Goal: Task Accomplishment & Management: Complete application form

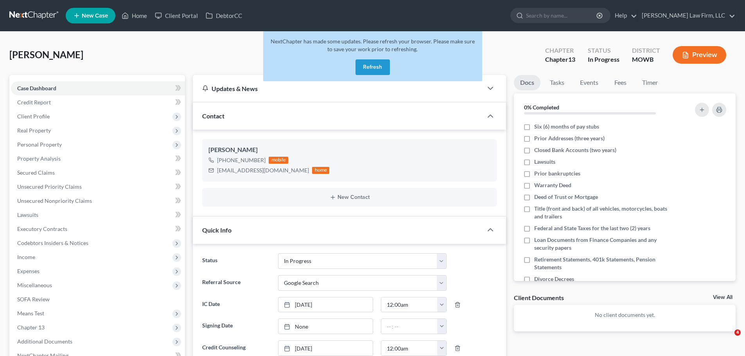
select select "4"
click at [378, 62] on button "Refresh" at bounding box center [372, 67] width 34 height 16
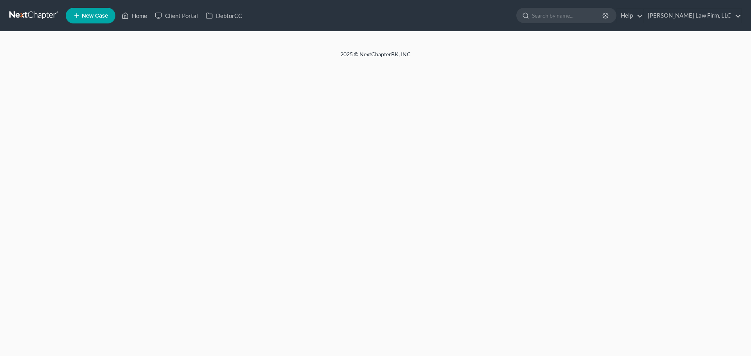
select select "4"
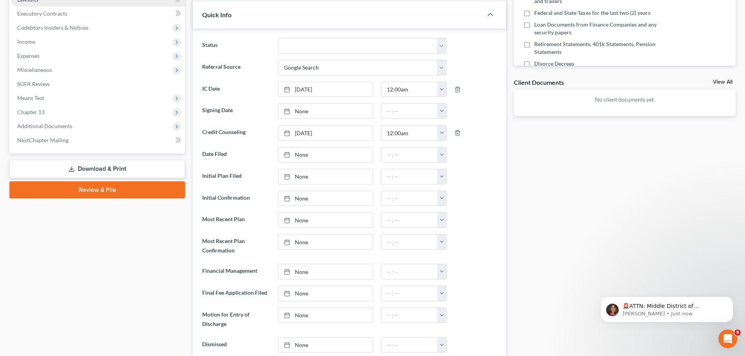
scroll to position [195, 0]
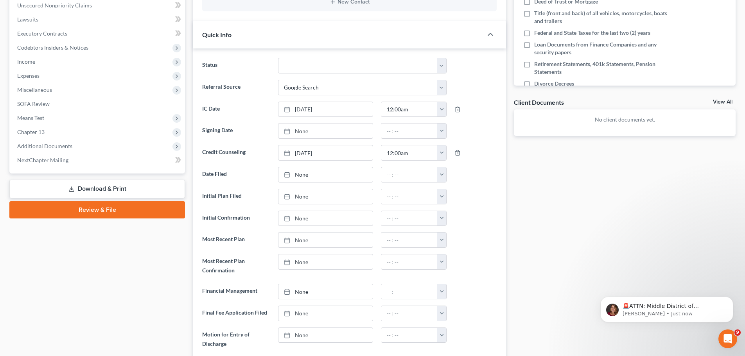
click at [117, 188] on link "Download & Print" at bounding box center [97, 189] width 176 height 18
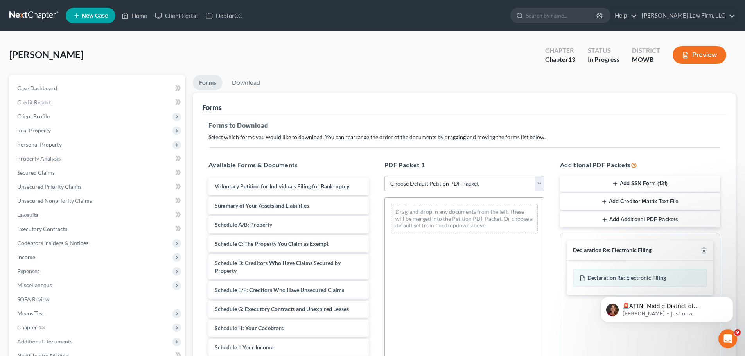
click at [655, 200] on button "Add Creditor Matrix Text File" at bounding box center [640, 202] width 160 height 16
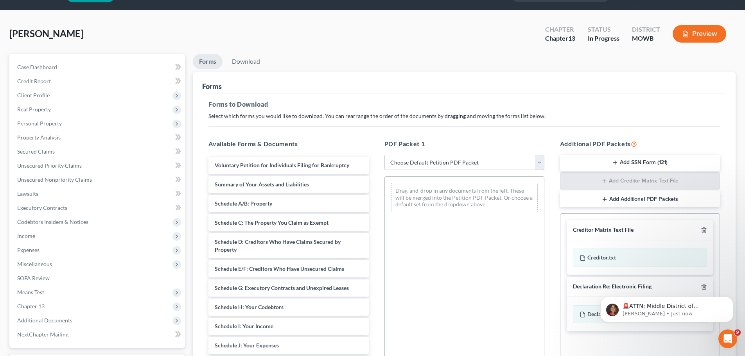
scroll to position [39, 0]
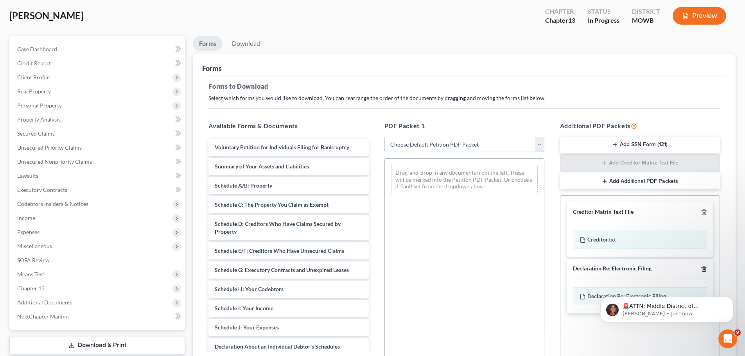
click at [703, 269] on line "button" at bounding box center [703, 270] width 0 height 2
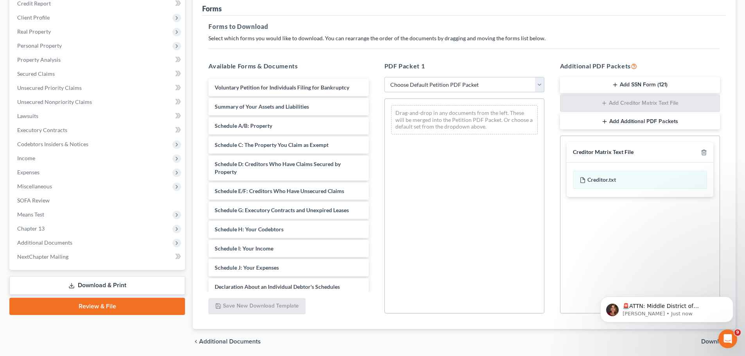
scroll to position [127, 0]
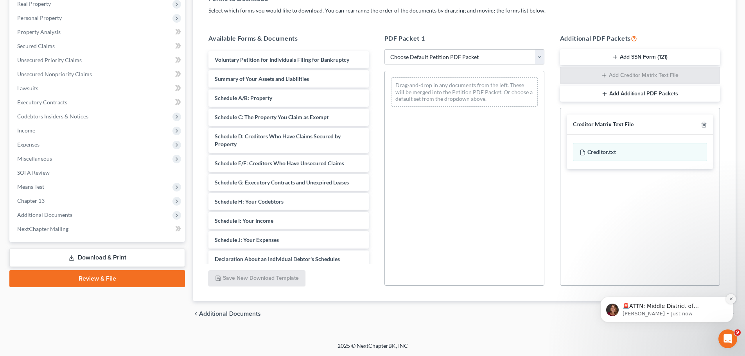
click at [732, 298] on icon "Dismiss notification" at bounding box center [731, 299] width 4 height 4
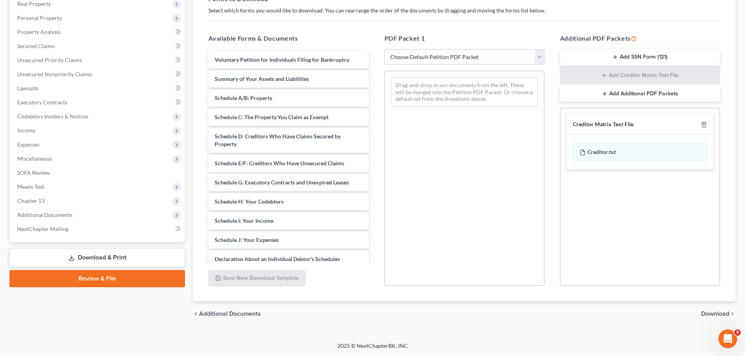
click at [722, 313] on span "Download" at bounding box center [715, 314] width 28 height 6
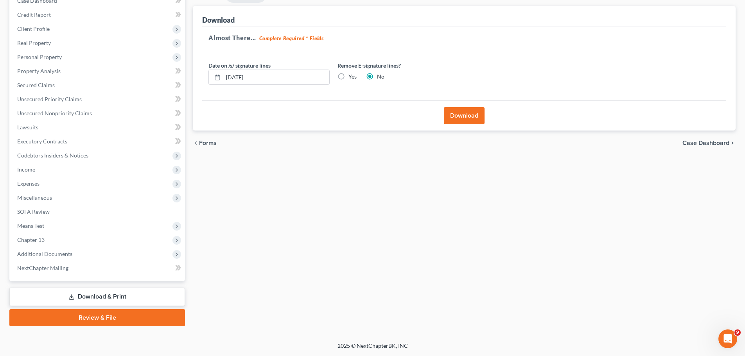
click at [348, 78] on label "Yes" at bounding box center [352, 77] width 8 height 8
click at [351, 78] on input "Yes" at bounding box center [353, 75] width 5 height 5
radio input "true"
radio input "false"
drag, startPoint x: 269, startPoint y: 78, endPoint x: 204, endPoint y: 77, distance: 65.3
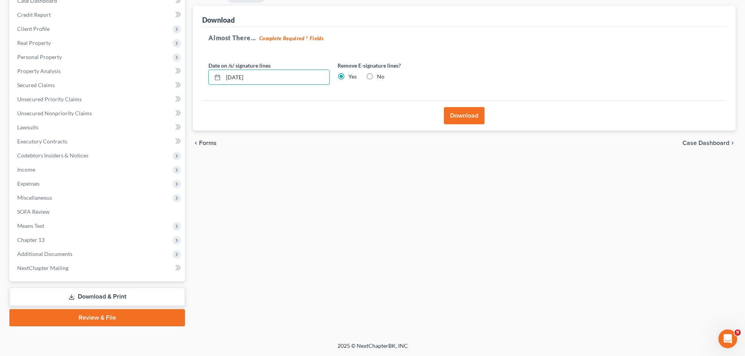
click at [204, 77] on div "Almost There... Complete Required * Fields Date on /s/ signature lines 09/10/20…" at bounding box center [464, 64] width 524 height 74
click at [466, 112] on button "Download" at bounding box center [464, 115] width 41 height 17
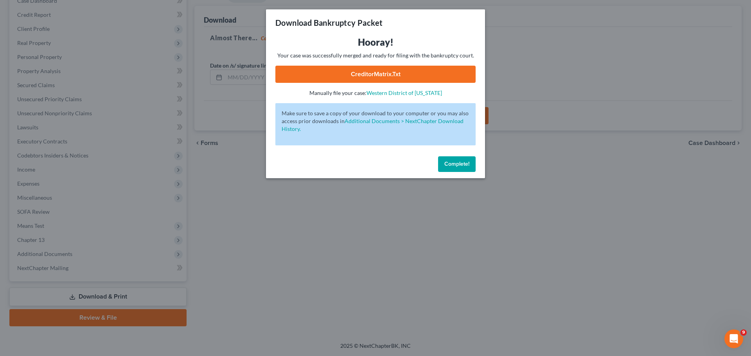
click at [373, 64] on div "Hooray! Your case was successfully merged and ready for filing with the bankrup…" at bounding box center [375, 66] width 200 height 61
click at [372, 67] on link "CreditorMatrix.txt" at bounding box center [375, 74] width 200 height 17
click at [456, 161] on span "Complete!" at bounding box center [456, 164] width 25 height 7
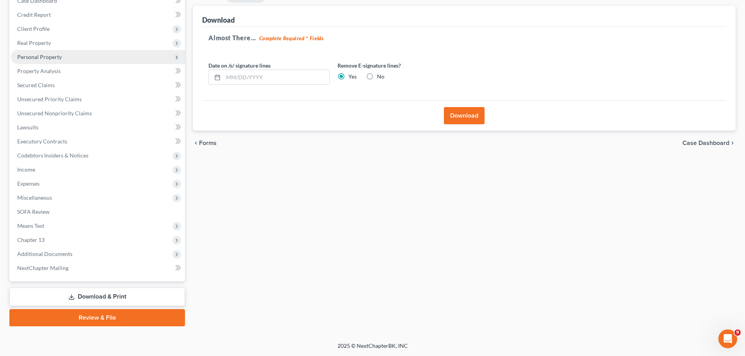
click at [58, 57] on span "Personal Property" at bounding box center [39, 57] width 45 height 7
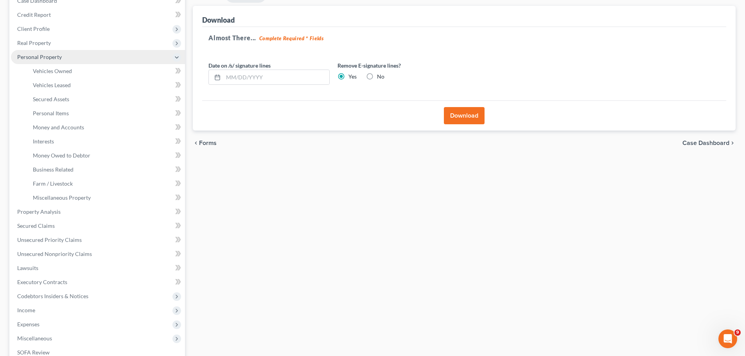
click at [63, 54] on span "Personal Property" at bounding box center [98, 57] width 174 height 14
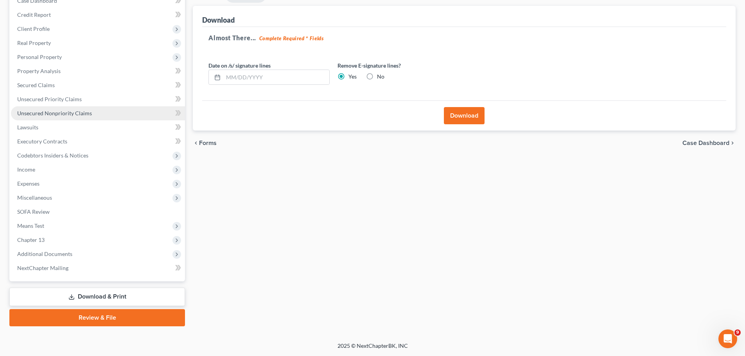
click at [79, 111] on span "Unsecured Nonpriority Claims" at bounding box center [54, 113] width 75 height 7
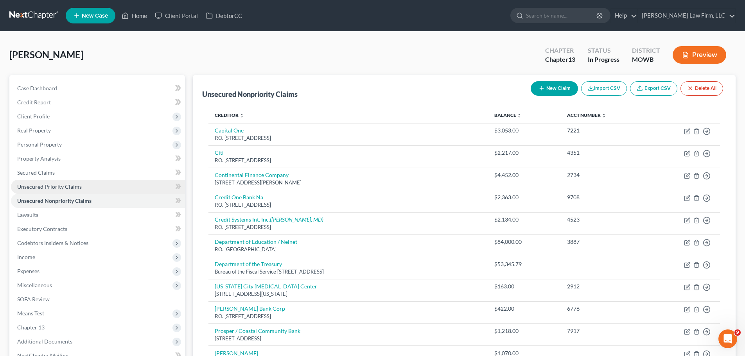
click at [61, 186] on span "Unsecured Priority Claims" at bounding box center [49, 186] width 65 height 7
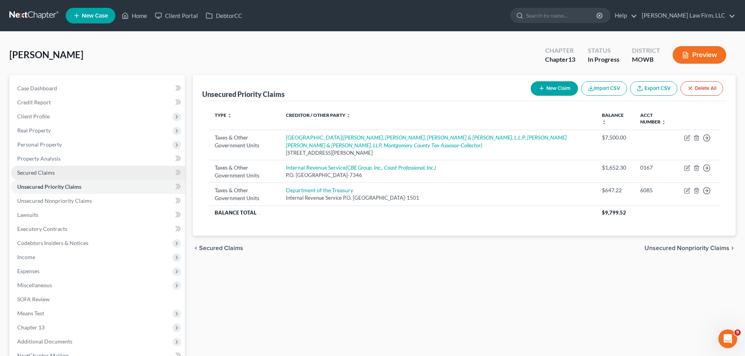
click at [72, 167] on link "Secured Claims" at bounding box center [98, 173] width 174 height 14
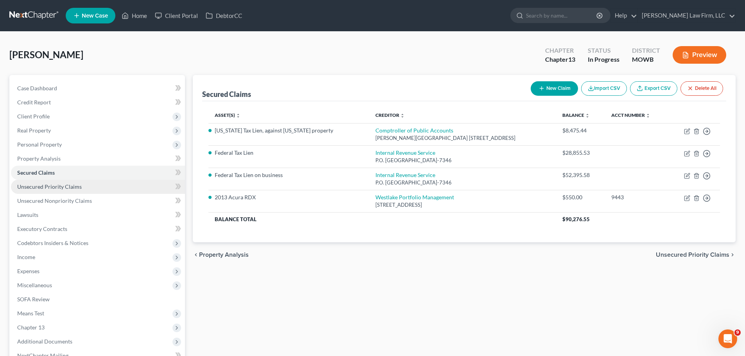
click at [66, 185] on span "Unsecured Priority Claims" at bounding box center [49, 186] width 65 height 7
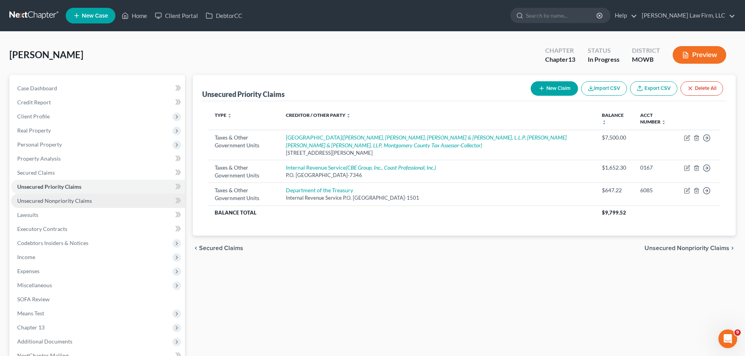
click at [81, 205] on link "Unsecured Nonpriority Claims" at bounding box center [98, 201] width 174 height 14
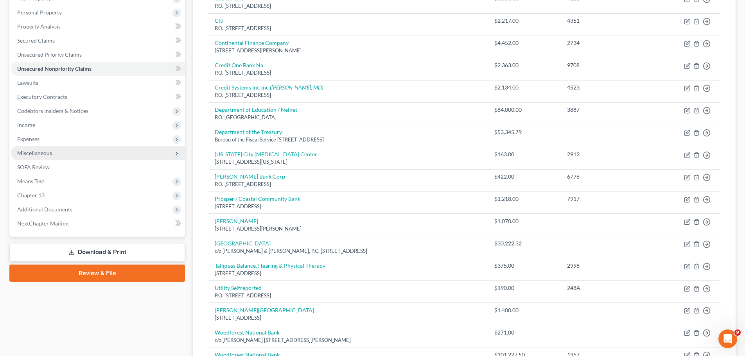
scroll to position [117, 0]
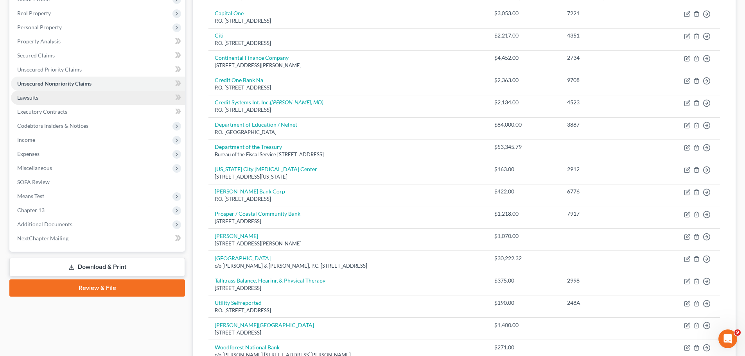
click at [61, 97] on link "Lawsuits" at bounding box center [98, 98] width 174 height 14
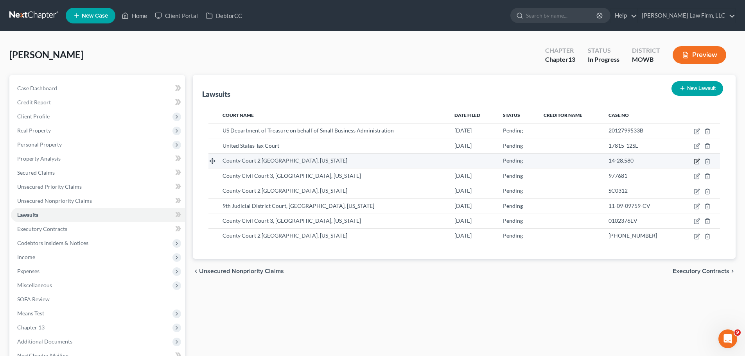
click at [698, 159] on icon "button" at bounding box center [696, 161] width 6 height 6
select select "45"
select select "0"
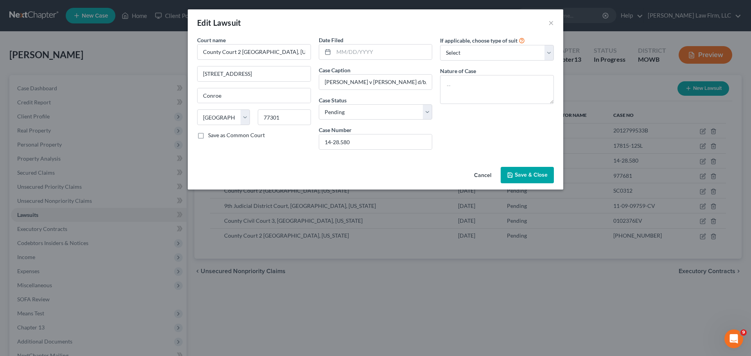
click at [545, 176] on span "Save & Close" at bounding box center [530, 175] width 33 height 7
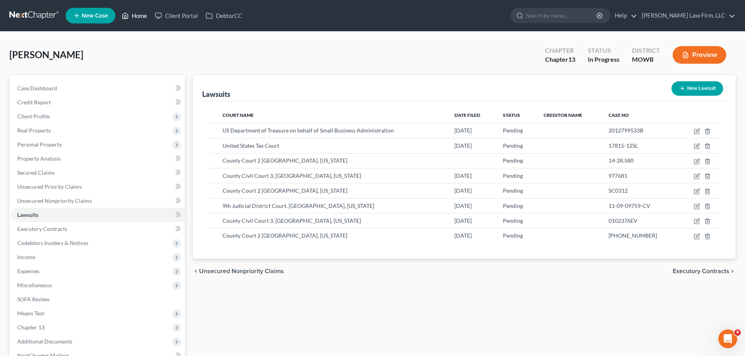
click at [134, 18] on link "Home" at bounding box center [134, 16] width 33 height 14
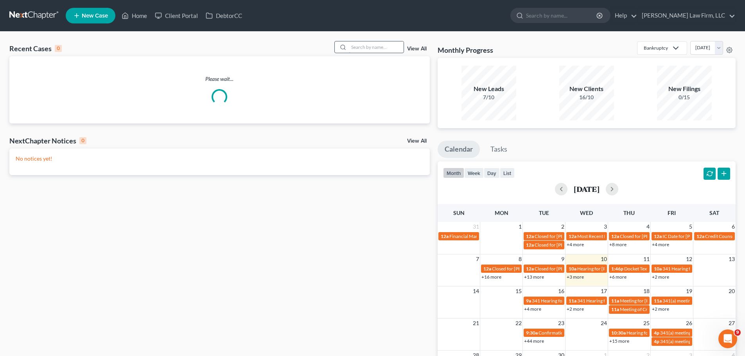
click at [368, 48] on input "search" at bounding box center [376, 46] width 55 height 11
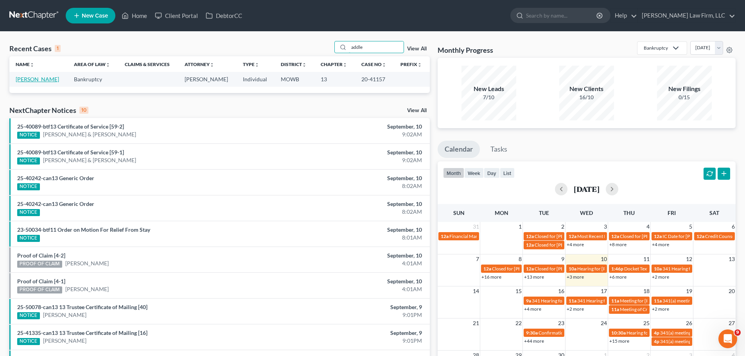
type input "addle"
click at [25, 80] on link "Addleman, Barbara" at bounding box center [37, 79] width 43 height 7
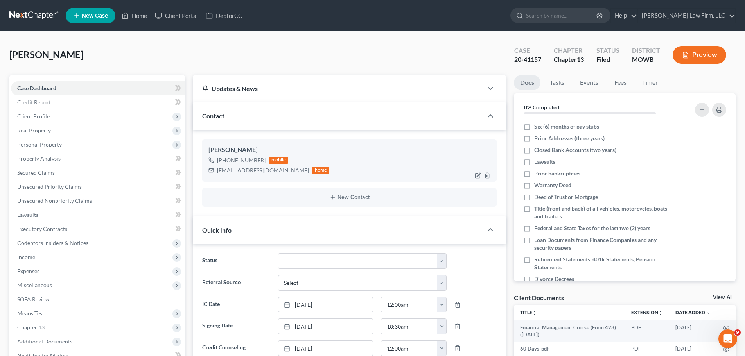
scroll to position [9498, 0]
drag, startPoint x: 263, startPoint y: 161, endPoint x: 224, endPoint y: 161, distance: 38.7
click at [224, 161] on div "+1 (816) 813-6161 mobile" at bounding box center [268, 160] width 121 height 10
copy div "(816) 813-6161"
click at [129, 19] on icon at bounding box center [125, 15] width 7 height 9
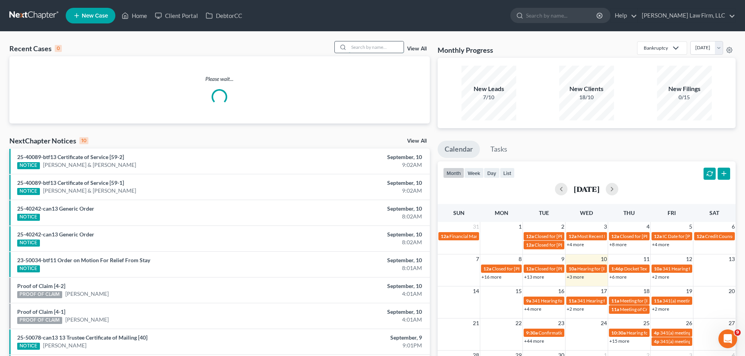
click at [379, 44] on input "search" at bounding box center [376, 46] width 55 height 11
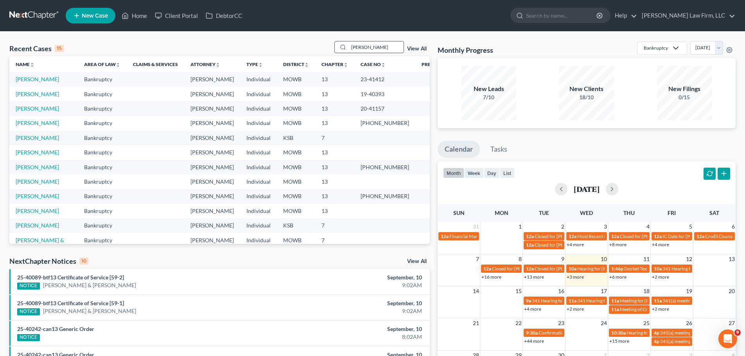
type input "thomsen"
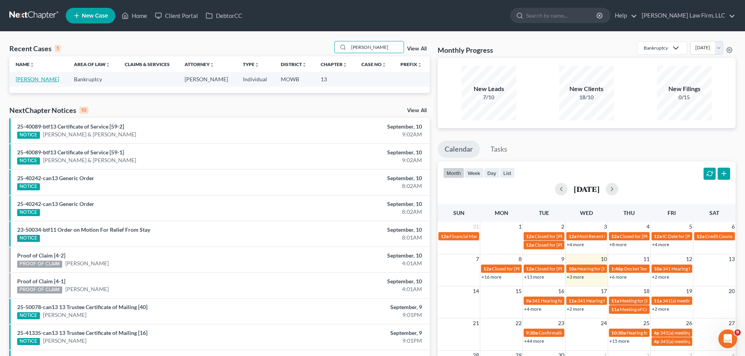
click at [39, 80] on link "[PERSON_NAME]" at bounding box center [37, 79] width 43 height 7
select select "4"
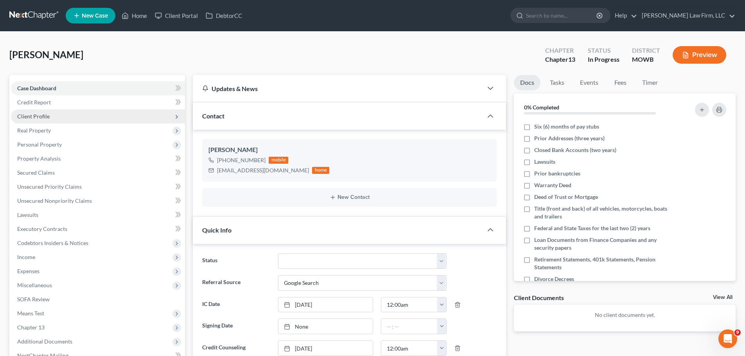
click at [52, 120] on span "Client Profile" at bounding box center [98, 116] width 174 height 14
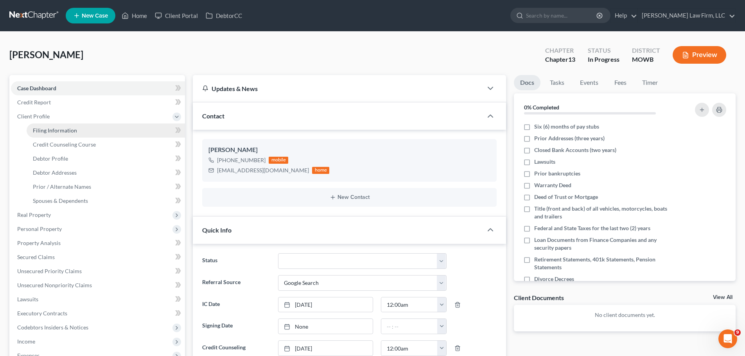
click at [80, 133] on link "Filing Information" at bounding box center [106, 131] width 158 height 14
select select "1"
select select "0"
select select "3"
select select "26"
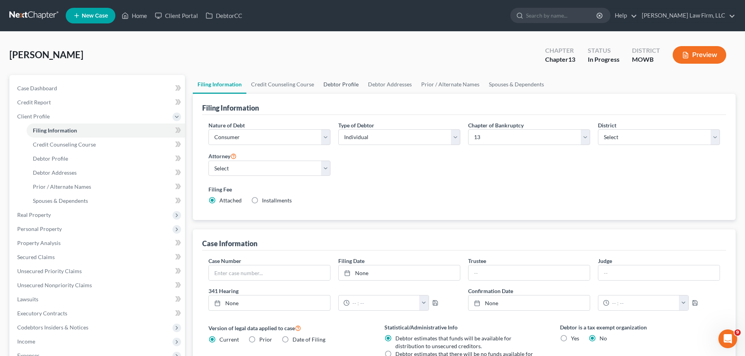
click at [333, 86] on link "Debtor Profile" at bounding box center [341, 84] width 45 height 19
select select "0"
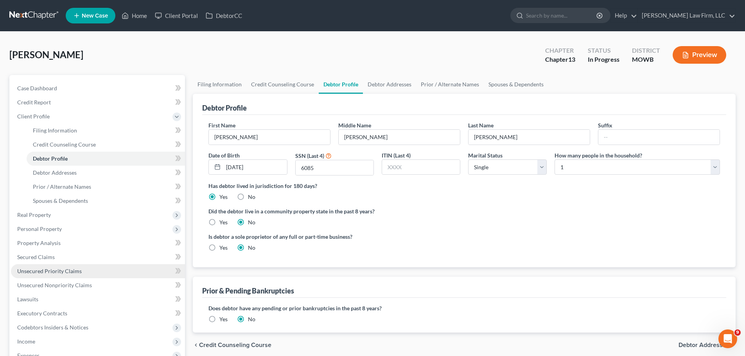
scroll to position [117, 0]
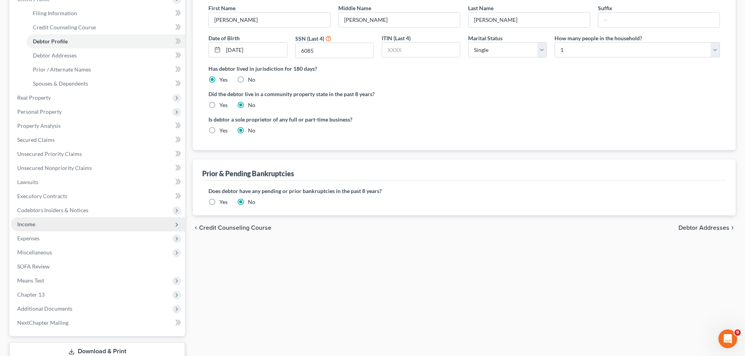
click at [46, 224] on span "Income" at bounding box center [98, 224] width 174 height 14
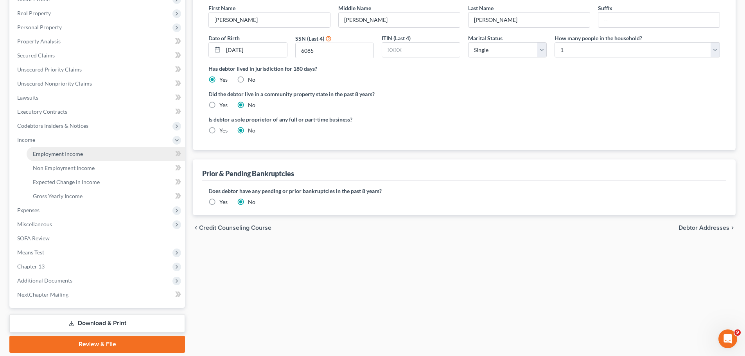
click at [72, 149] on link "Employment Income" at bounding box center [106, 154] width 158 height 14
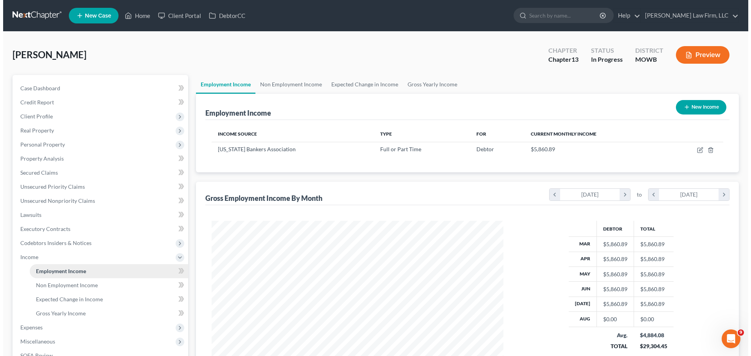
scroll to position [146, 307]
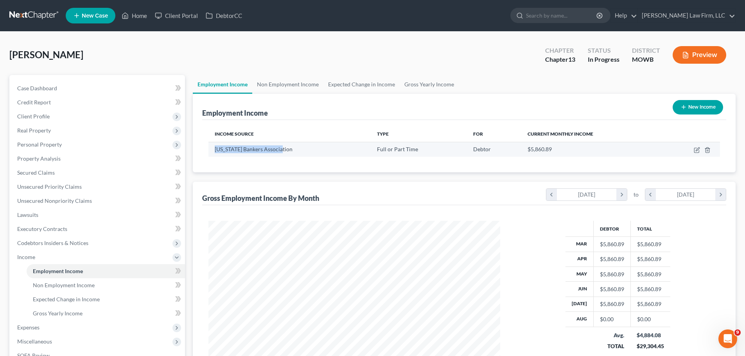
drag, startPoint x: 285, startPoint y: 153, endPoint x: 213, endPoint y: 153, distance: 71.9
click at [213, 153] on td "Kansas Bankers Association" at bounding box center [289, 149] width 162 height 15
click at [695, 149] on icon "button" at bounding box center [696, 150] width 6 height 6
select select "0"
select select "17"
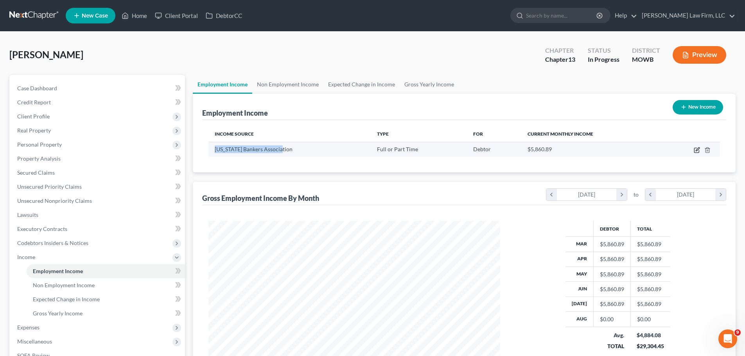
select select "0"
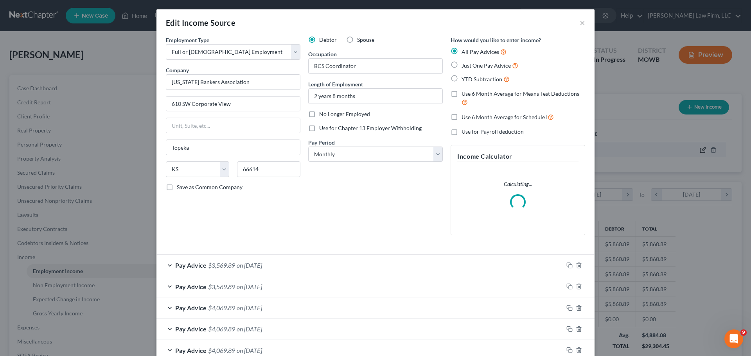
scroll to position [147, 310]
drag, startPoint x: 236, startPoint y: 107, endPoint x: 157, endPoint y: 104, distance: 79.0
click at [157, 104] on div "Employment Type * Select Full or Part Time Employment Self Employment Company *…" at bounding box center [375, 234] width 438 height 397
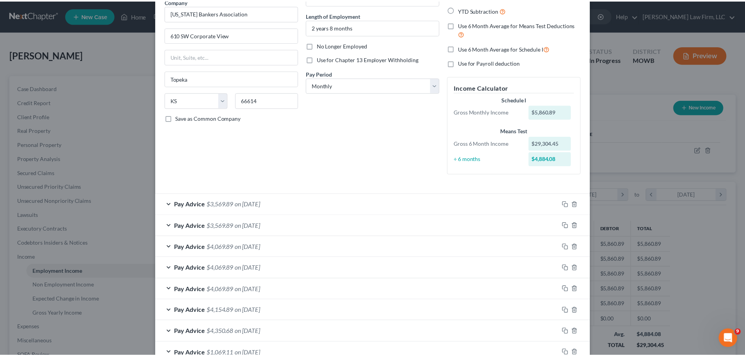
scroll to position [119, 0]
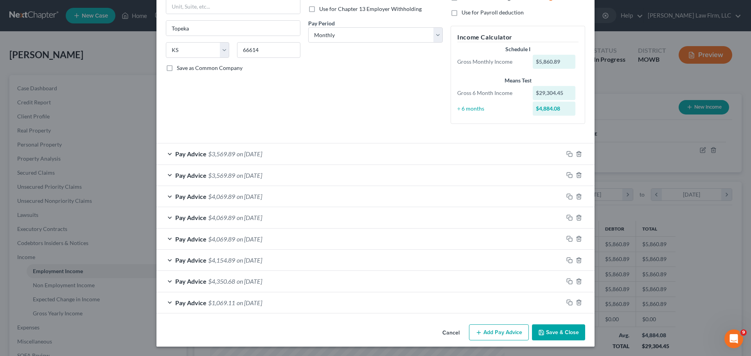
drag, startPoint x: 566, startPoint y: 333, endPoint x: 225, endPoint y: 161, distance: 382.0
click at [566, 333] on button "Save & Close" at bounding box center [558, 332] width 53 height 16
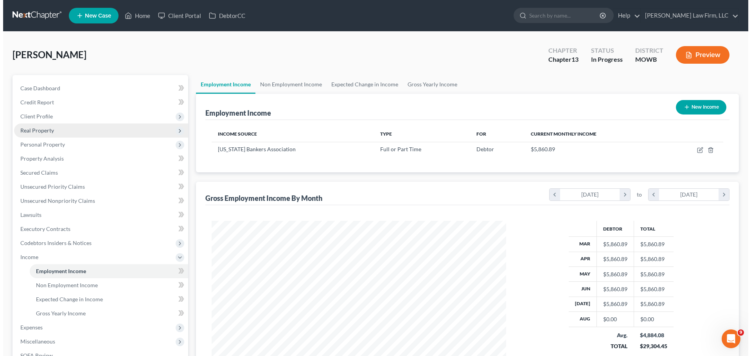
scroll to position [390770, 390608]
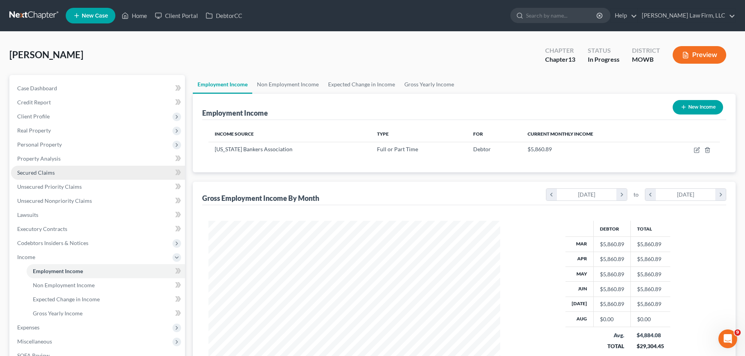
click at [52, 172] on span "Secured Claims" at bounding box center [36, 172] width 38 height 7
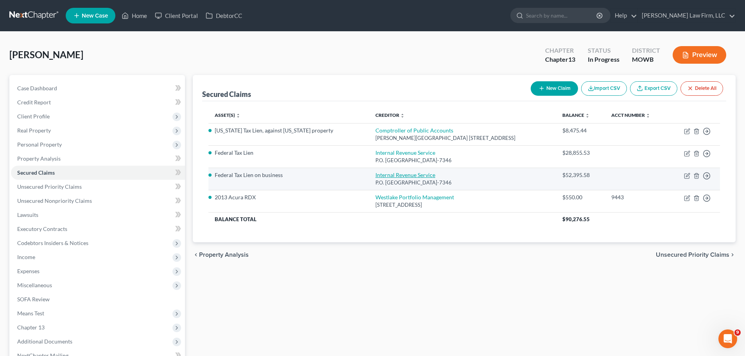
click at [375, 175] on link "Internal Revenue Service" at bounding box center [405, 175] width 60 height 7
select select "39"
select select "0"
select select "2"
select select "3"
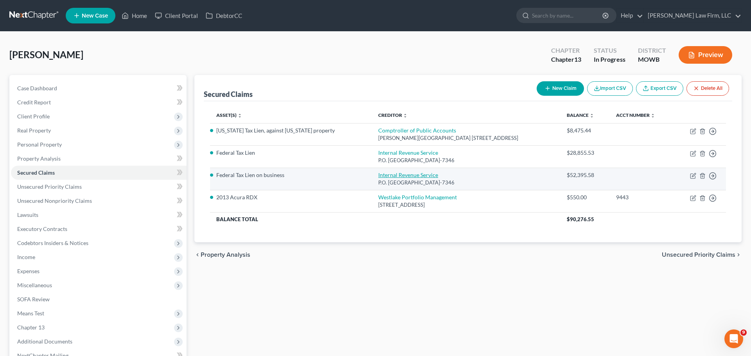
select select "1"
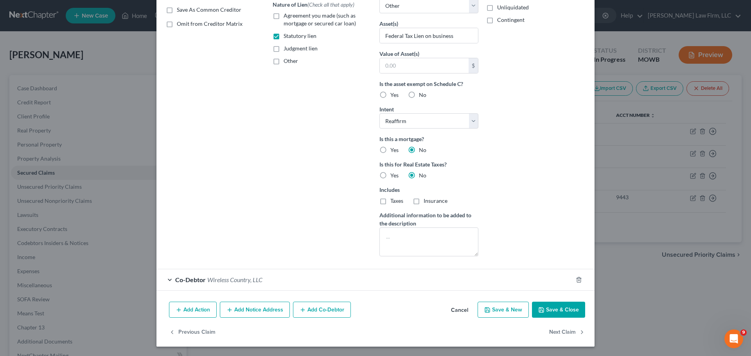
click at [569, 309] on button "Save & Close" at bounding box center [558, 310] width 53 height 16
select select
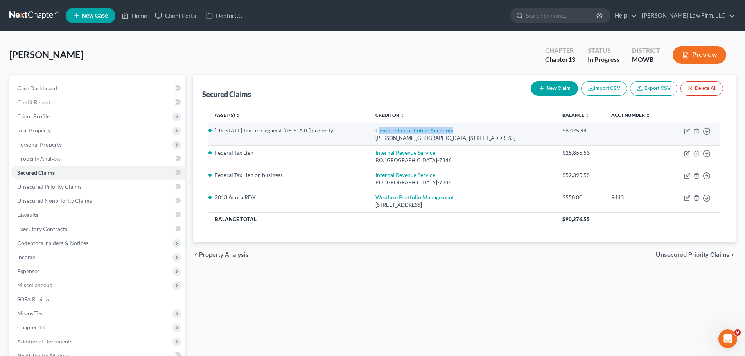
drag, startPoint x: 431, startPoint y: 131, endPoint x: 340, endPoint y: 127, distance: 91.2
click at [369, 127] on td "Comptroller of Public Accounts Lyndon B. Johnson State Office Building 111 East…" at bounding box center [462, 134] width 187 height 22
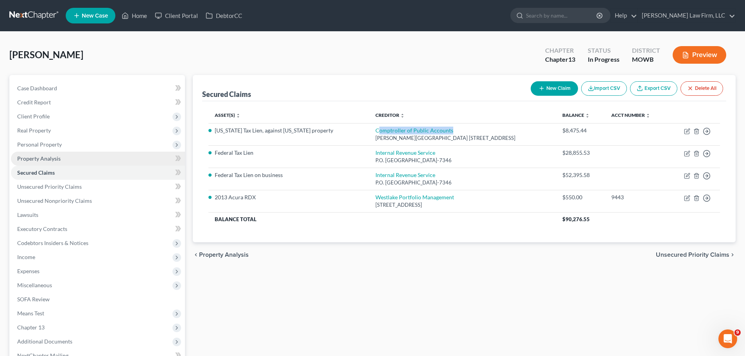
copy link "omptroller of Public Accounts"
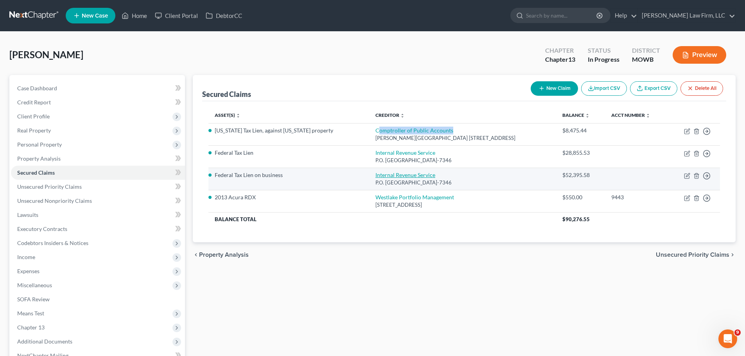
click at [379, 174] on link "Internal Revenue Service" at bounding box center [405, 175] width 60 height 7
select select "39"
select select "2"
select select "3"
select select "1"
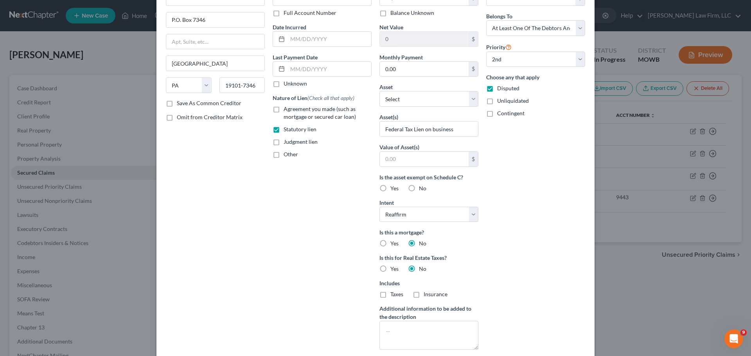
scroll to position [147, 0]
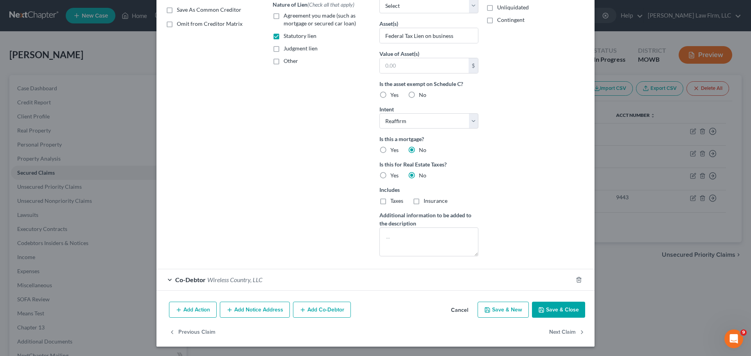
click at [564, 314] on button "Save & Close" at bounding box center [558, 310] width 53 height 16
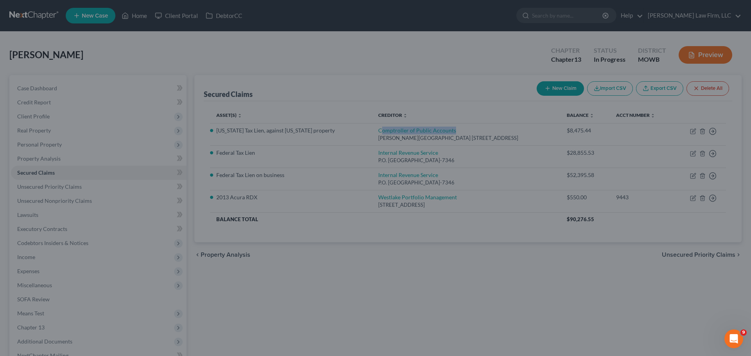
scroll to position [62, 0]
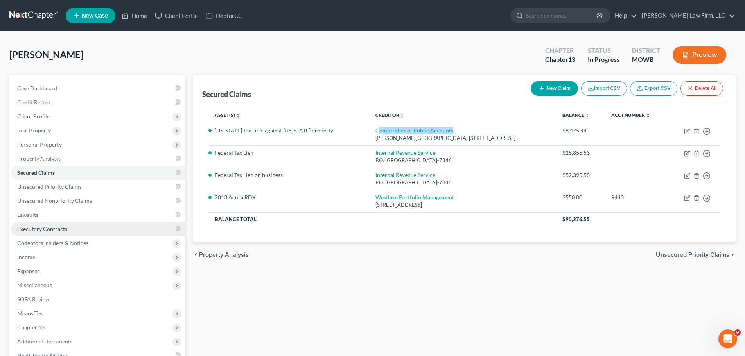
click at [73, 230] on link "Executory Contracts" at bounding box center [98, 229] width 174 height 14
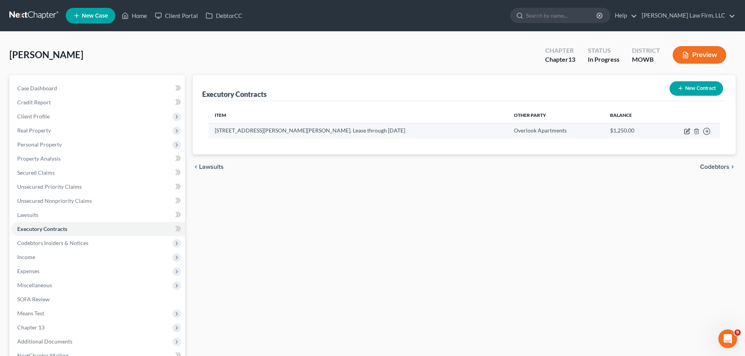
click at [684, 132] on icon "button" at bounding box center [686, 131] width 5 height 5
select select "3"
select select "17"
select select "0"
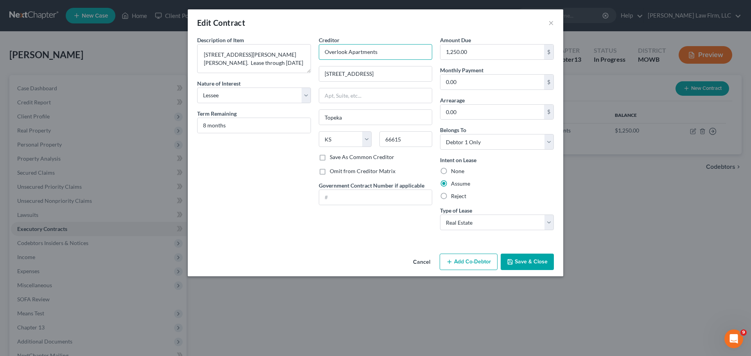
drag, startPoint x: 383, startPoint y: 52, endPoint x: 323, endPoint y: 56, distance: 60.3
click at [323, 56] on input "Overlook Apartments" at bounding box center [376, 52] width 114 height 16
click at [532, 256] on button "Save & Close" at bounding box center [526, 262] width 53 height 16
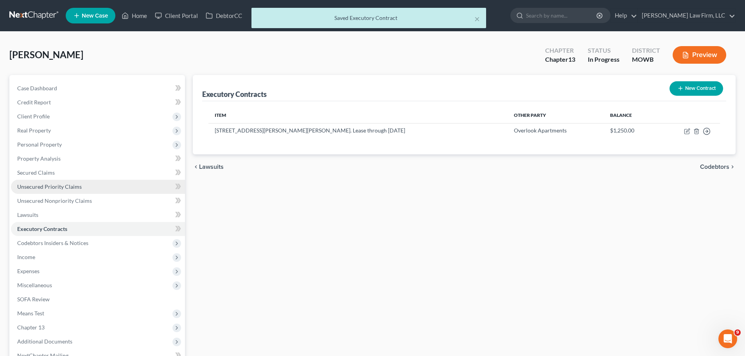
click at [66, 187] on span "Unsecured Priority Claims" at bounding box center [49, 186] width 65 height 7
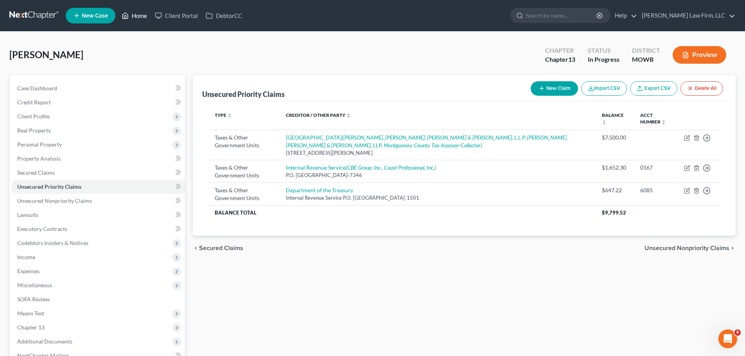
click at [141, 18] on link "Home" at bounding box center [134, 16] width 33 height 14
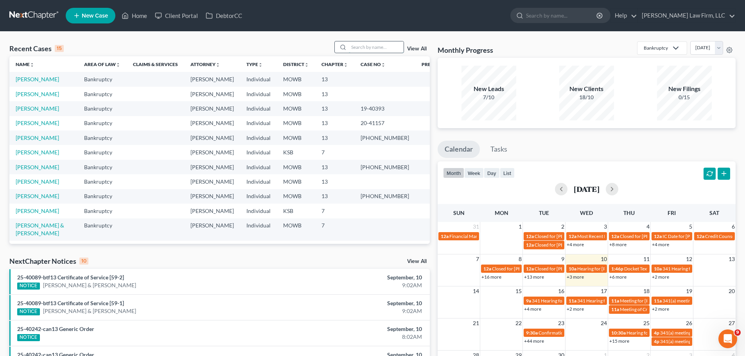
click at [371, 46] on input "search" at bounding box center [376, 46] width 55 height 11
type input "staley"
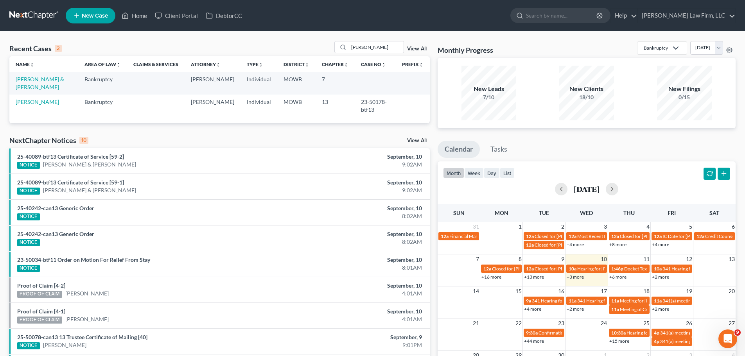
click at [61, 75] on td "Staley, Ryan & Charice" at bounding box center [43, 83] width 69 height 22
click at [61, 79] on link "Staley, Ryan & Charice" at bounding box center [40, 83] width 48 height 14
select select "0"
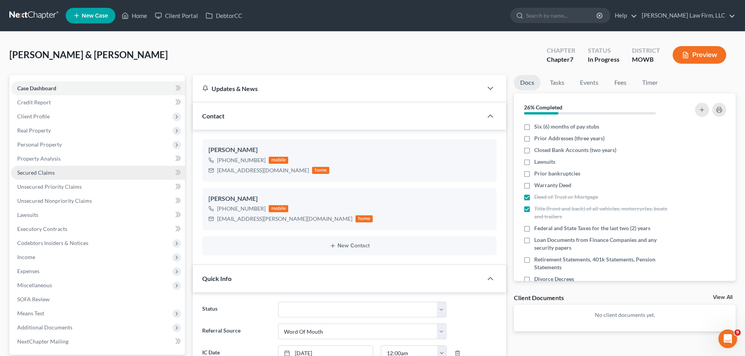
click at [50, 172] on span "Secured Claims" at bounding box center [36, 172] width 38 height 7
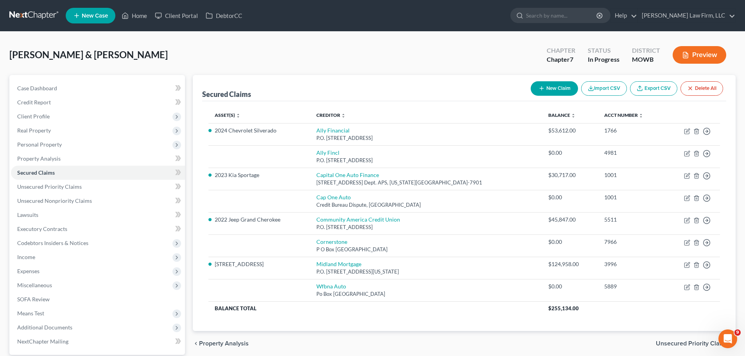
click at [550, 86] on button "New Claim" at bounding box center [553, 88] width 47 height 14
select select "2"
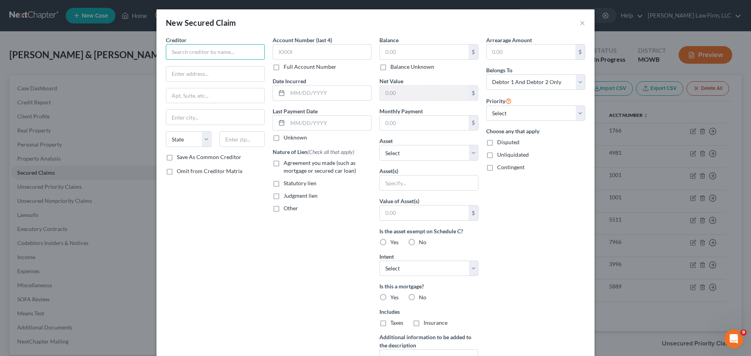
click at [214, 55] on input "text" at bounding box center [215, 52] width 99 height 16
type input "e"
type input "U.S. Department of Housing and Urban Development"
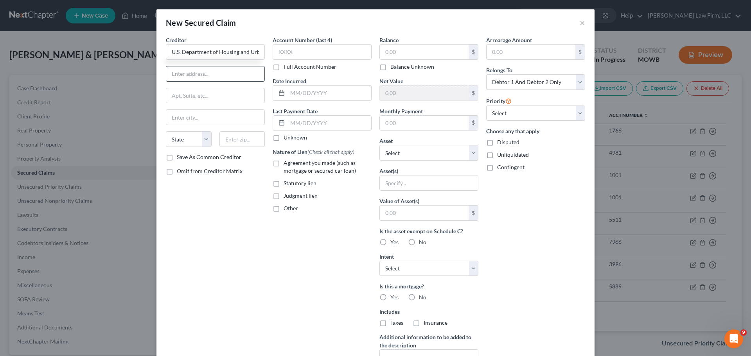
click at [188, 77] on input "text" at bounding box center [215, 73] width 98 height 15
type input "451 Seventh Street SW"
click at [243, 140] on input "text" at bounding box center [242, 139] width 46 height 16
type input "20410"
type input "Washington"
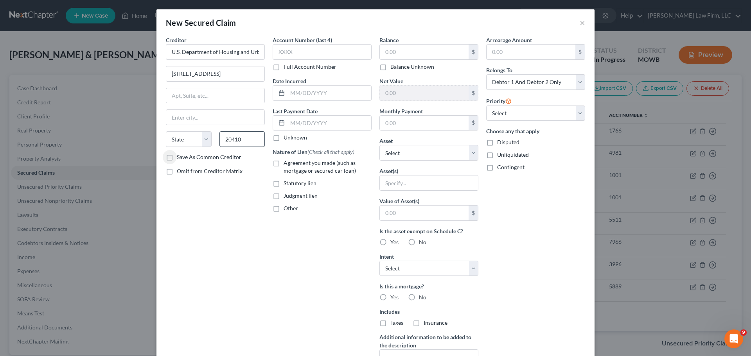
select select "8"
click at [430, 57] on input "text" at bounding box center [424, 52] width 89 height 15
type input "10,440.71"
click at [549, 111] on select "Select 1st 2nd 3rd 4th 5th 6th 7th 8th 9th 10th 11th 12th 13th 14th 15th 16th 1…" at bounding box center [535, 114] width 99 height 16
select select "1"
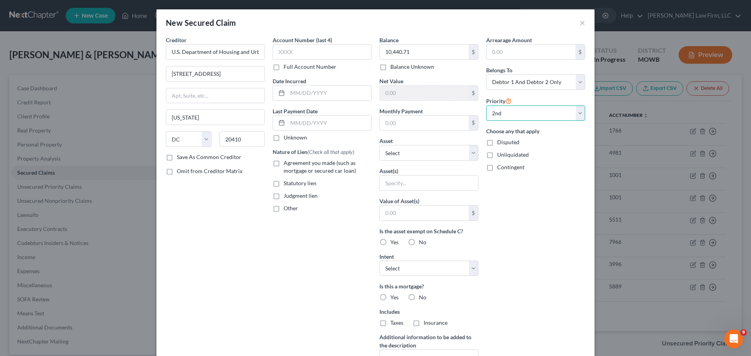
click at [486, 106] on select "Select 1st 2nd 3rd 4th 5th 6th 7th 8th 9th 10th 11th 12th 13th 14th 15th 16th 1…" at bounding box center [535, 114] width 99 height 16
click at [419, 243] on label "No" at bounding box center [422, 242] width 7 height 8
click at [422, 243] on input "No" at bounding box center [424, 240] width 5 height 5
radio input "true"
click at [392, 245] on span "Yes" at bounding box center [394, 242] width 8 height 7
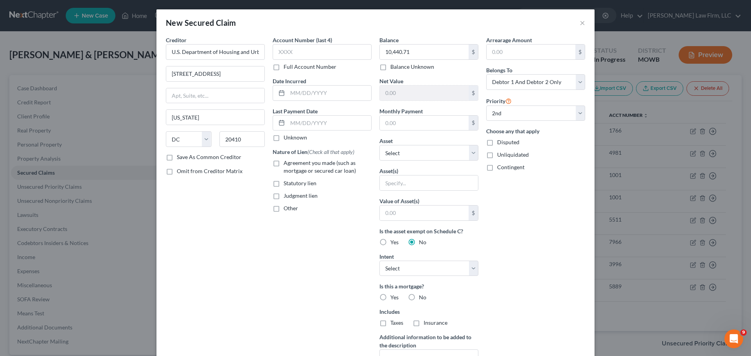
click at [393, 244] on input "Yes" at bounding box center [395, 240] width 5 height 5
radio input "true"
click at [390, 300] on label "Yes" at bounding box center [394, 298] width 8 height 8
click at [393, 299] on input "Yes" at bounding box center [395, 296] width 5 height 5
radio input "true"
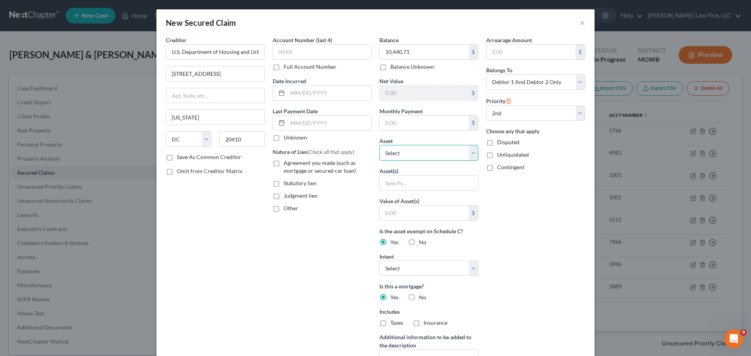
click at [428, 149] on select "Select Other Multiple Assets 2022 Jeep Grand Cherokee - $27000.0 Household Good…" at bounding box center [428, 153] width 99 height 16
select select "13"
click at [379, 145] on select "Select Other Multiple Assets 2022 Jeep Grand Cherokee - $27000.0 Household Good…" at bounding box center [428, 153] width 99 height 16
select select "0"
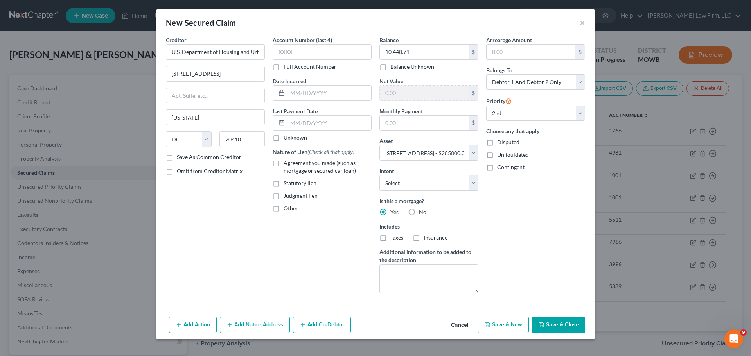
click at [558, 322] on button "Save & Close" at bounding box center [558, 325] width 53 height 16
select select
select select "1"
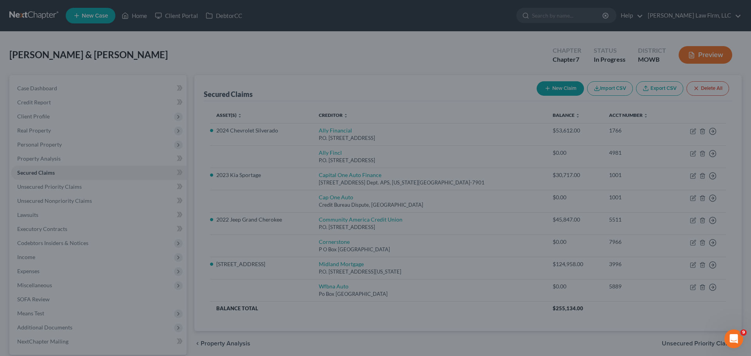
type input "149,601.29"
type input "0.00"
select select "13"
select select "0"
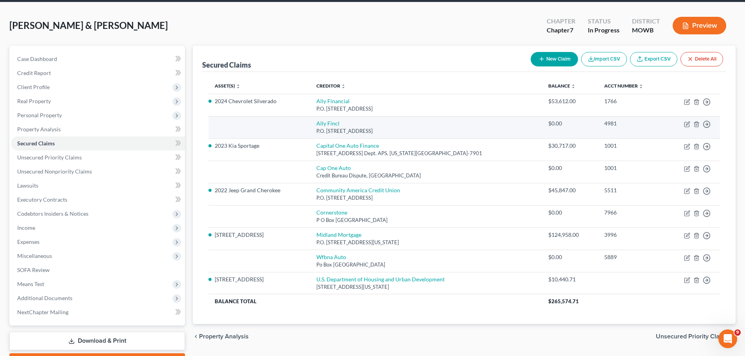
scroll to position [73, 0]
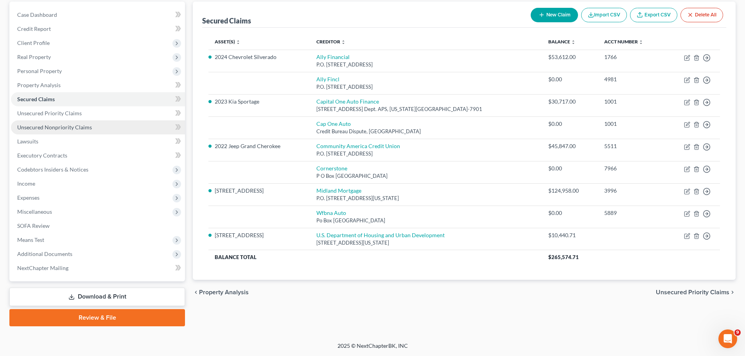
click at [68, 126] on span "Unsecured Nonpriority Claims" at bounding box center [54, 127] width 75 height 7
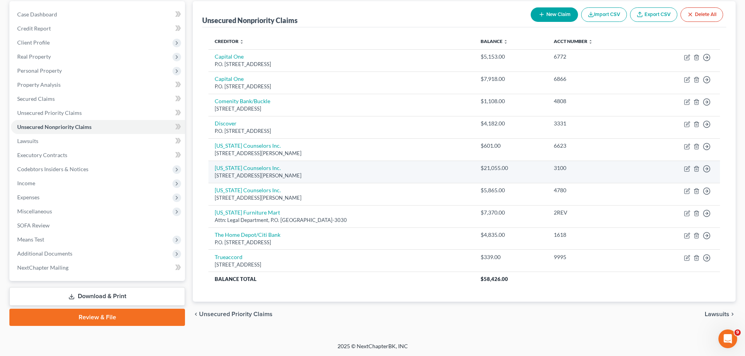
scroll to position [74, 0]
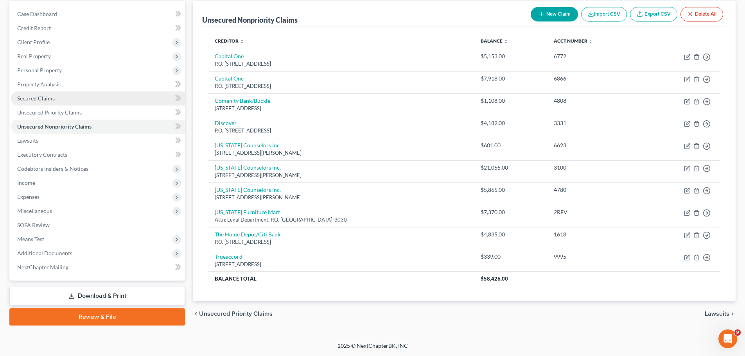
click at [65, 97] on link "Secured Claims" at bounding box center [98, 98] width 174 height 14
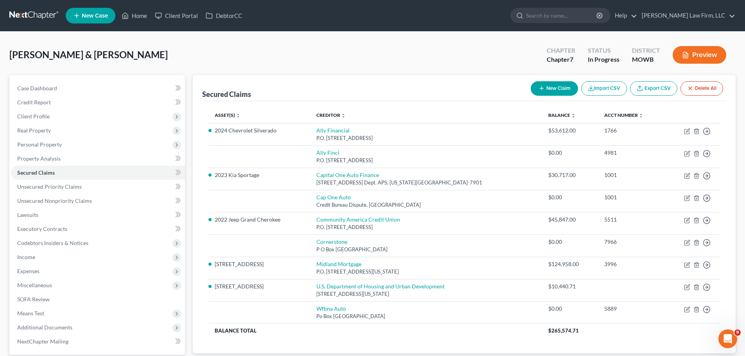
click at [548, 87] on button "New Claim" at bounding box center [553, 88] width 47 height 14
select select "0"
select select "2"
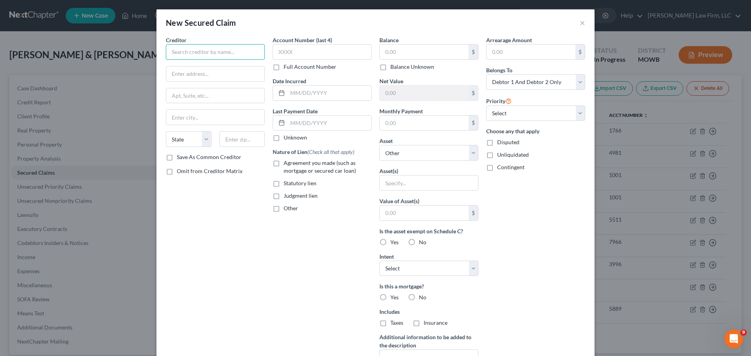
click at [230, 47] on input "text" at bounding box center [215, 52] width 99 height 16
drag, startPoint x: 230, startPoint y: 47, endPoint x: 164, endPoint y: 50, distance: 66.1
click at [166, 50] on input "Regent Bank" at bounding box center [215, 52] width 99 height 16
type input "Regent Bank"
click at [247, 141] on input "text" at bounding box center [242, 139] width 46 height 16
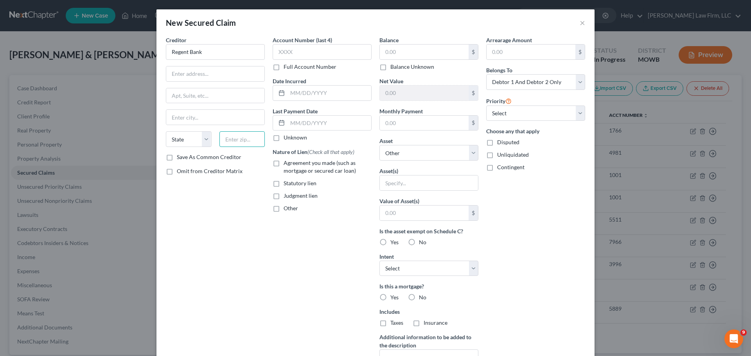
paste input "74136"
type input "74136"
type input "Tulsa"
select select "37"
click at [205, 80] on input "text" at bounding box center [215, 73] width 98 height 15
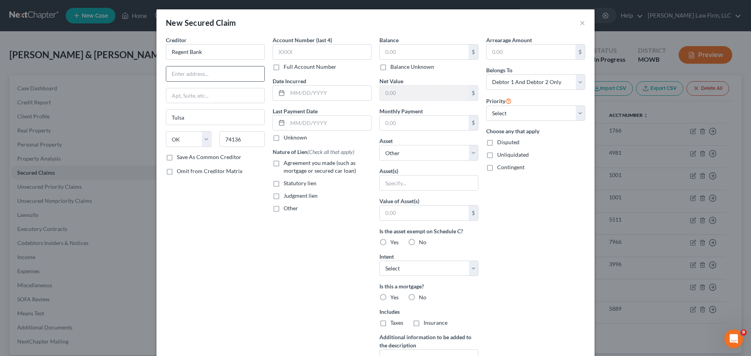
paste input "7136 S. Yale Ave., Suite 100"
type input "7136 S. Yale Ave., Suite 100"
click at [269, 280] on div "Account Number (last 4) Full Account Number Date Incurred Last Payment Date Unk…" at bounding box center [322, 210] width 107 height 349
click at [283, 163] on label "Agreement you made (such as mortgage or secured car loan)" at bounding box center [327, 167] width 88 height 16
click at [287, 163] on input "Agreement you made (such as mortgage or secured car loan)" at bounding box center [289, 161] width 5 height 5
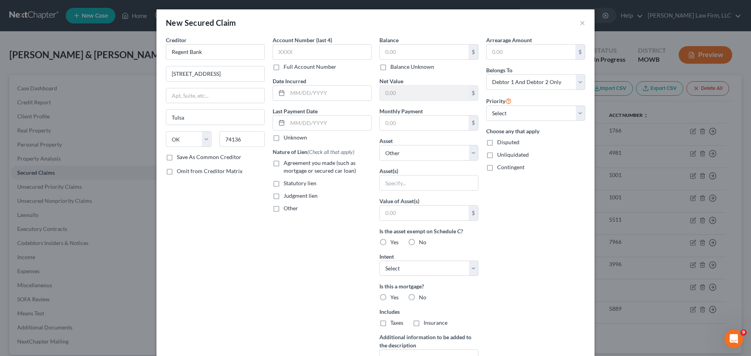
checkbox input "true"
click at [468, 264] on select "Select Surrender Redeem Reaffirm Avoid Other" at bounding box center [428, 269] width 99 height 16
click at [518, 109] on select "Select 1st 2nd 3rd 4th 5th 6th 7th 8th 9th 10th 11th 12th 13th 14th 15th 16th 1…" at bounding box center [535, 114] width 99 height 16
select select "2"
click at [486, 106] on select "Select 1st 2nd 3rd 4th 5th 6th 7th 8th 9th 10th 11th 12th 13th 14th 15th 16th 1…" at bounding box center [535, 114] width 99 height 16
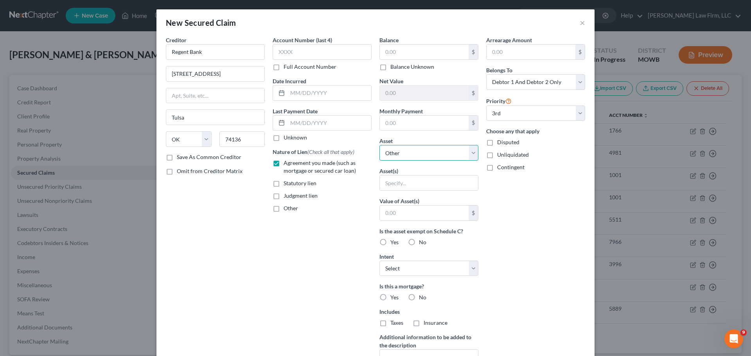
click at [419, 158] on select "Select Other Multiple Assets 2022 Jeep Grand Cherokee - $27000.0 Household Good…" at bounding box center [428, 153] width 99 height 16
select select "13"
click at [379, 145] on select "Select Other Multiple Assets 2022 Jeep Grand Cherokee - $27000.0 Household Good…" at bounding box center [428, 153] width 99 height 16
select select "0"
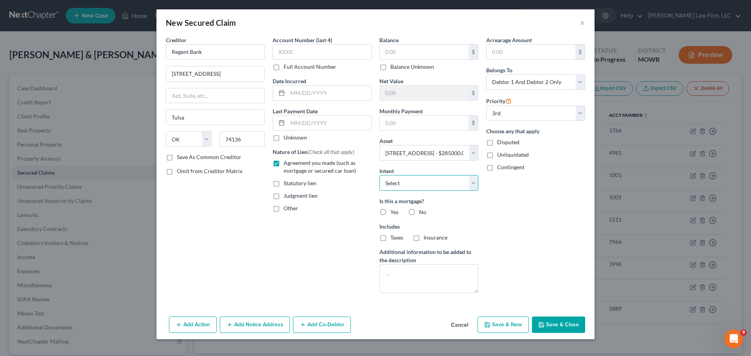
click at [438, 184] on select "Select Surrender Redeem Reaffirm Avoid Other" at bounding box center [428, 183] width 99 height 16
select select "2"
click at [379, 175] on select "Select Surrender Redeem Reaffirm Avoid Other" at bounding box center [428, 183] width 99 height 16
click at [505, 220] on div "Arrearage Amount $ Belongs To * Select Debtor 1 Only Debtor 2 Only Debtor 1 And…" at bounding box center [535, 167] width 107 height 263
click at [419, 212] on label "No" at bounding box center [422, 212] width 7 height 8
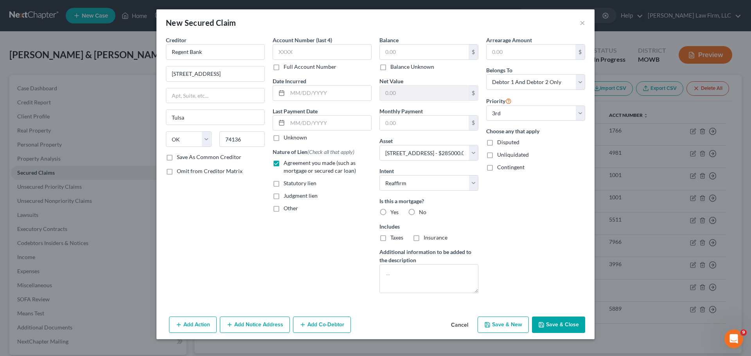
click at [422, 212] on input "No" at bounding box center [424, 210] width 5 height 5
radio input "true"
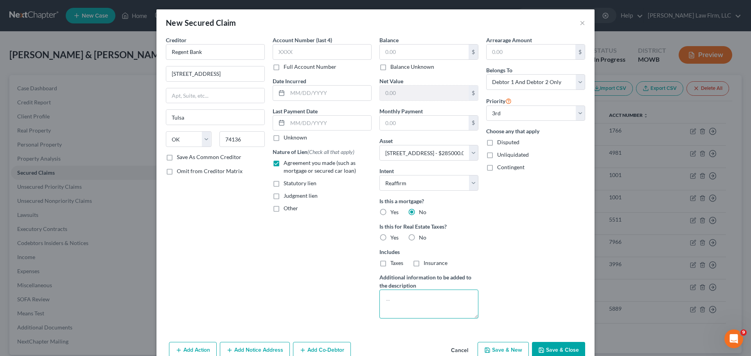
click at [413, 299] on textarea at bounding box center [428, 304] width 99 height 29
type textarea "SBA backed loan, collateralized against homje"
click at [396, 134] on div "Balance $ Balance Unknown Balance Undetermined $ Balance Unknown Net Value $ Mo…" at bounding box center [428, 180] width 107 height 289
click at [403, 127] on input "text" at bounding box center [424, 123] width 89 height 15
type input "3,400"
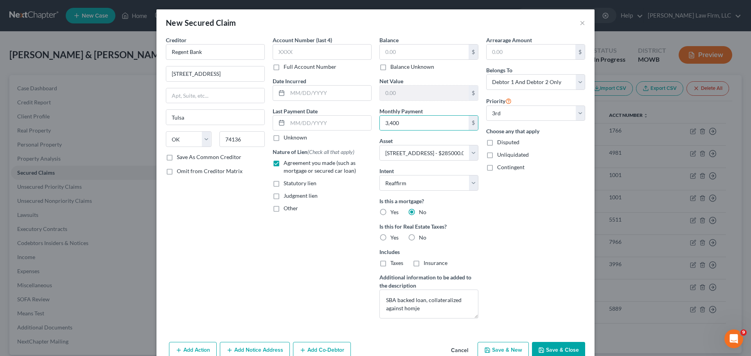
click at [543, 253] on div "Arrearage Amount $ Belongs To * Select Debtor 1 Only Debtor 2 Only Debtor 1 And…" at bounding box center [535, 180] width 107 height 289
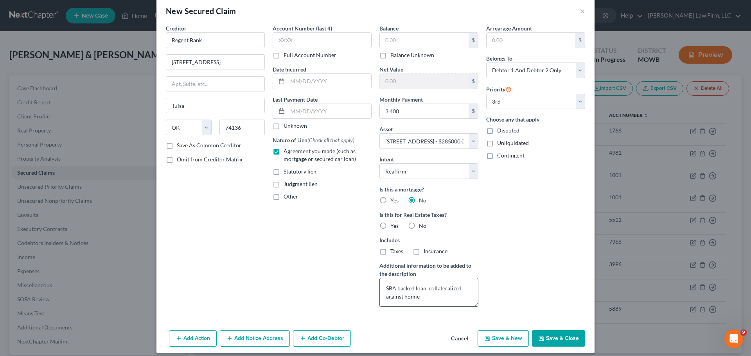
scroll to position [18, 0]
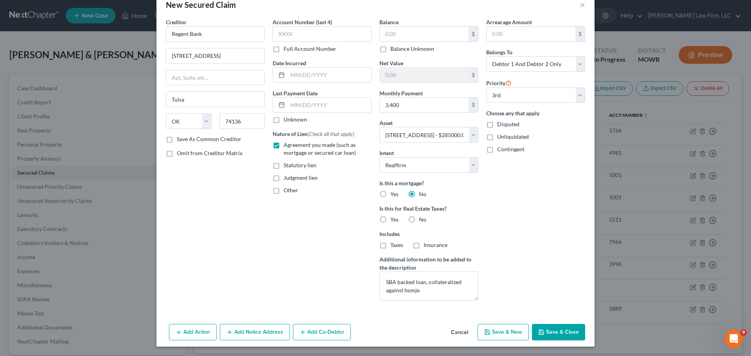
click at [250, 331] on button "Add Notice Address" at bounding box center [255, 332] width 70 height 16
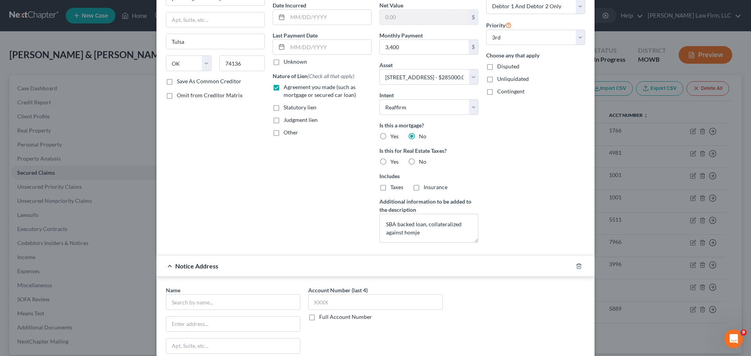
scroll to position [135, 0]
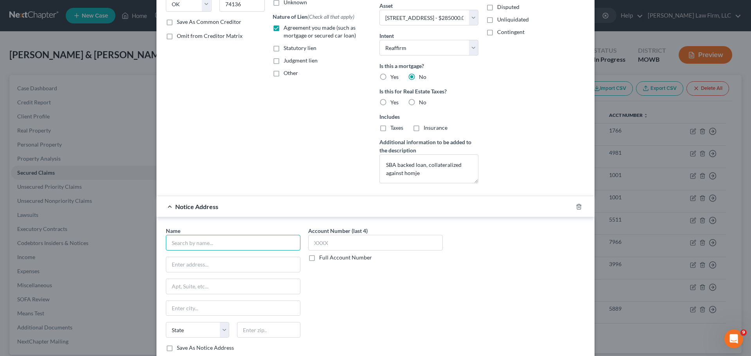
click at [206, 240] on input "text" at bounding box center [233, 243] width 134 height 16
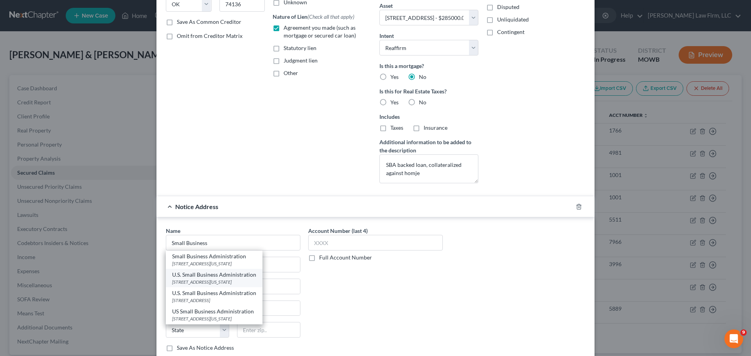
click at [221, 281] on div "409 3rd Street SW, Washington, DC 20416" at bounding box center [214, 282] width 84 height 7
type input "U.S. Small Business Administration"
type input "409 3rd Street SW"
type input "Washington"
select select "8"
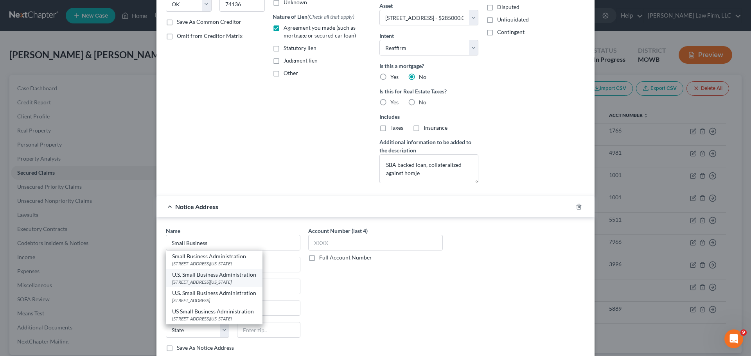
type input "20416"
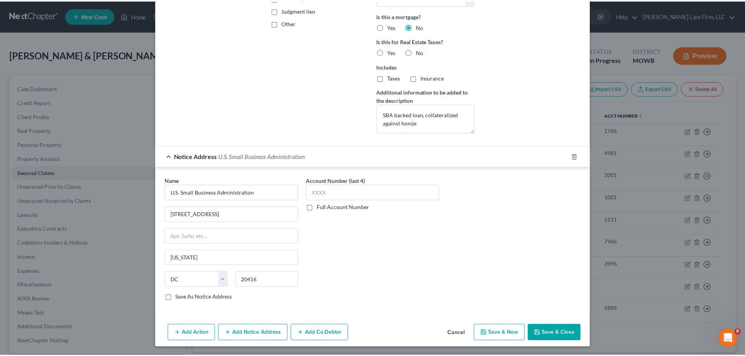
scroll to position [186, 0]
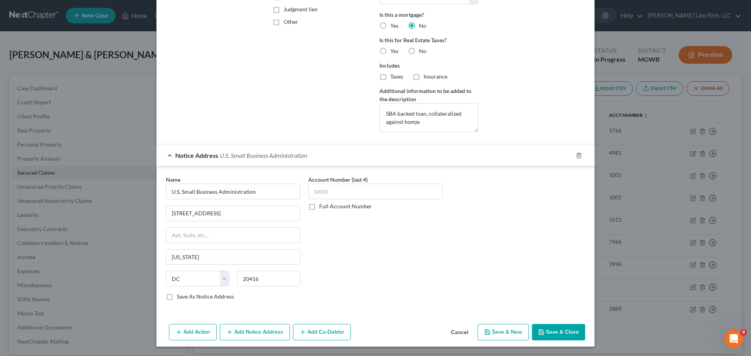
click at [559, 331] on button "Save & Close" at bounding box center [558, 332] width 53 height 16
select select
select select "2"
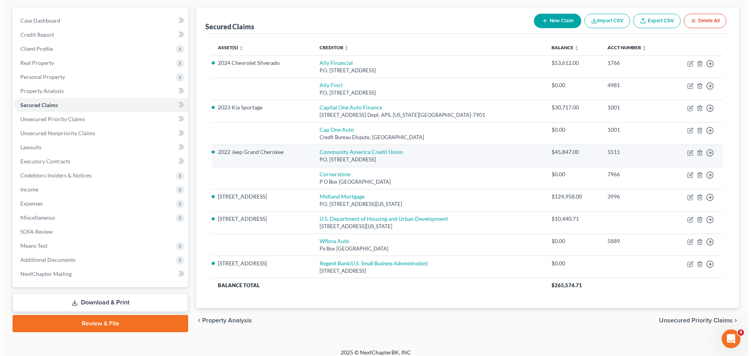
scroll to position [74, 0]
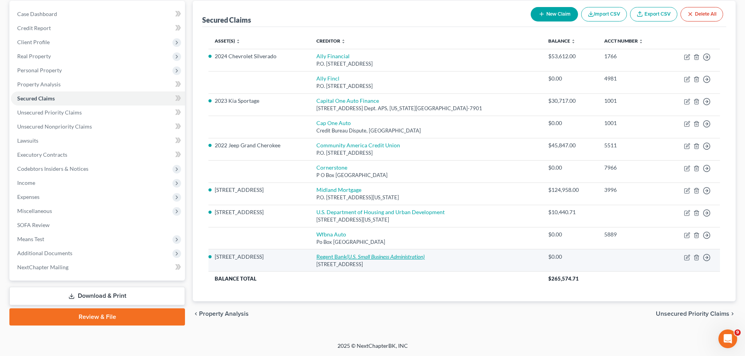
click at [358, 255] on icon "(U.S. Small Business Administration)" at bounding box center [385, 256] width 78 height 7
select select "37"
select select "2"
select select "0"
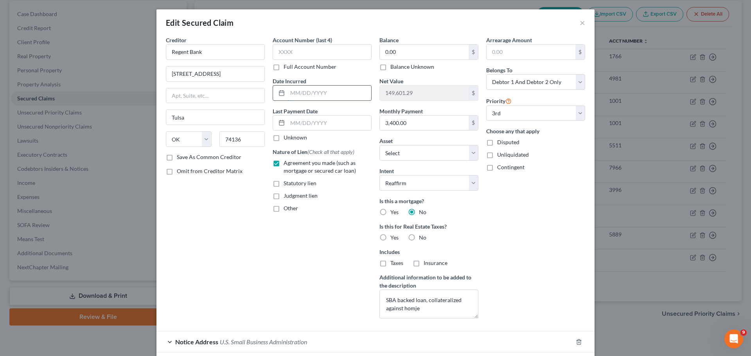
click at [331, 94] on input "text" at bounding box center [329, 93] width 84 height 15
type input "8/2022"
click at [336, 265] on div "Account Number (last 4) Full Account Number Date Incurred 8/2022 Last Payment D…" at bounding box center [322, 180] width 107 height 289
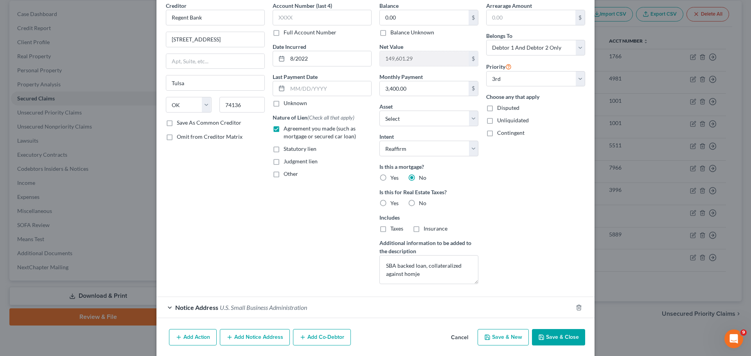
scroll to position [62, 0]
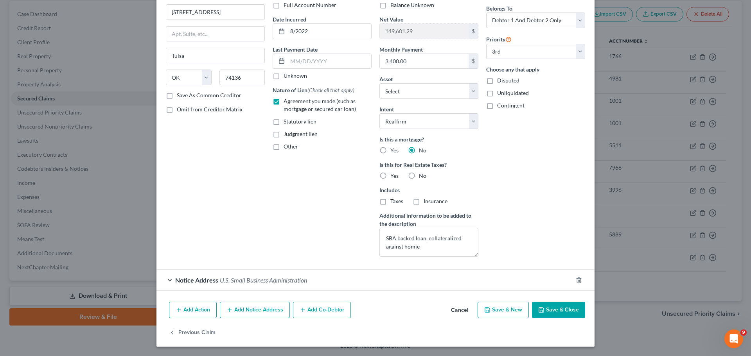
click at [572, 308] on button "Save & Close" at bounding box center [558, 310] width 53 height 16
select select "2"
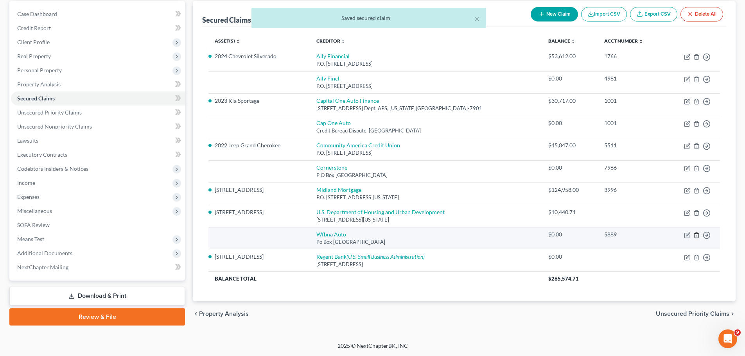
click at [697, 236] on line "button" at bounding box center [697, 236] width 0 height 2
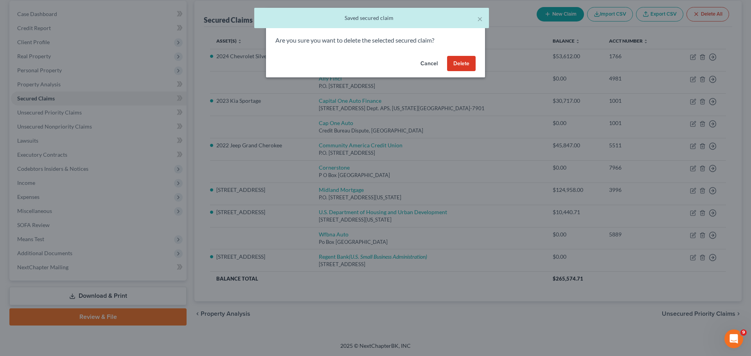
click at [465, 57] on button "Delete" at bounding box center [461, 64] width 29 height 16
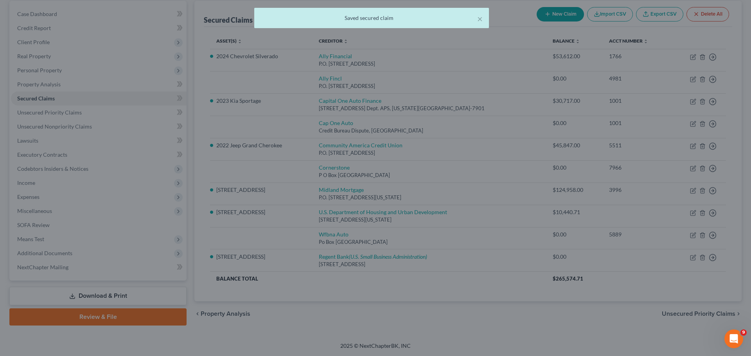
scroll to position [73, 0]
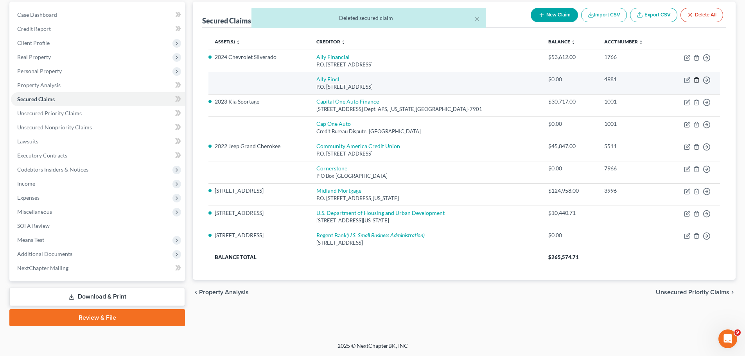
click at [697, 78] on icon "button" at bounding box center [696, 80] width 6 height 6
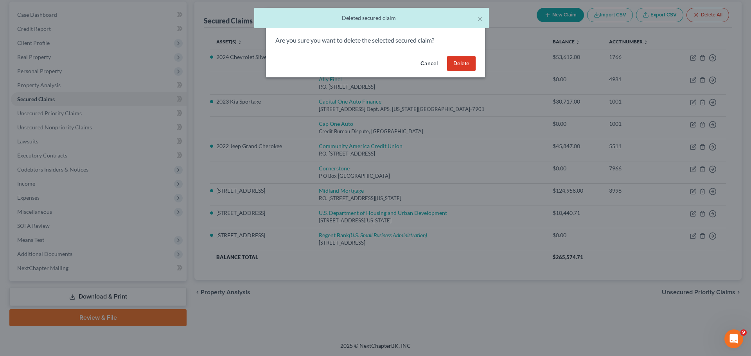
click at [460, 65] on button "Delete" at bounding box center [461, 64] width 29 height 16
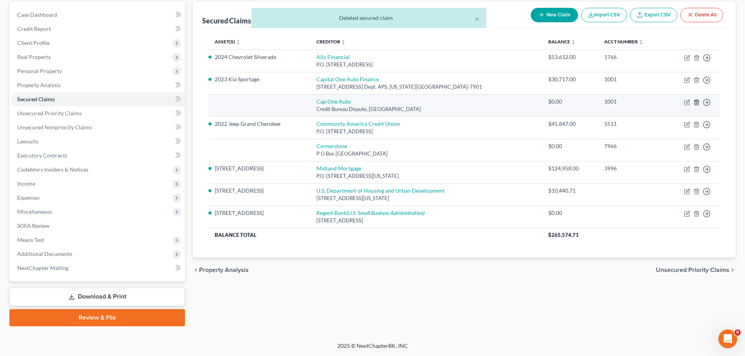
click at [695, 102] on icon "button" at bounding box center [696, 102] width 4 height 5
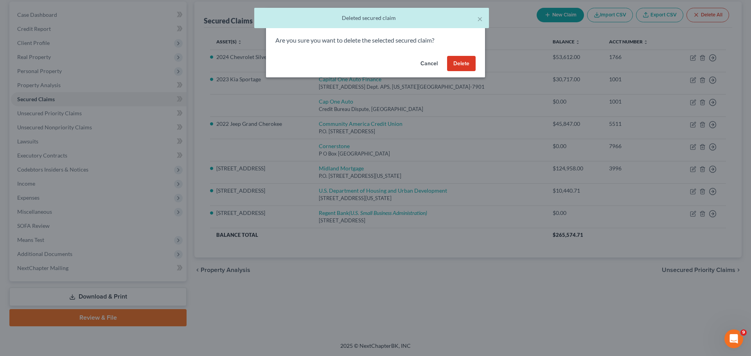
click at [466, 66] on button "Delete" at bounding box center [461, 64] width 29 height 16
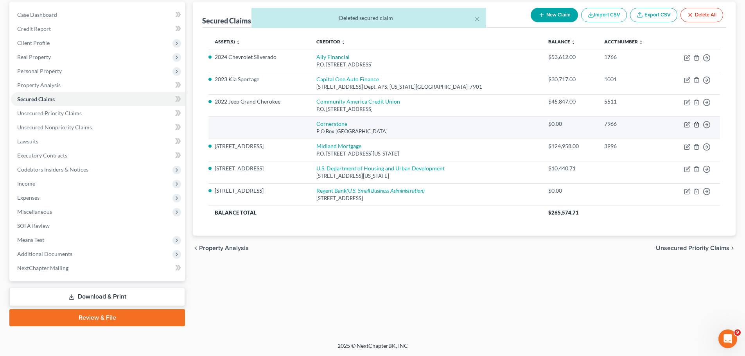
click at [697, 127] on icon "button" at bounding box center [696, 125] width 6 height 6
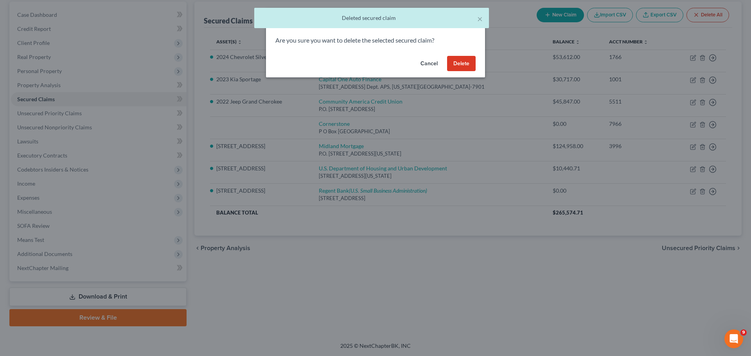
click at [463, 61] on button "Delete" at bounding box center [461, 64] width 29 height 16
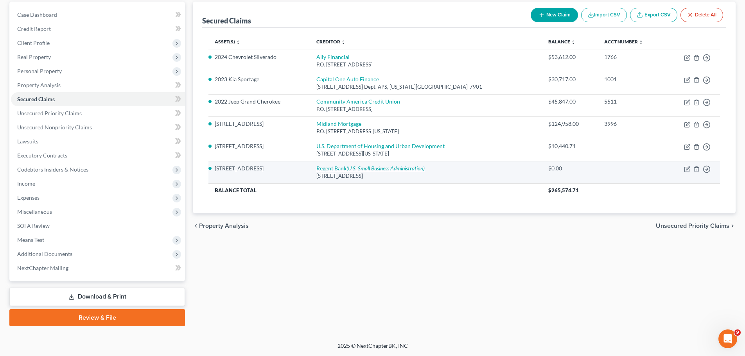
click at [375, 166] on icon "(U.S. Small Business Administration)" at bounding box center [385, 168] width 78 height 7
select select "37"
select select "13"
select select "2"
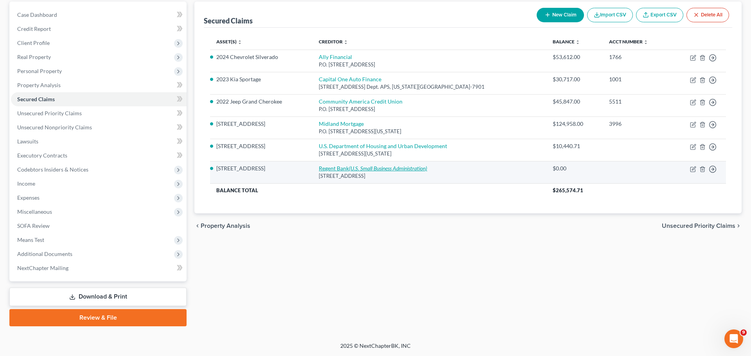
select select "0"
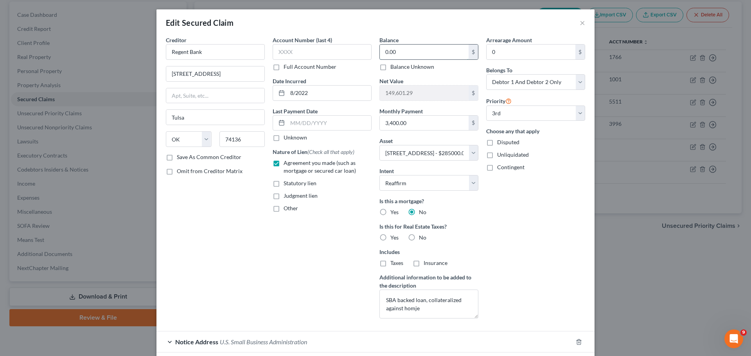
click at [405, 53] on input "0.00" at bounding box center [424, 52] width 89 height 15
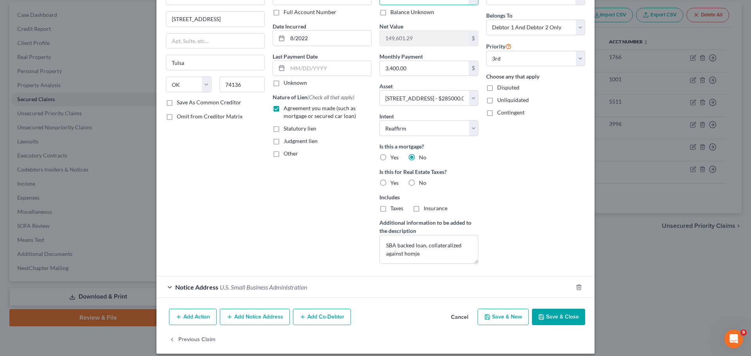
scroll to position [62, 0]
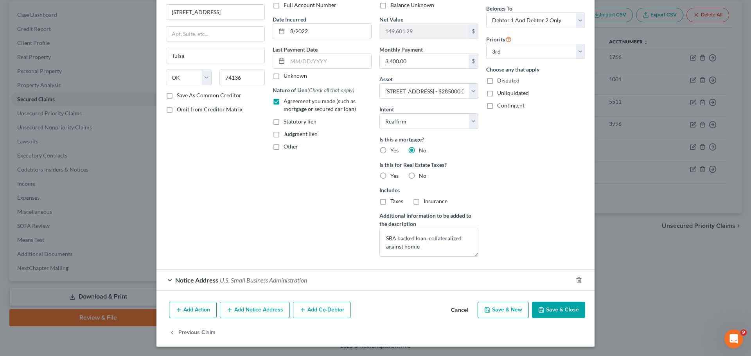
type input "288,600"
click at [566, 313] on button "Save & Close" at bounding box center [558, 310] width 53 height 16
select select
select select "2"
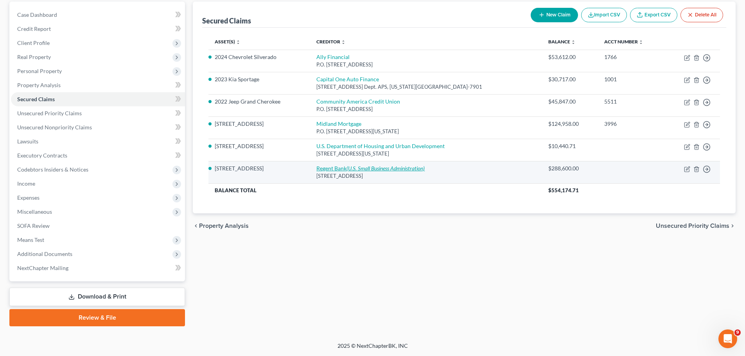
click at [396, 167] on icon "(U.S. Small Business Administration)" at bounding box center [385, 168] width 78 height 7
select select "37"
select select "2"
select select "0"
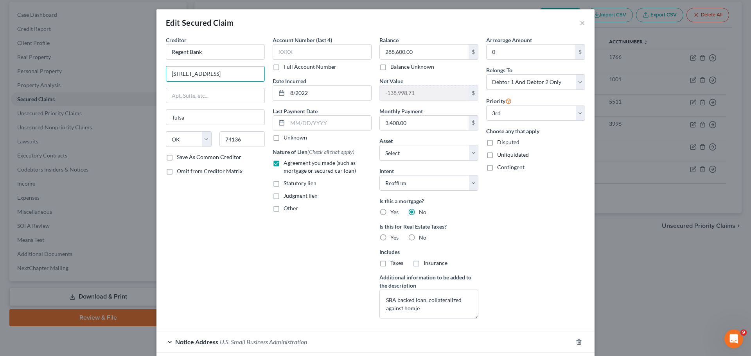
drag, startPoint x: 251, startPoint y: 76, endPoint x: 158, endPoint y: 73, distance: 92.7
click at [158, 73] on div "Creditor * Regent Bank 7136 S. Yale Ave., Suite 100 Tulsa State AL AK AR AZ CA …" at bounding box center [375, 198] width 438 height 324
type input "3271 E. Battlefield, Suite 100"
click at [248, 138] on input "74136" at bounding box center [242, 139] width 46 height 16
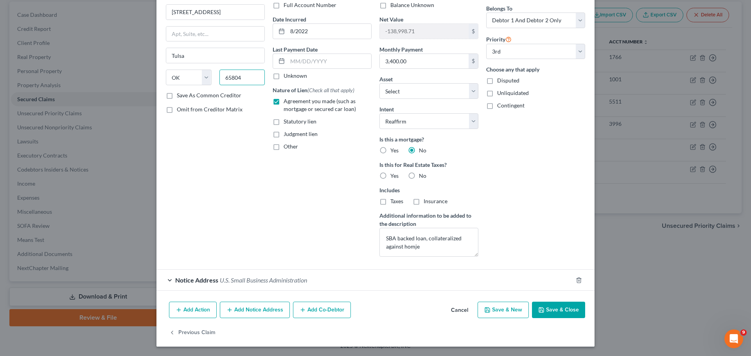
type input "65804"
type input "Springfield"
select select "26"
click at [251, 308] on button "Add Notice Address" at bounding box center [255, 310] width 70 height 16
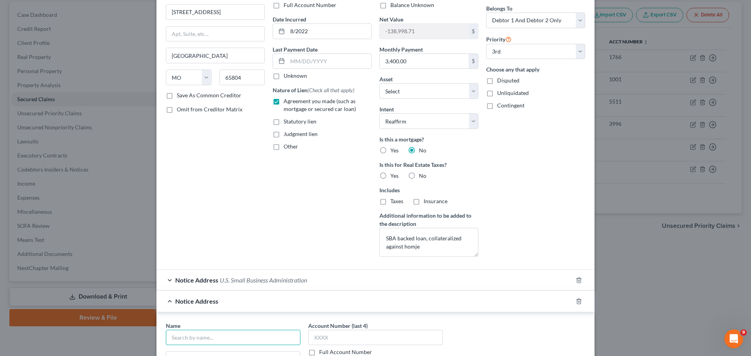
click at [194, 337] on input "text" at bounding box center [233, 338] width 134 height 16
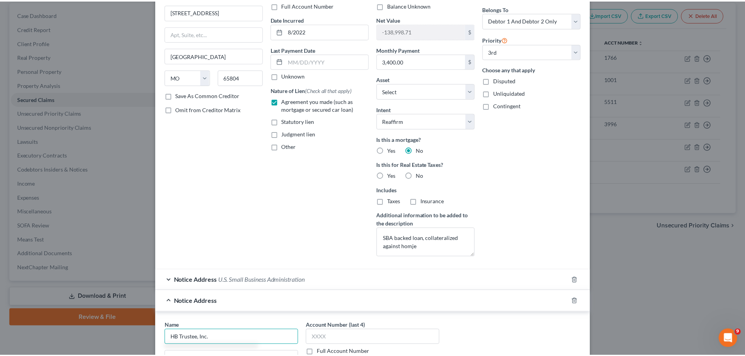
scroll to position [218, 0]
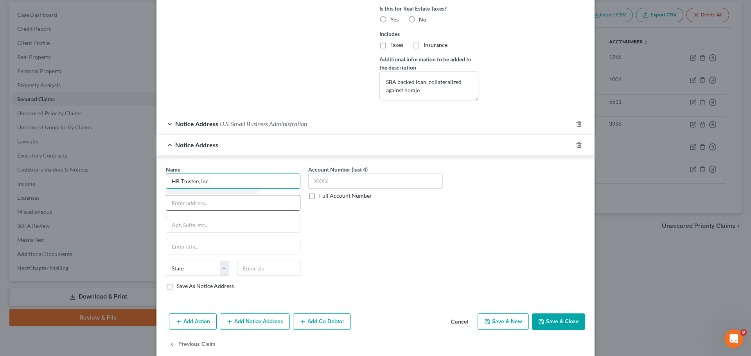
type input "HB Trustee, Inc."
click at [215, 205] on input "text" at bounding box center [233, 202] width 134 height 15
type input "901 St. Louis Street, Suite 1800"
click at [270, 269] on input "text" at bounding box center [268, 269] width 63 height 16
type input "65806"
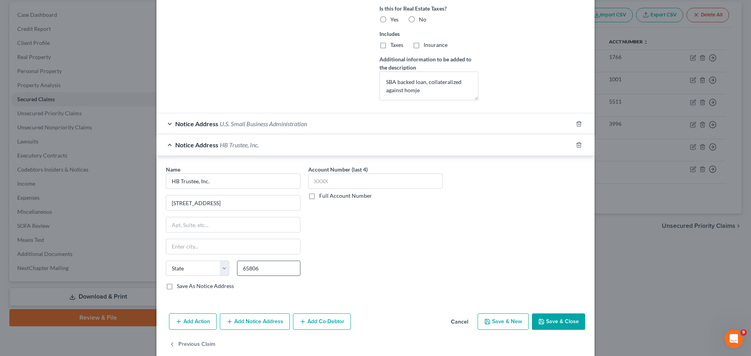
type input "Springfield"
select select "26"
click at [559, 319] on button "Save & Close" at bounding box center [558, 322] width 53 height 16
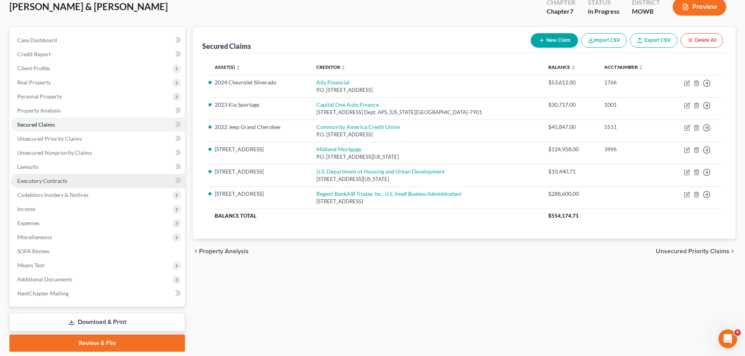
scroll to position [34, 0]
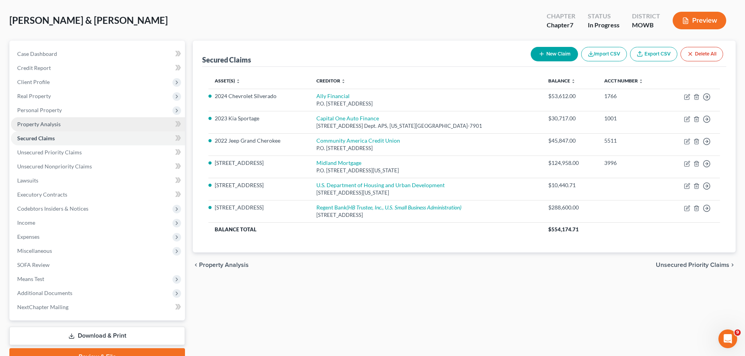
click at [60, 121] on link "Property Analysis" at bounding box center [98, 124] width 174 height 14
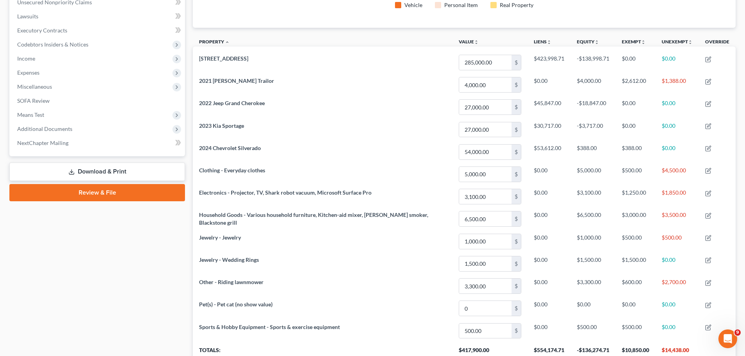
scroll to position [183, 0]
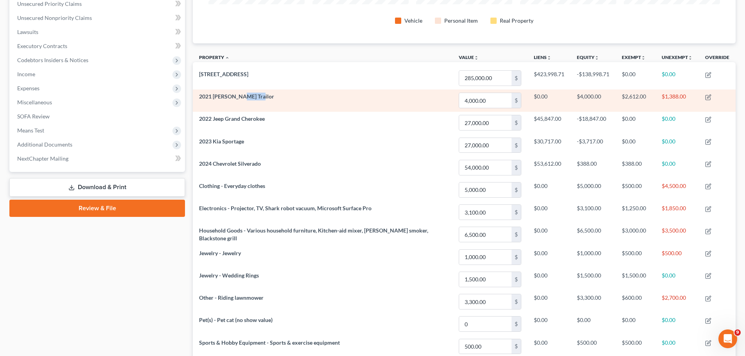
drag, startPoint x: 253, startPoint y: 98, endPoint x: 236, endPoint y: 98, distance: 16.8
click at [236, 98] on td "2021 Doolittle Trailor" at bounding box center [323, 101] width 260 height 22
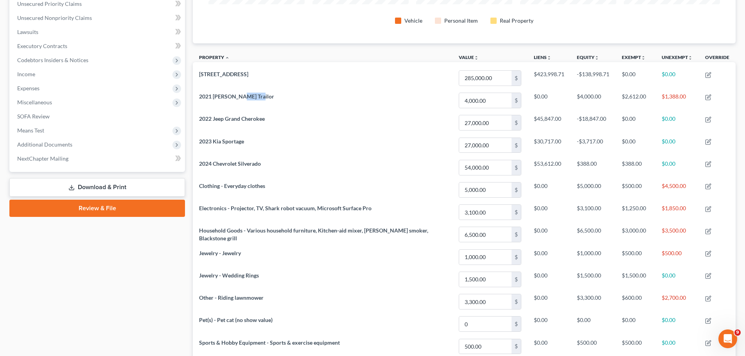
copy span "Trailor"
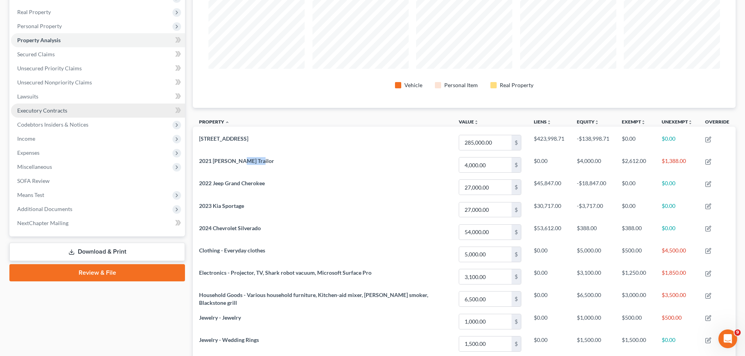
scroll to position [105, 0]
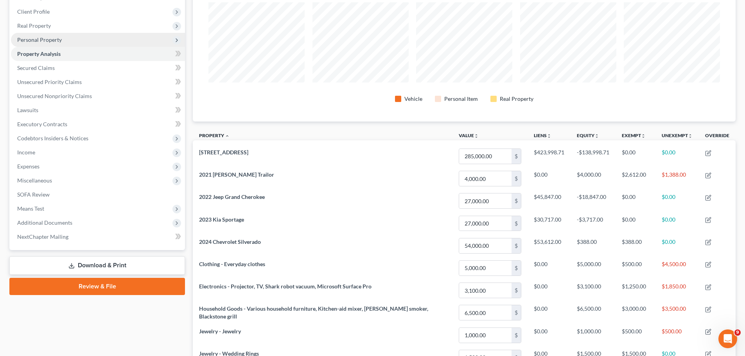
click at [70, 35] on span "Personal Property" at bounding box center [98, 40] width 174 height 14
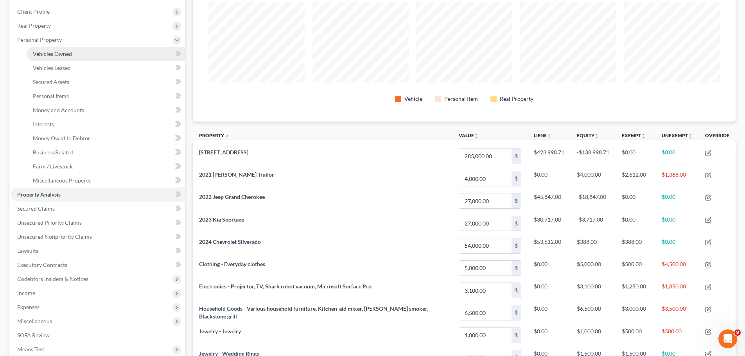
click at [84, 52] on link "Vehicles Owned" at bounding box center [106, 54] width 158 height 14
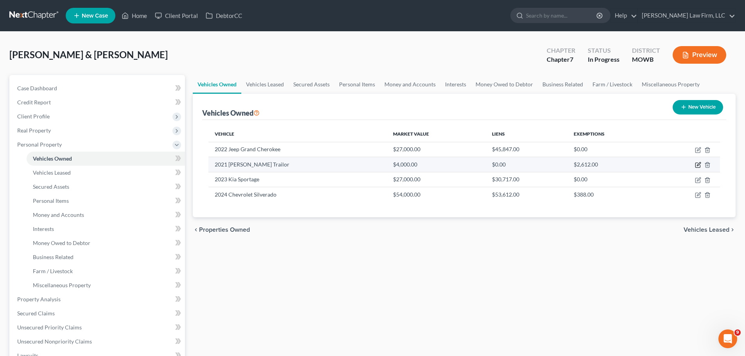
click at [697, 165] on icon "button" at bounding box center [699, 165] width 4 height 4
select select "2"
select select "5"
select select "2"
select select "3"
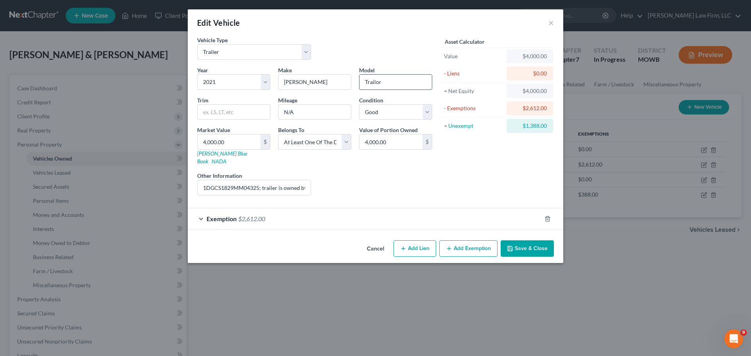
click at [378, 83] on input "Trailor" at bounding box center [395, 82] width 72 height 15
type input "Trailer"
click at [385, 208] on div "Exemption $2,612.00" at bounding box center [364, 218] width 353 height 21
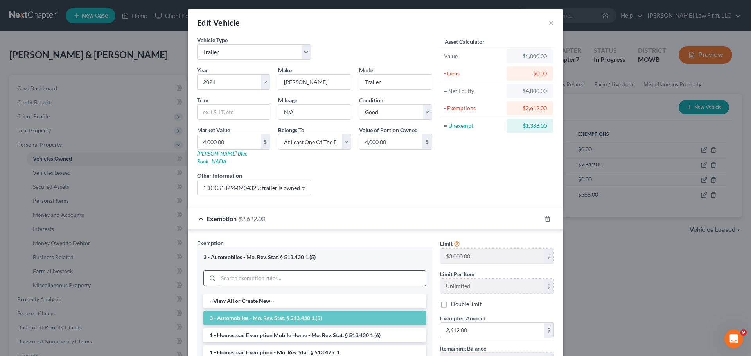
click at [293, 271] on input "search" at bounding box center [321, 278] width 207 height 15
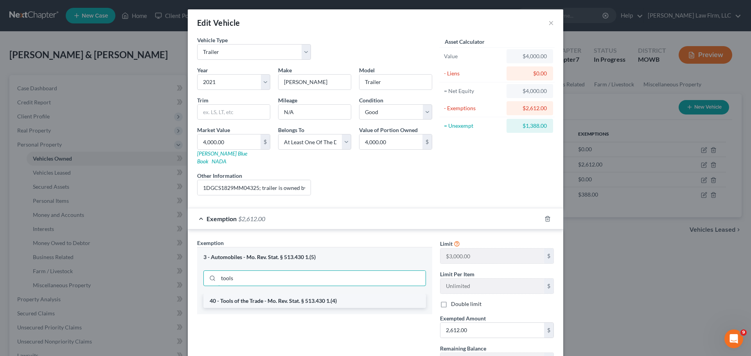
type input "tools"
click at [270, 294] on li "40 - Tools of the Trade - Mo. Rev. Stat. § 513.430 1.(4)" at bounding box center [314, 301] width 222 height 14
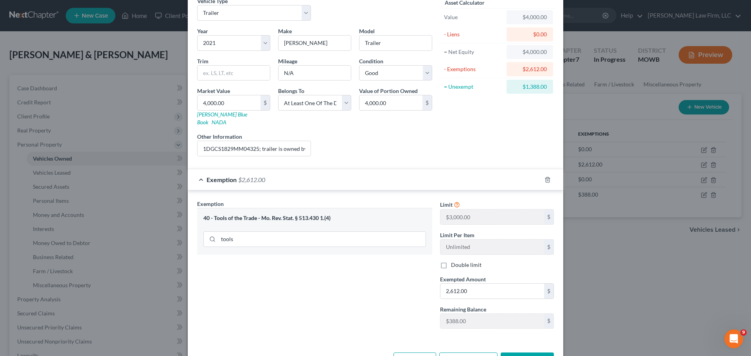
scroll to position [60, 0]
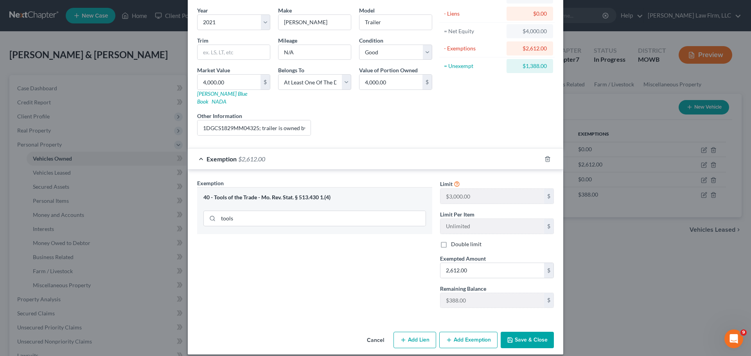
click at [381, 333] on button "Cancel" at bounding box center [375, 341] width 30 height 16
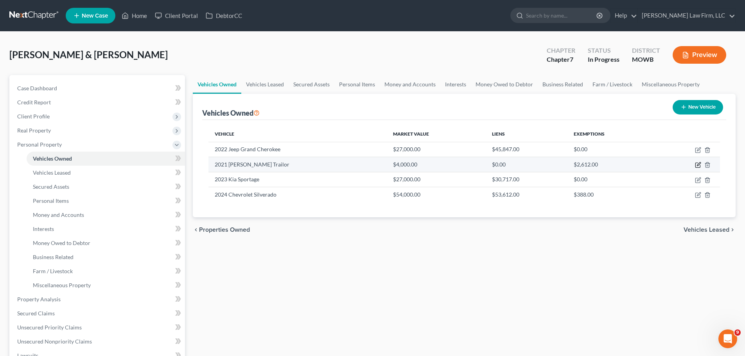
click at [699, 163] on icon "button" at bounding box center [698, 165] width 6 height 6
select select "2"
select select "5"
select select "2"
select select "3"
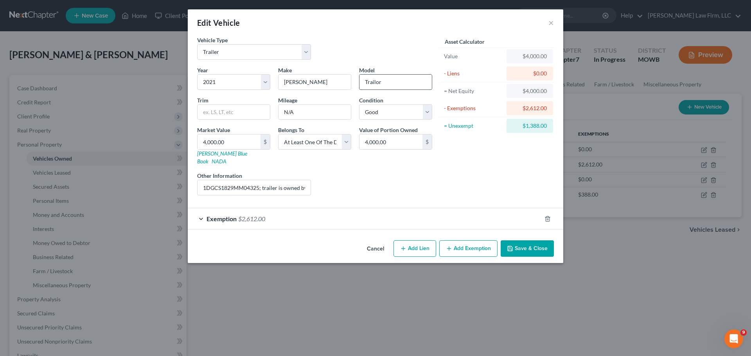
click at [377, 79] on input "Trailor" at bounding box center [395, 82] width 72 height 15
type input "Trailer"
click at [465, 237] on div "Cancel Add Lien Add Lease Add Exemption Save & Close" at bounding box center [375, 250] width 375 height 26
click at [467, 240] on button "Add Exemption" at bounding box center [468, 248] width 58 height 16
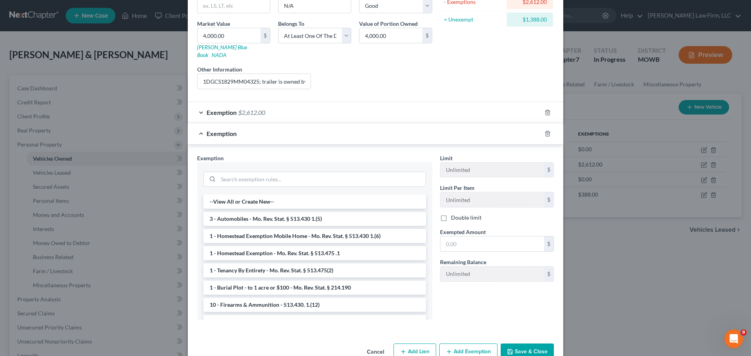
scroll to position [118, 0]
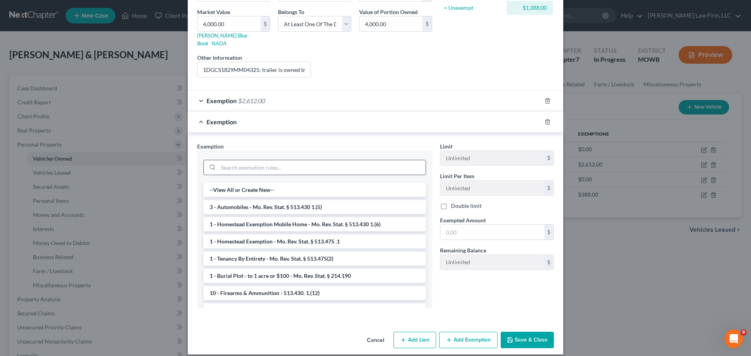
click at [279, 160] on input "search" at bounding box center [321, 167] width 207 height 15
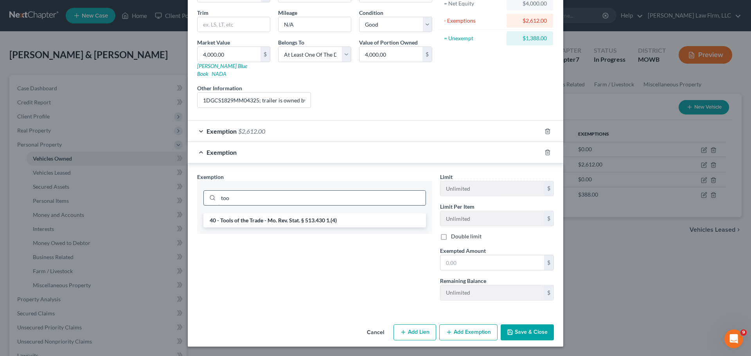
scroll to position [80, 0]
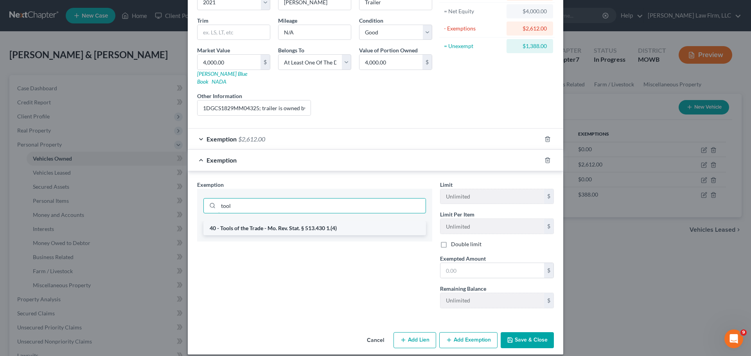
type input "tool"
click at [292, 221] on li "40 - Tools of the Trade - Mo. Rev. Stat. § 513.430 1.(4)" at bounding box center [314, 228] width 222 height 14
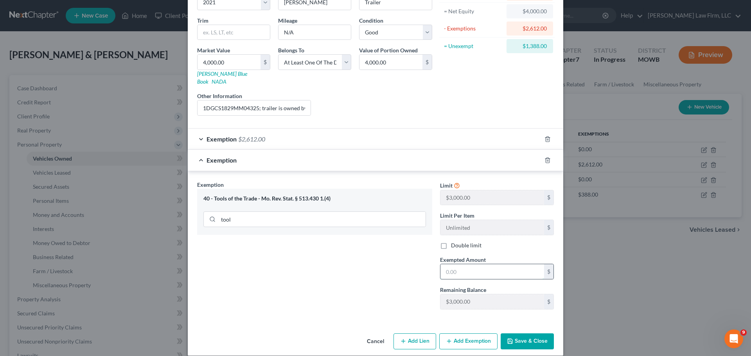
click at [507, 265] on input "text" at bounding box center [492, 271] width 104 height 15
type input "1,388"
click at [507, 338] on icon "button" at bounding box center [510, 341] width 6 height 6
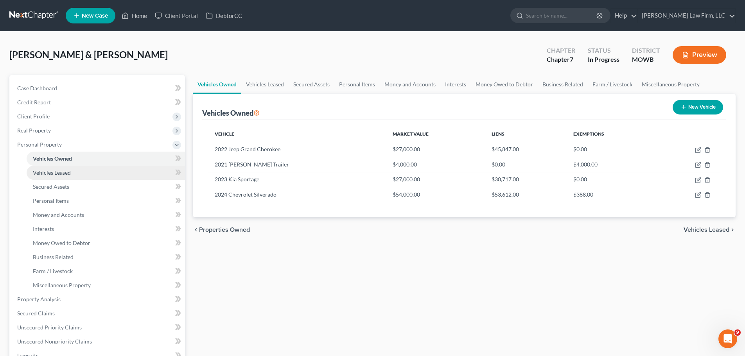
click at [87, 173] on link "Vehicles Leased" at bounding box center [106, 173] width 158 height 14
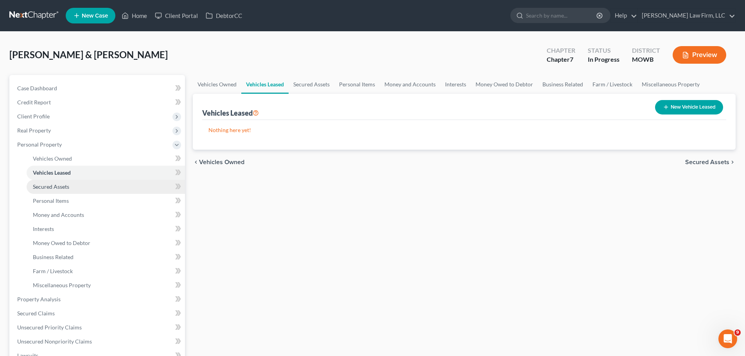
click at [79, 192] on link "Secured Assets" at bounding box center [106, 187] width 158 height 14
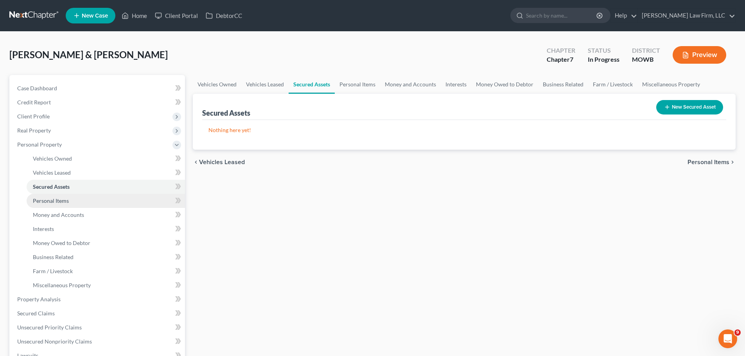
click at [73, 204] on link "Personal Items" at bounding box center [106, 201] width 158 height 14
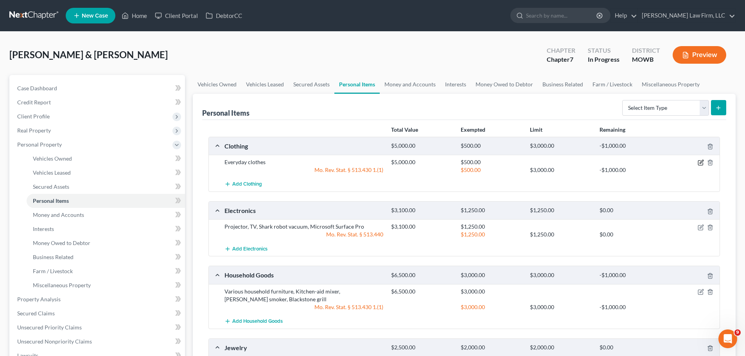
click at [701, 159] on icon "button" at bounding box center [700, 162] width 6 height 6
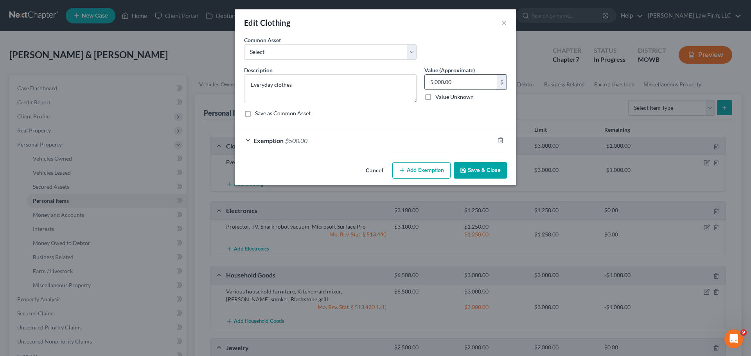
click at [465, 79] on input "5,000.00" at bounding box center [461, 82] width 72 height 15
type input "2"
type input "0"
drag, startPoint x: 468, startPoint y: 83, endPoint x: 401, endPoint y: 79, distance: 67.8
click at [401, 79] on div "Description * Everyday clothes Value (Approximate) 1,200.00 $ Value Unknown Bal…" at bounding box center [375, 94] width 271 height 57
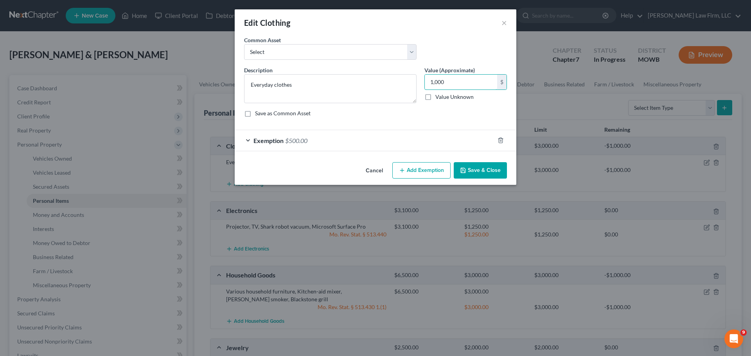
type input "1,000"
click at [486, 175] on button "Save & Close" at bounding box center [479, 170] width 53 height 16
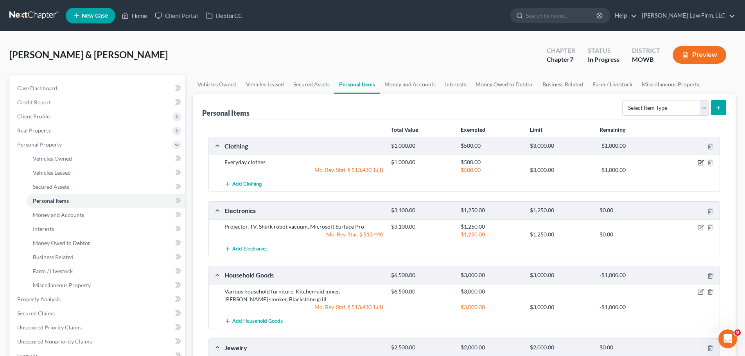
click at [699, 163] on icon "button" at bounding box center [700, 162] width 6 height 6
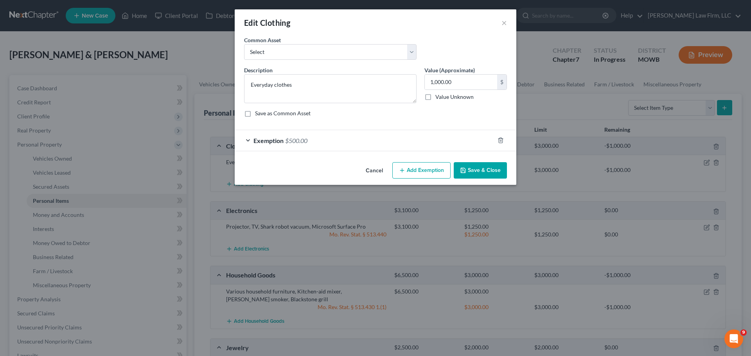
click at [411, 145] on div "Exemption $500.00" at bounding box center [365, 140] width 260 height 21
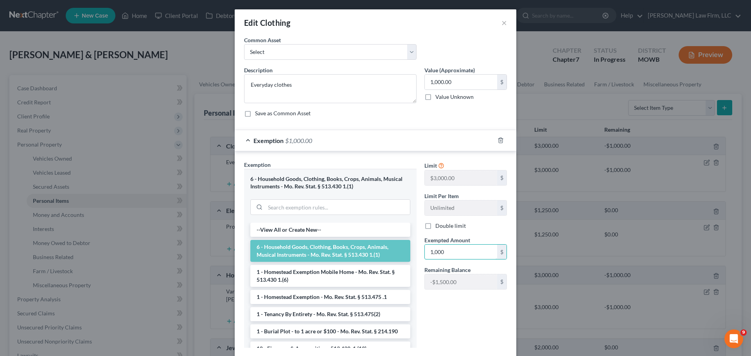
type input "1,000"
click at [435, 223] on label "Double limit" at bounding box center [450, 226] width 30 height 8
click at [438, 223] on input "Double limit" at bounding box center [440, 224] width 5 height 5
checkbox input "true"
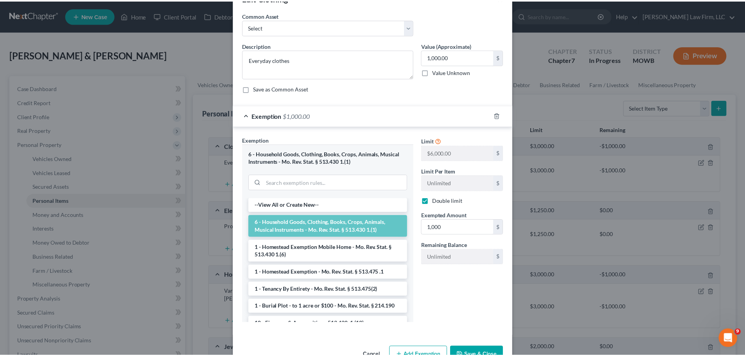
scroll to position [48, 0]
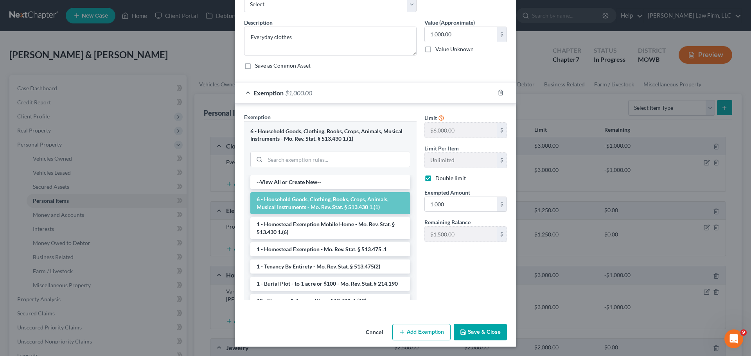
click at [489, 331] on button "Save & Close" at bounding box center [479, 332] width 53 height 16
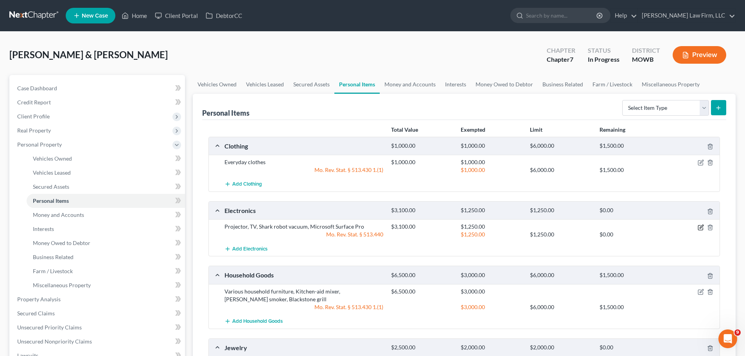
click at [703, 227] on icon "button" at bounding box center [700, 227] width 6 height 6
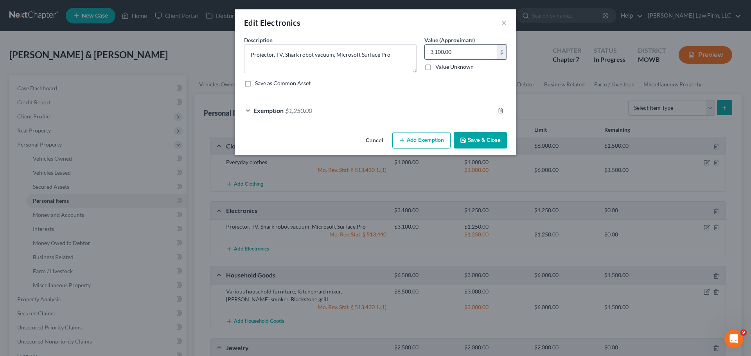
click at [466, 54] on input "3,100.00" at bounding box center [461, 52] width 72 height 15
type input "1,200"
click at [319, 114] on div "Exemption $1,250.00" at bounding box center [365, 110] width 260 height 21
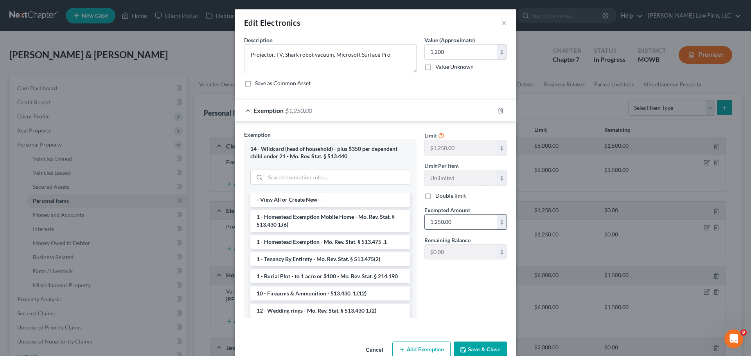
click at [468, 222] on input "1,250.00" at bounding box center [461, 222] width 72 height 15
type input "1,200"
click at [326, 176] on input "search" at bounding box center [337, 177] width 145 height 15
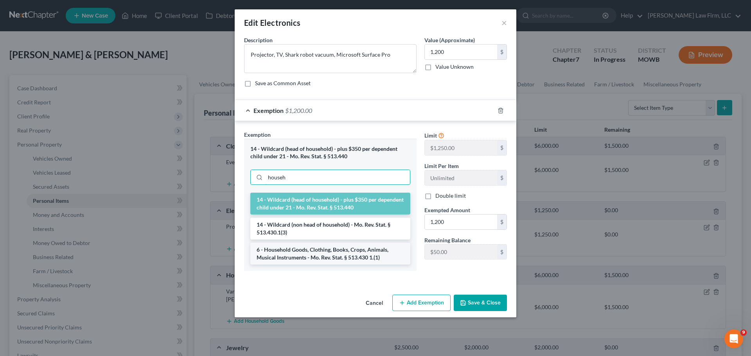
type input "househ"
click at [320, 249] on li "6 - Household Goods, Clothing, Books, Crops, Animals, Musical Instruments - Mo.…" at bounding box center [330, 254] width 160 height 22
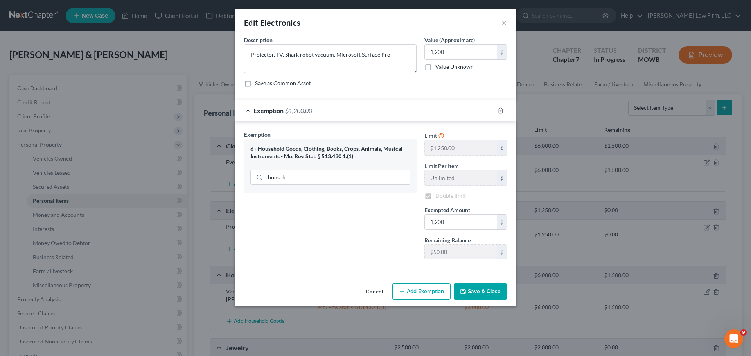
checkbox input "true"
click at [478, 288] on button "Save & Close" at bounding box center [479, 291] width 53 height 16
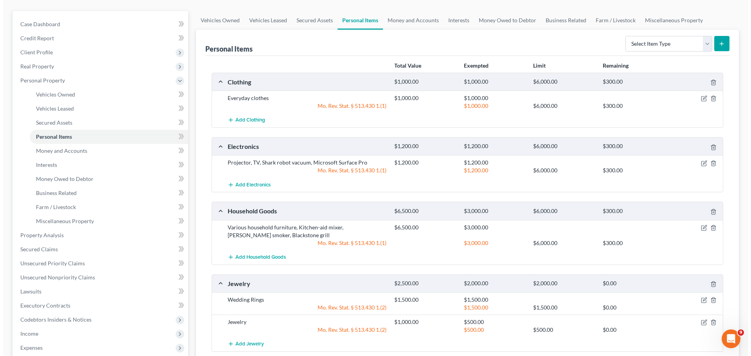
scroll to position [78, 0]
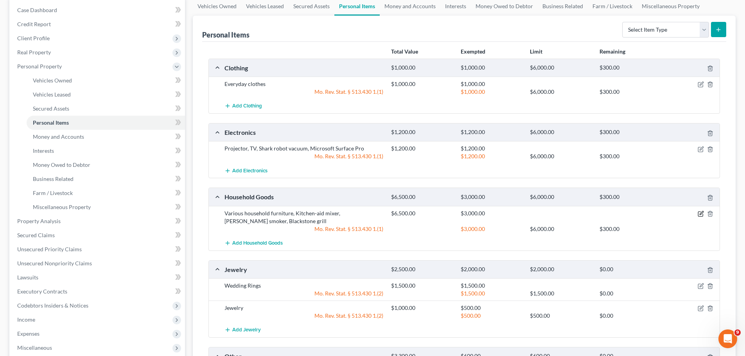
click at [701, 213] on icon "button" at bounding box center [700, 214] width 6 height 6
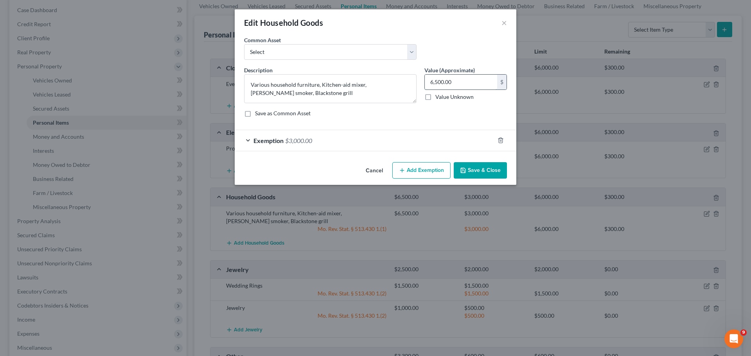
click at [461, 82] on input "6,500.00" at bounding box center [461, 82] width 72 height 15
click at [371, 86] on textarea "Various household furniture, Kitchen-aid mixer, Trager smoker, Blackstone grill" at bounding box center [330, 88] width 172 height 29
type textarea "Various household furniture, Kitchen-aid mixer, Traeger smoker, Blackstone grill"
click at [458, 80] on input "6,500.00" at bounding box center [461, 82] width 72 height 15
type input "900"
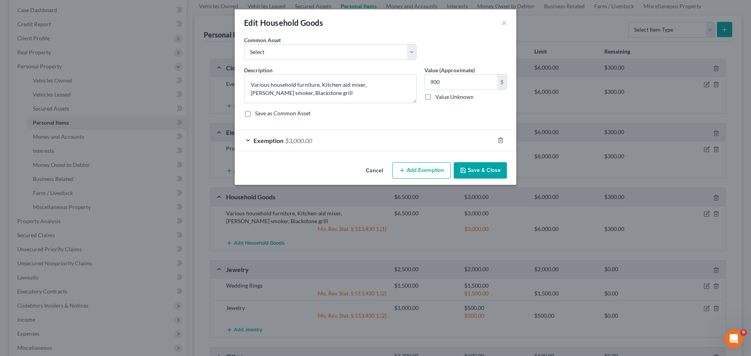
click at [482, 175] on button "Save & Close" at bounding box center [479, 170] width 53 height 16
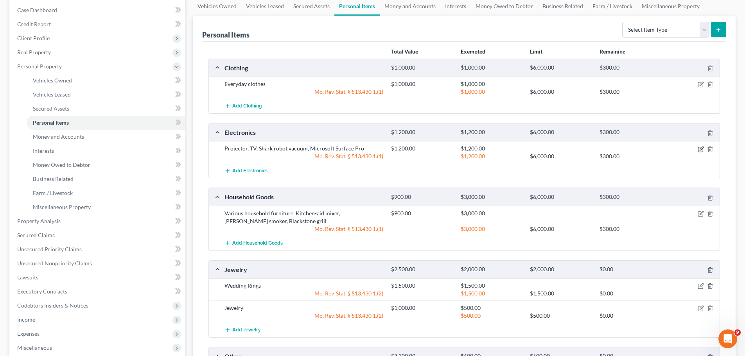
click at [701, 147] on icon "button" at bounding box center [700, 149] width 6 height 6
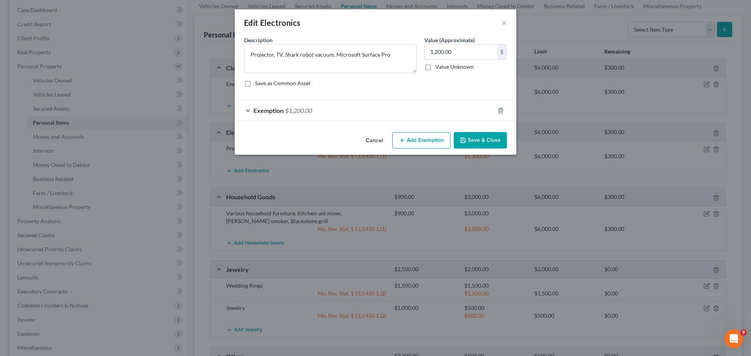
click at [428, 104] on div "Exemption $1,200.00" at bounding box center [365, 110] width 260 height 21
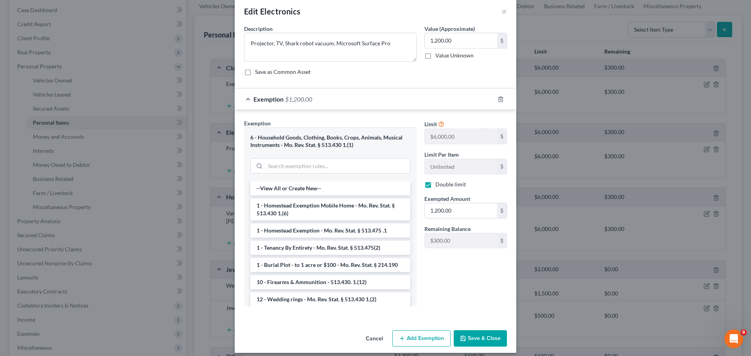
scroll to position [18, 0]
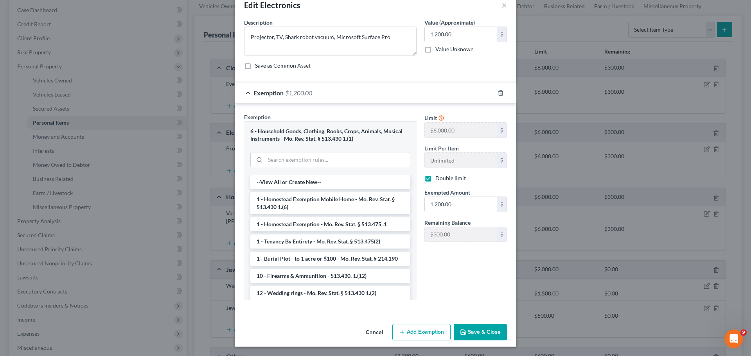
click at [480, 332] on button "Save & Close" at bounding box center [479, 332] width 53 height 16
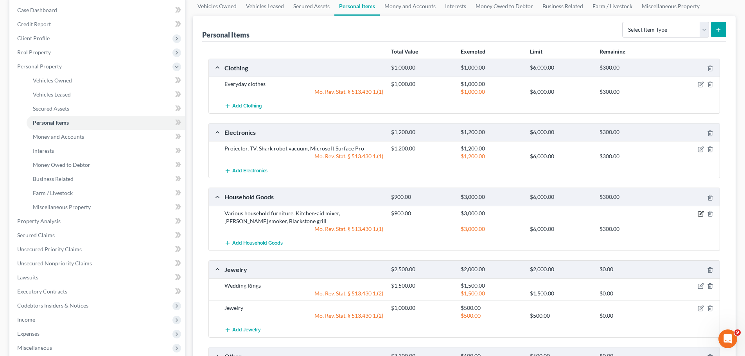
click at [701, 214] on icon "button" at bounding box center [700, 214] width 6 height 6
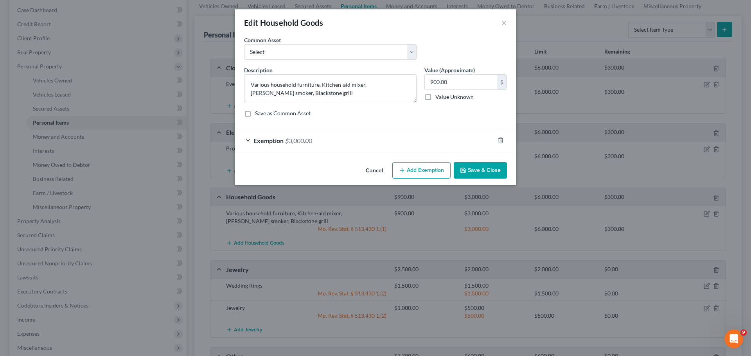
click at [443, 140] on div "Exemption $3,000.00" at bounding box center [365, 140] width 260 height 21
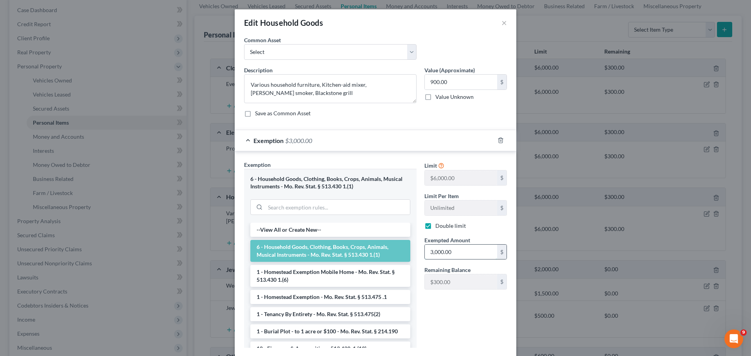
click at [463, 258] on input "3,000.00" at bounding box center [461, 252] width 72 height 15
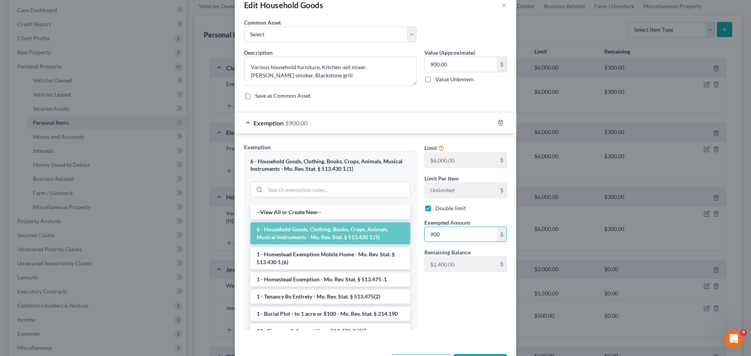
scroll to position [48, 0]
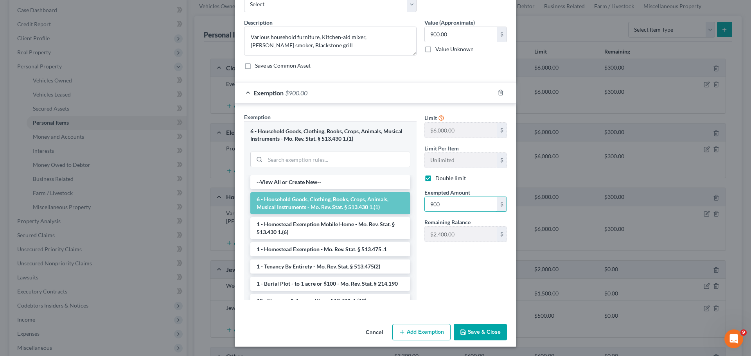
type input "900"
click at [493, 331] on button "Save & Close" at bounding box center [479, 332] width 53 height 16
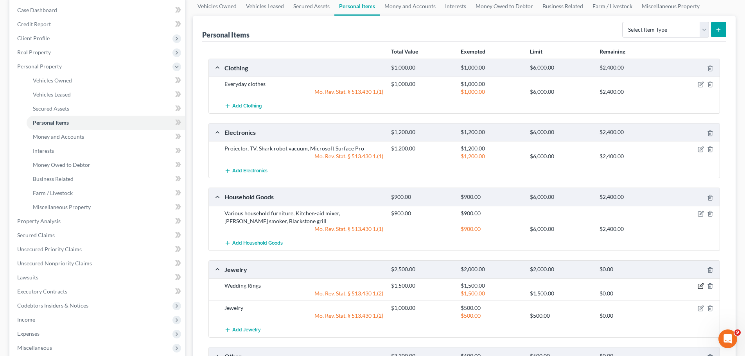
click at [702, 288] on icon "button" at bounding box center [700, 286] width 6 height 6
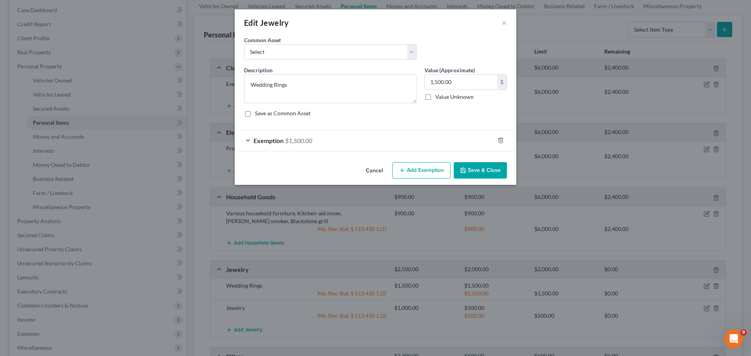
click at [369, 145] on div "Exemption $1,500.00" at bounding box center [365, 140] width 260 height 21
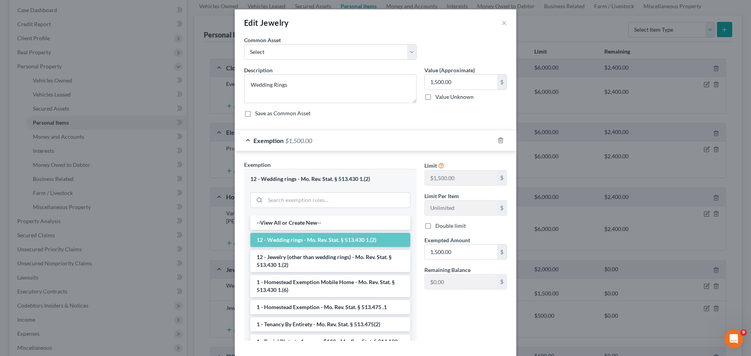
click at [372, 142] on div "Exemption $1,500.00" at bounding box center [365, 140] width 260 height 21
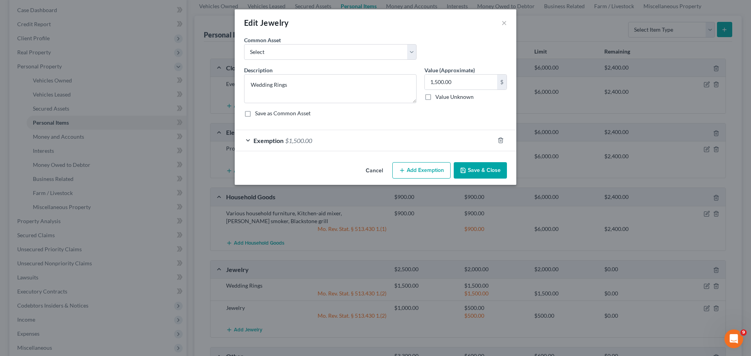
click at [484, 173] on button "Save & Close" at bounding box center [479, 170] width 53 height 16
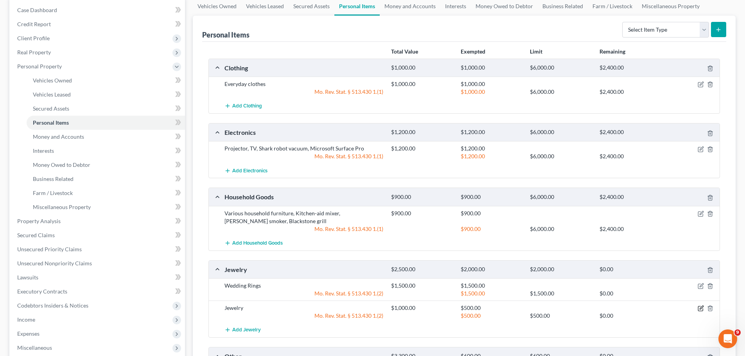
click at [699, 309] on icon "button" at bounding box center [700, 308] width 6 height 6
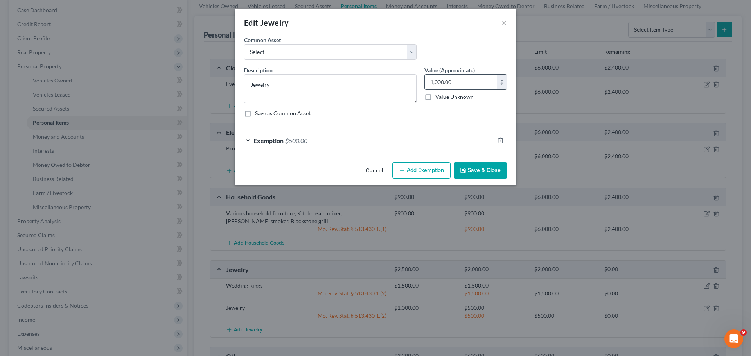
click at [462, 86] on input "1,000.00" at bounding box center [461, 82] width 72 height 15
type input "500"
click at [305, 145] on div "Exemption $500.00" at bounding box center [365, 140] width 260 height 21
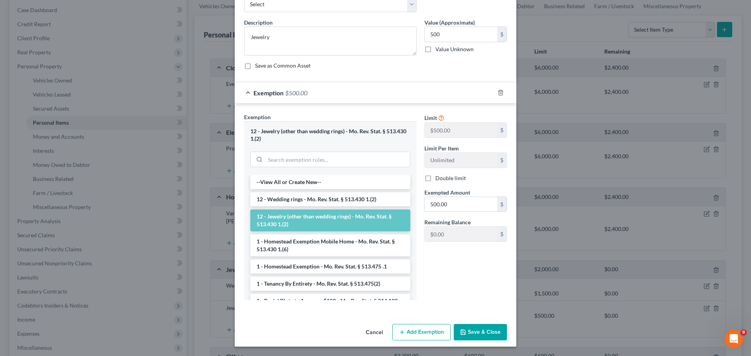
drag, startPoint x: 487, startPoint y: 328, endPoint x: 487, endPoint y: 332, distance: 4.7
click at [487, 332] on button "Save & Close" at bounding box center [479, 332] width 53 height 16
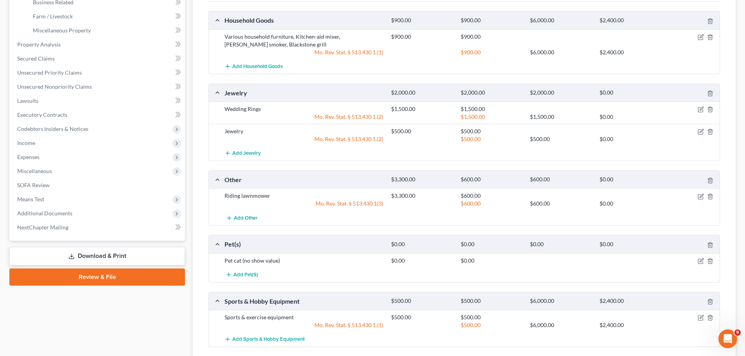
scroll to position [313, 0]
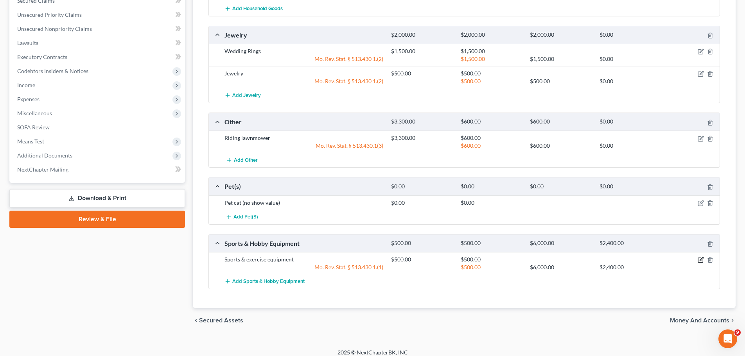
click at [700, 263] on icon "button" at bounding box center [700, 260] width 5 height 5
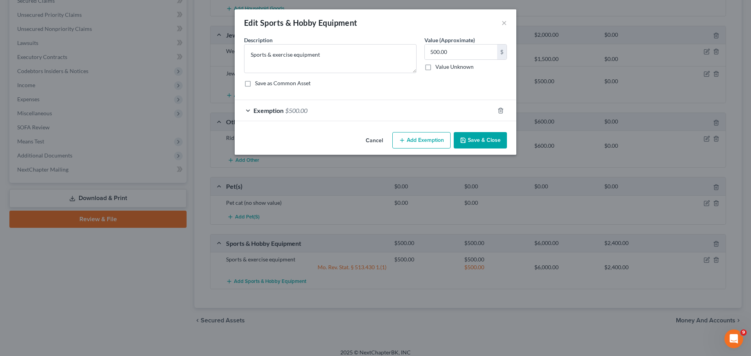
click at [410, 106] on div "Exemption $500.00" at bounding box center [365, 110] width 260 height 21
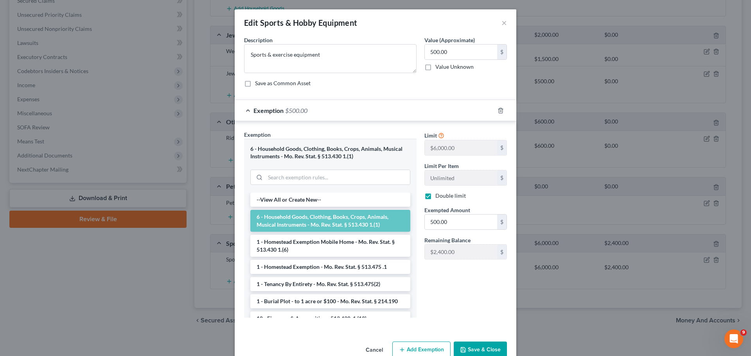
click at [410, 106] on div "Exemption $500.00" at bounding box center [365, 110] width 260 height 21
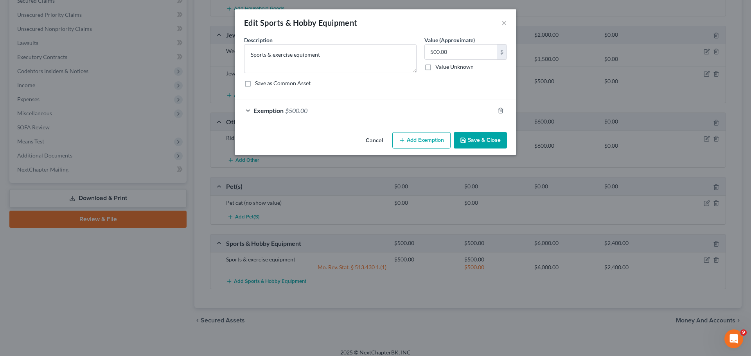
click at [477, 136] on button "Save & Close" at bounding box center [479, 140] width 53 height 16
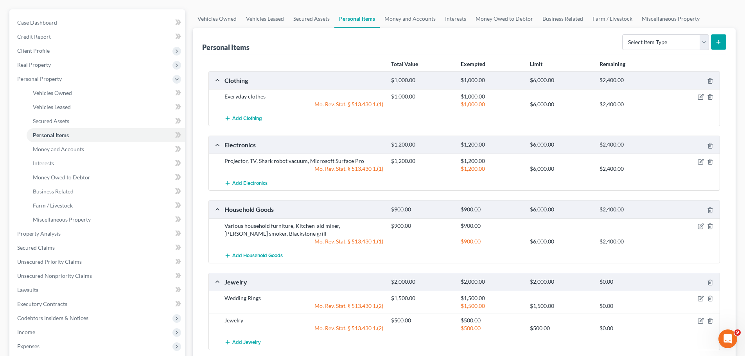
scroll to position [0, 0]
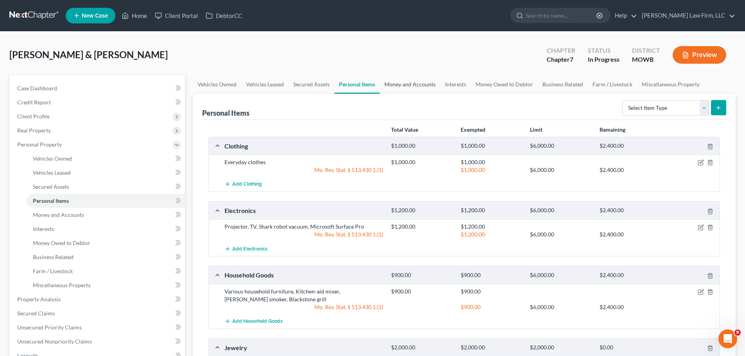
click at [403, 82] on link "Money and Accounts" at bounding box center [410, 84] width 61 height 19
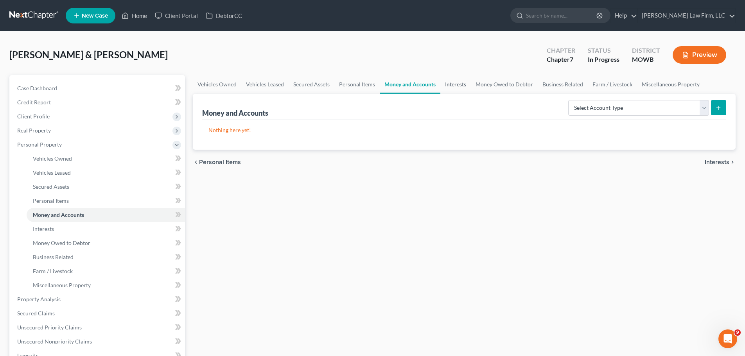
click at [462, 84] on link "Interests" at bounding box center [455, 84] width 30 height 19
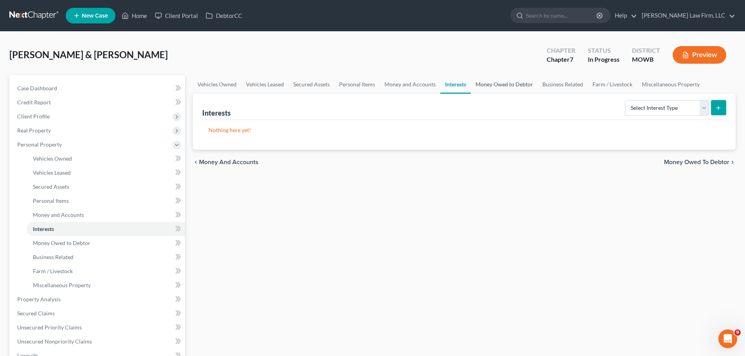
click at [486, 84] on link "Money Owed to Debtor" at bounding box center [504, 84] width 67 height 19
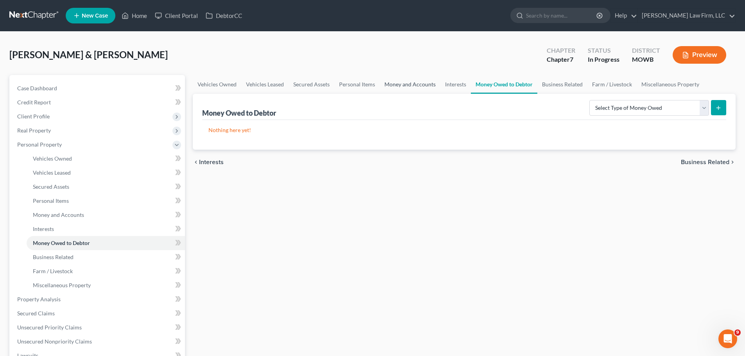
click at [414, 82] on link "Money and Accounts" at bounding box center [410, 84] width 61 height 19
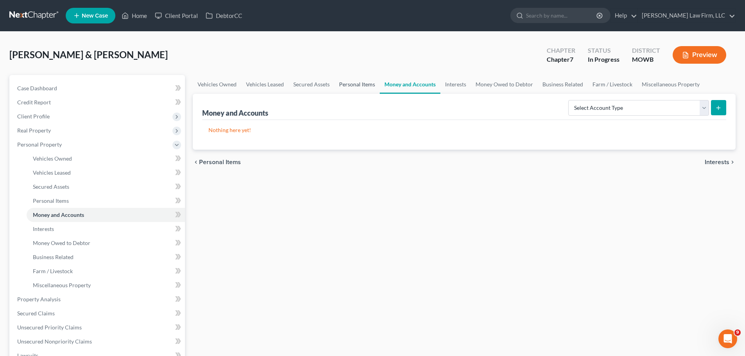
click at [366, 85] on link "Personal Items" at bounding box center [356, 84] width 45 height 19
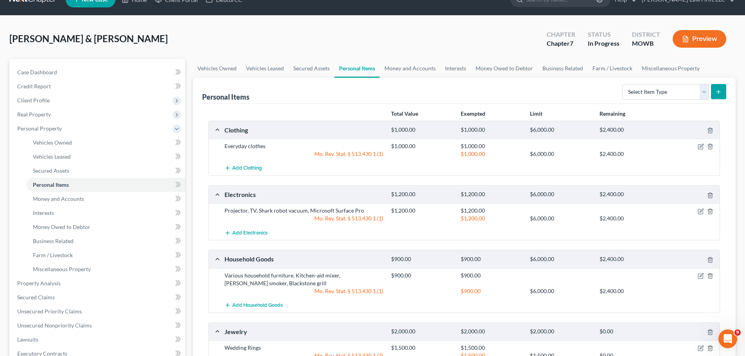
scroll to position [7, 0]
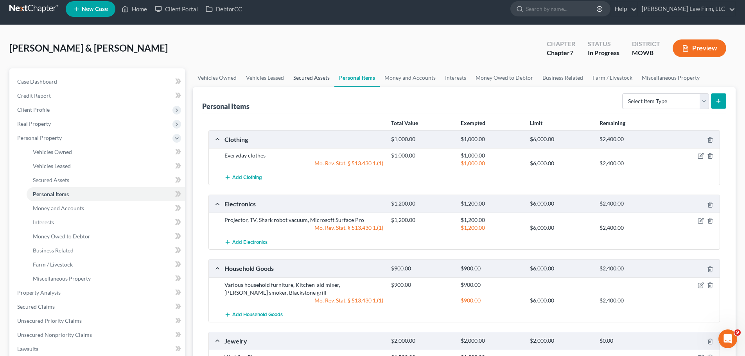
click at [315, 79] on link "Secured Assets" at bounding box center [311, 77] width 46 height 19
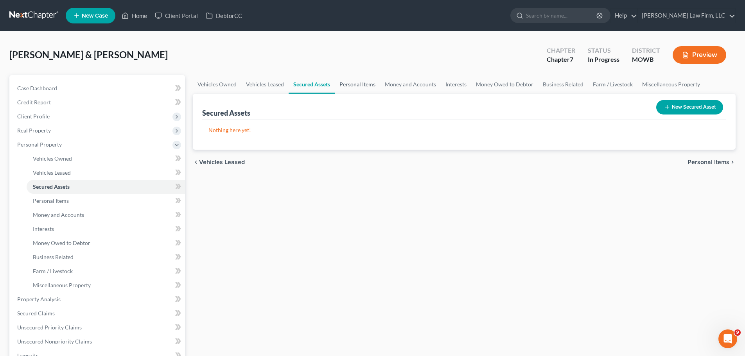
drag, startPoint x: 360, startPoint y: 82, endPoint x: 344, endPoint y: 81, distance: 15.7
click at [360, 82] on link "Personal Items" at bounding box center [357, 84] width 45 height 19
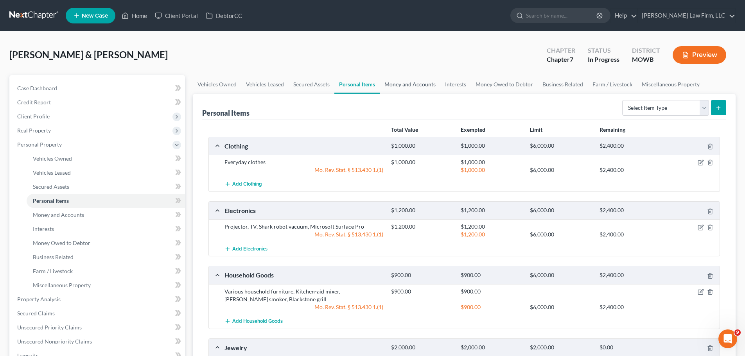
click at [408, 82] on link "Money and Accounts" at bounding box center [410, 84] width 61 height 19
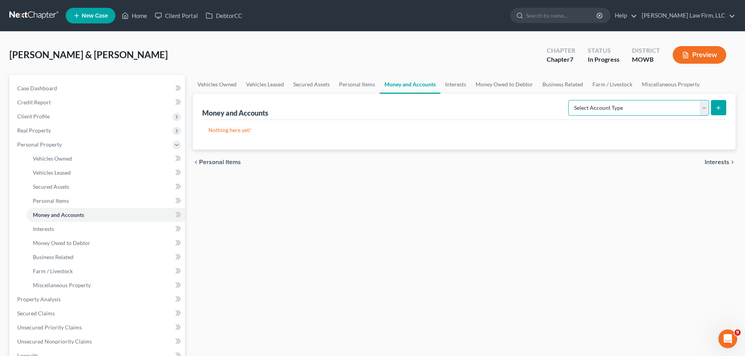
click at [694, 107] on select "Select Account Type Brokerage Cash on Hand Certificates of Deposit Checking Acc…" at bounding box center [638, 108] width 141 height 16
select select "checking"
click at [570, 100] on select "Select Account Type Brokerage Cash on Hand Certificates of Deposit Checking Acc…" at bounding box center [638, 108] width 141 height 16
click at [721, 106] on icon "submit" at bounding box center [718, 108] width 6 height 6
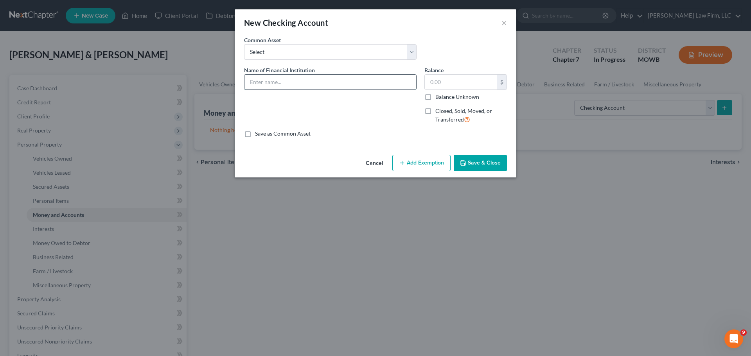
click at [277, 78] on input "text" at bounding box center [330, 82] width 172 height 15
type input "Community Bank of Raymore - RC Remodel business account"
click at [469, 159] on button "Save & Close" at bounding box center [479, 163] width 53 height 16
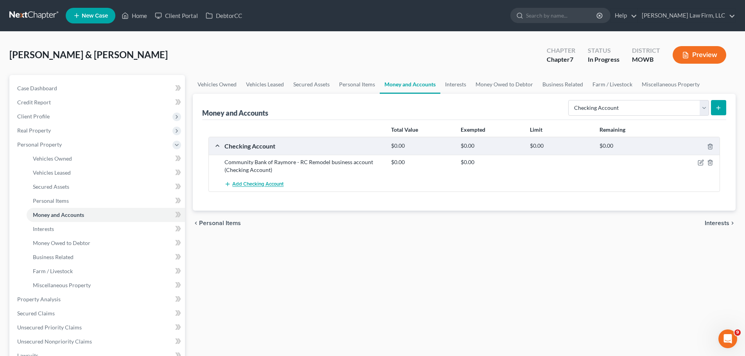
click at [274, 184] on span "Add Checking Account" at bounding box center [257, 184] width 51 height 6
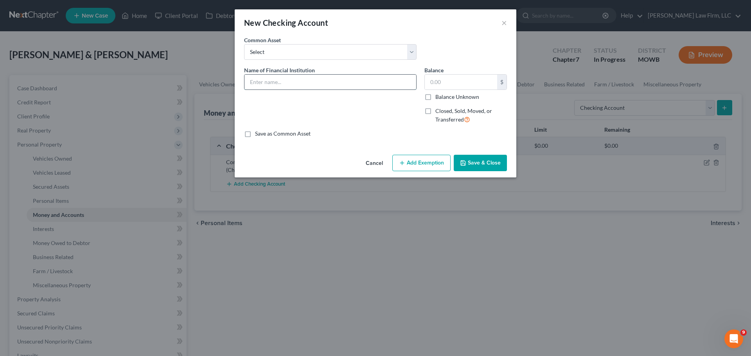
click at [289, 83] on input "text" at bounding box center [330, 82] width 172 height 15
type input "Community Bank of Raymore - TbE personal checking"
click at [481, 163] on button "Save & Close" at bounding box center [479, 163] width 53 height 16
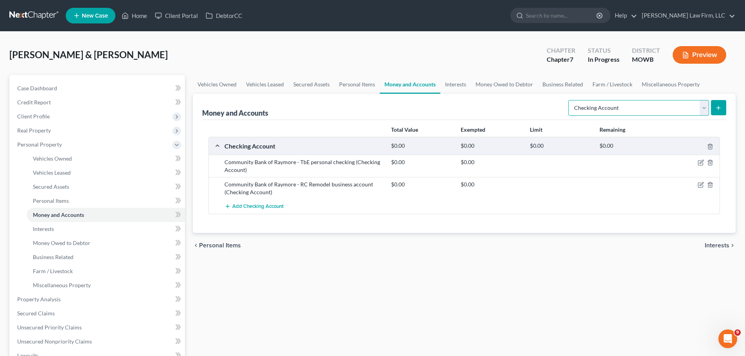
click at [663, 108] on select "Select Account Type Brokerage Cash on Hand Certificates of Deposit Checking Acc…" at bounding box center [638, 108] width 141 height 16
select select "savings"
click at [570, 100] on select "Select Account Type Brokerage Cash on Hand Certificates of Deposit Checking Acc…" at bounding box center [638, 108] width 141 height 16
click at [721, 108] on icon "submit" at bounding box center [718, 108] width 6 height 6
click at [715, 109] on button "submit" at bounding box center [718, 107] width 15 height 15
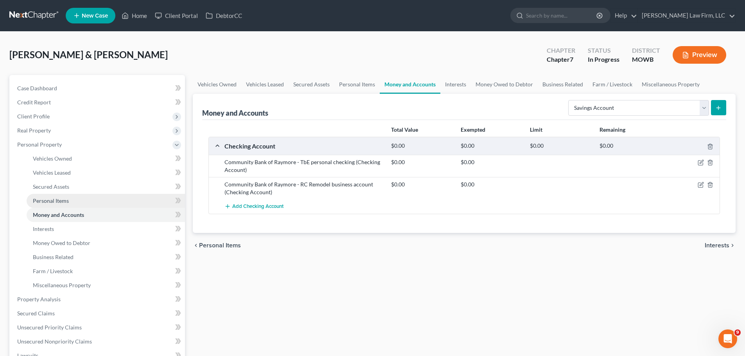
click at [85, 199] on link "Personal Items" at bounding box center [106, 201] width 158 height 14
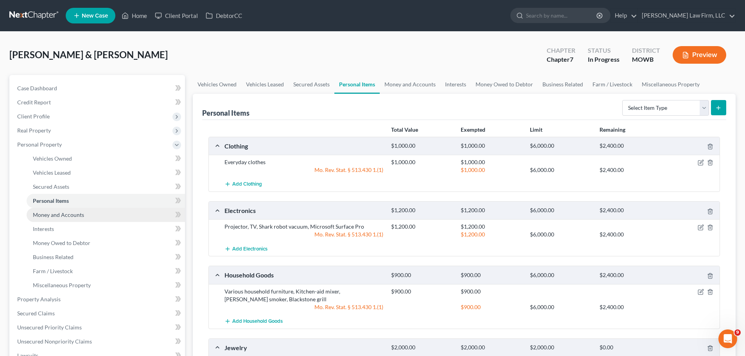
click at [78, 213] on span "Money and Accounts" at bounding box center [58, 214] width 51 height 7
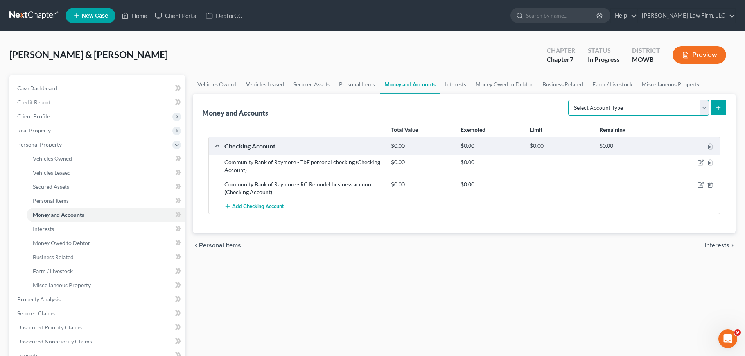
click at [702, 107] on select "Select Account Type Brokerage Cash on Hand Certificates of Deposit Checking Acc…" at bounding box center [638, 108] width 141 height 16
select select "savings"
click at [570, 100] on select "Select Account Type Brokerage Cash on Hand Certificates of Deposit Checking Acc…" at bounding box center [638, 108] width 141 height 16
click at [720, 103] on button "submit" at bounding box center [718, 107] width 15 height 15
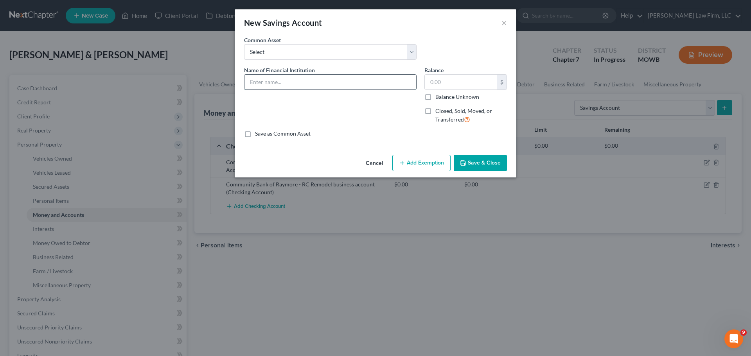
click at [267, 77] on input "text" at bounding box center [330, 82] width 172 height 15
type input "Community Bank of Raymore - TbE personal savings"
click at [473, 165] on button "Save & Close" at bounding box center [479, 163] width 53 height 16
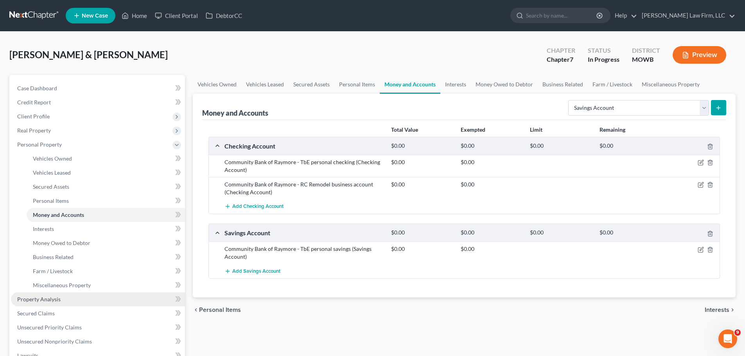
click at [59, 301] on span "Property Analysis" at bounding box center [38, 299] width 43 height 7
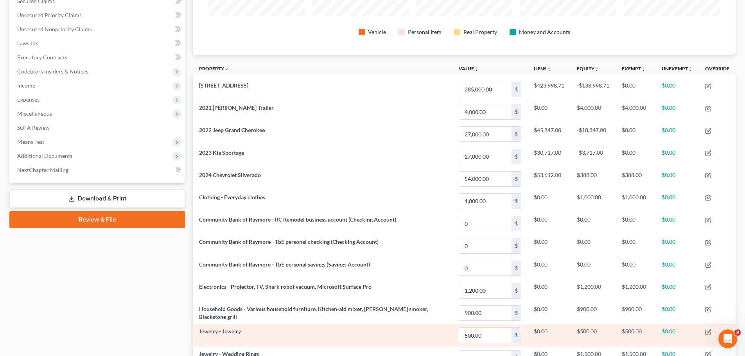
scroll to position [15, 0]
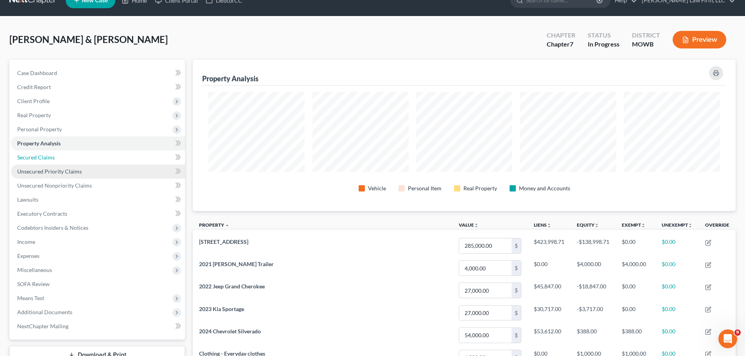
drag, startPoint x: 58, startPoint y: 153, endPoint x: 65, endPoint y: 173, distance: 20.8
click at [58, 153] on link "Secured Claims" at bounding box center [98, 158] width 174 height 14
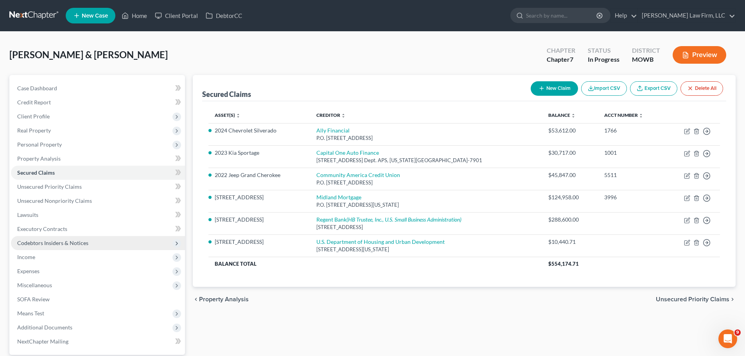
click at [72, 240] on span "Codebtors Insiders & Notices" at bounding box center [52, 243] width 71 height 7
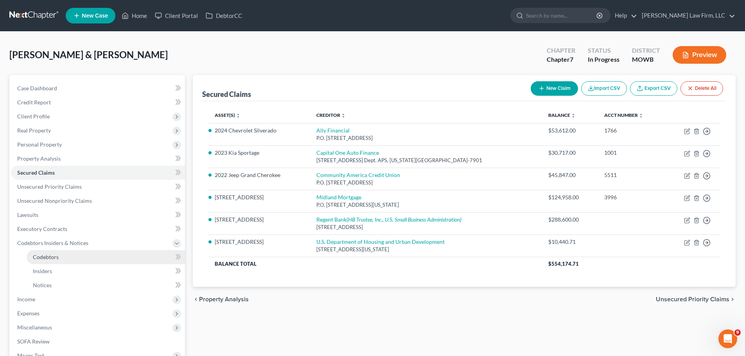
click at [68, 257] on link "Codebtors" at bounding box center [106, 257] width 158 height 14
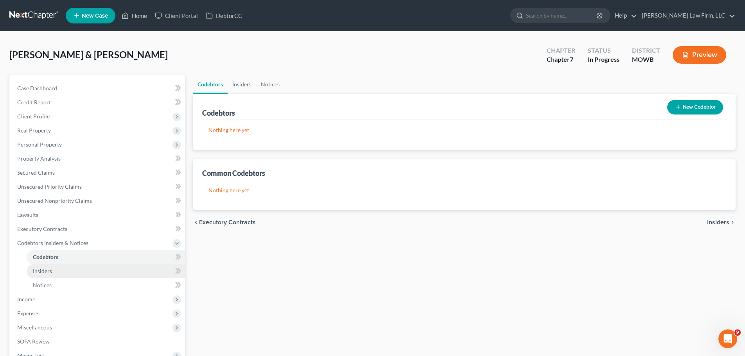
click at [63, 273] on link "Insiders" at bounding box center [106, 271] width 158 height 14
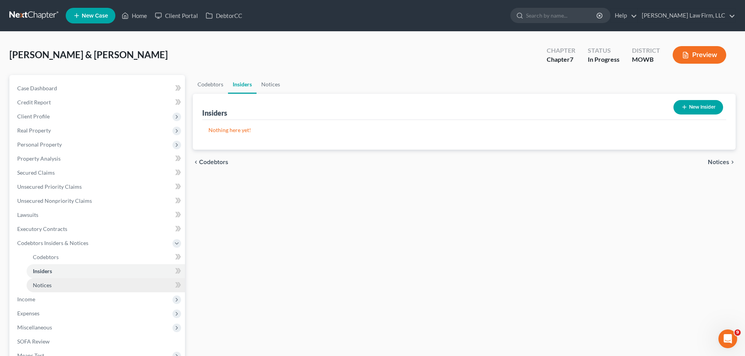
click at [59, 280] on link "Notices" at bounding box center [106, 285] width 158 height 14
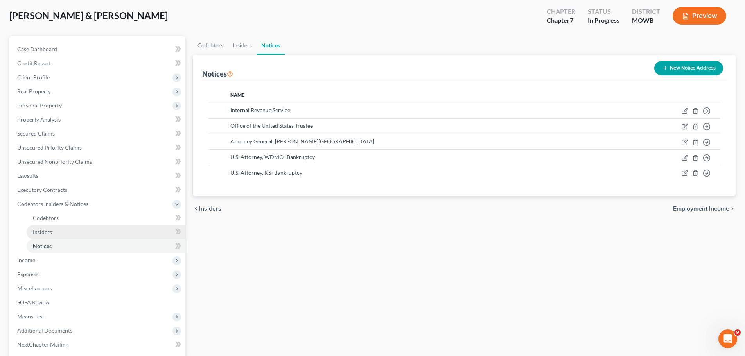
scroll to position [78, 0]
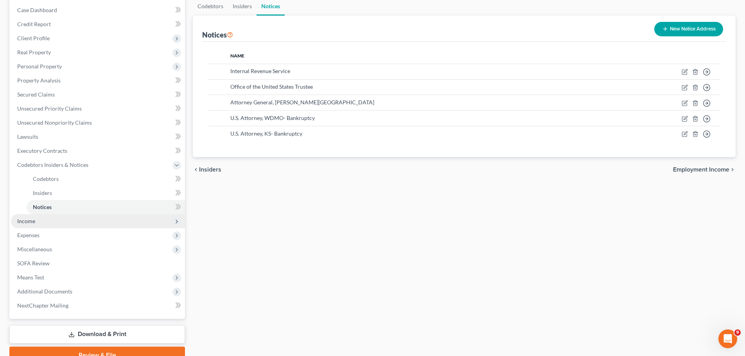
click at [70, 218] on span "Income" at bounding box center [98, 221] width 174 height 14
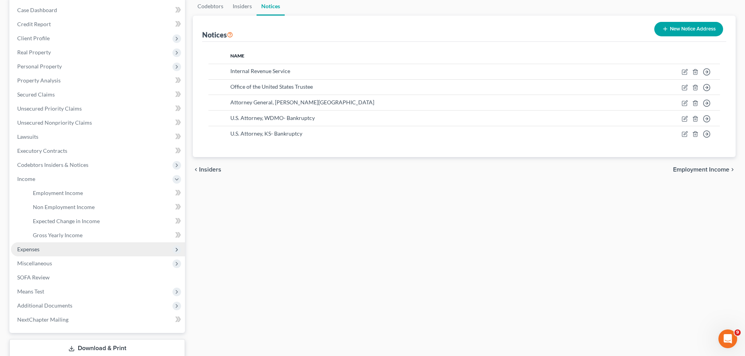
click at [50, 250] on span "Expenses" at bounding box center [98, 249] width 174 height 14
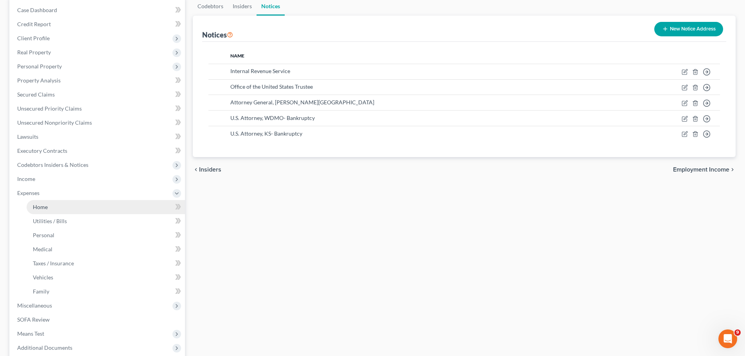
click at [71, 202] on link "Home" at bounding box center [106, 207] width 158 height 14
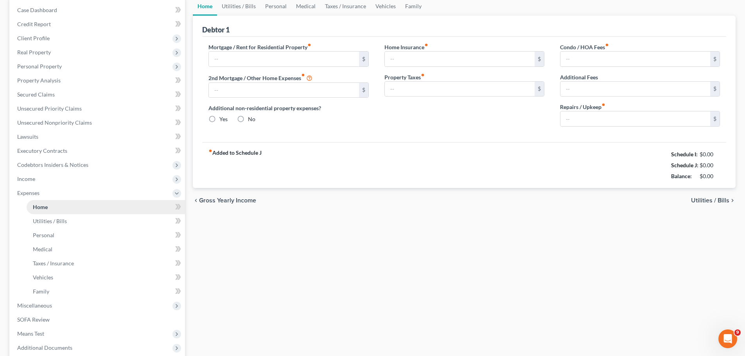
scroll to position [16, 0]
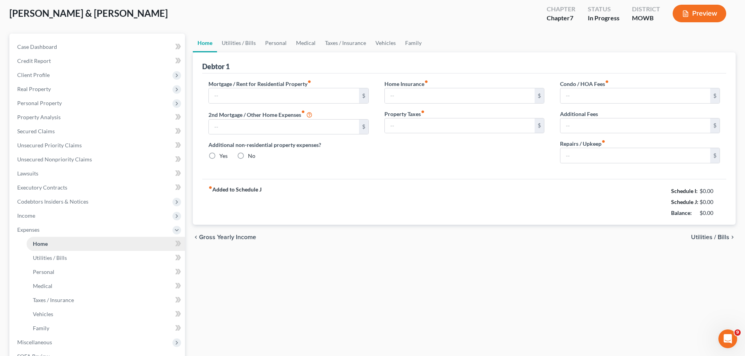
type input "2,152.46"
type input "0.00"
radio input "true"
type input "167.00"
type input "0.00"
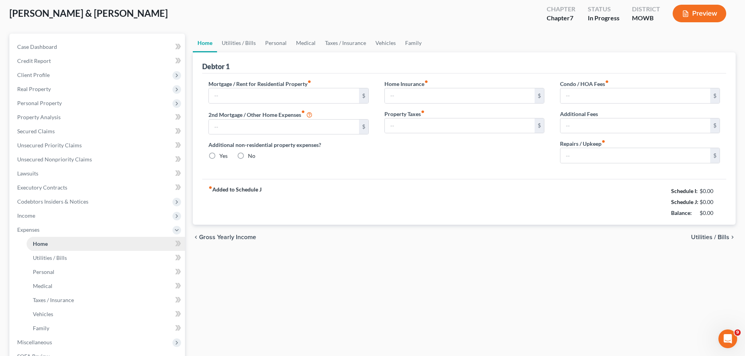
type input "0.00"
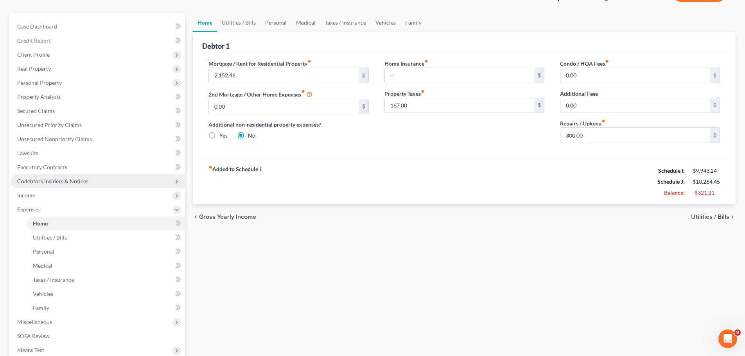
scroll to position [78, 0]
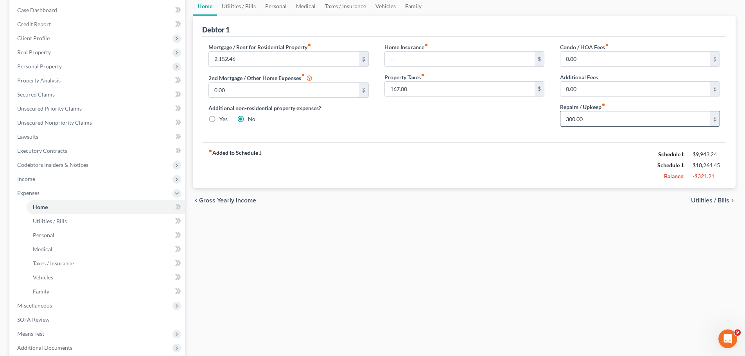
click at [605, 118] on input "300.00" at bounding box center [635, 118] width 150 height 15
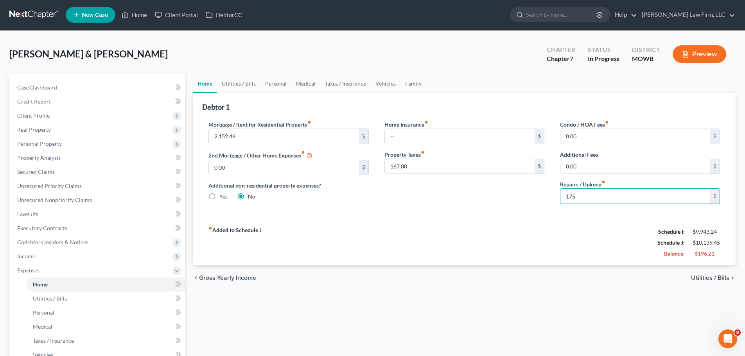
scroll to position [0, 0]
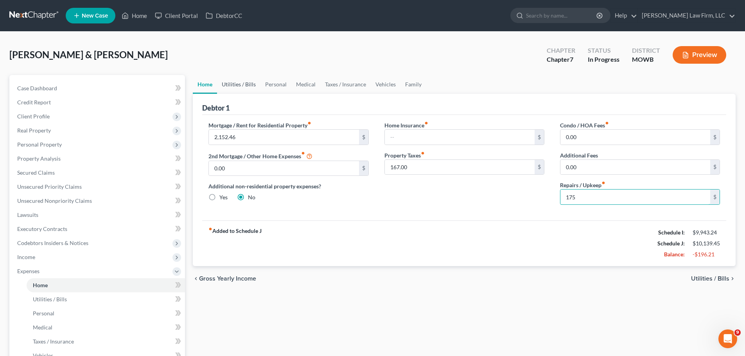
type input "175"
click at [228, 86] on link "Utilities / Bills" at bounding box center [238, 84] width 43 height 19
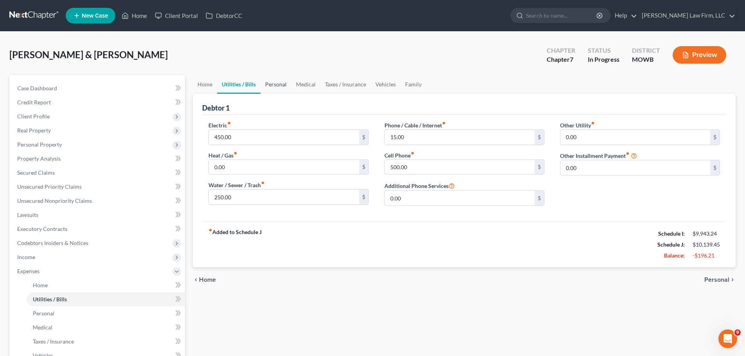
click at [274, 82] on link "Personal" at bounding box center [275, 84] width 31 height 19
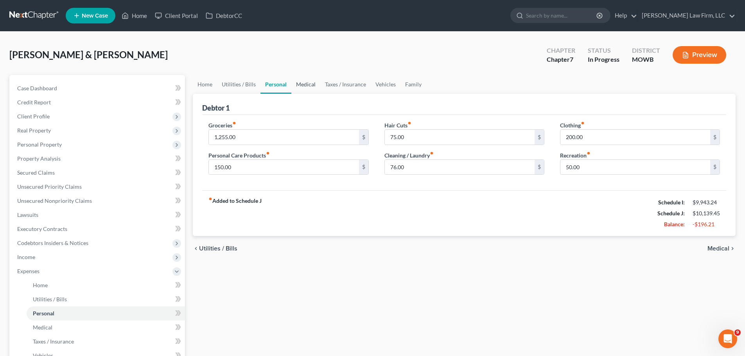
click at [305, 82] on link "Medical" at bounding box center [305, 84] width 29 height 19
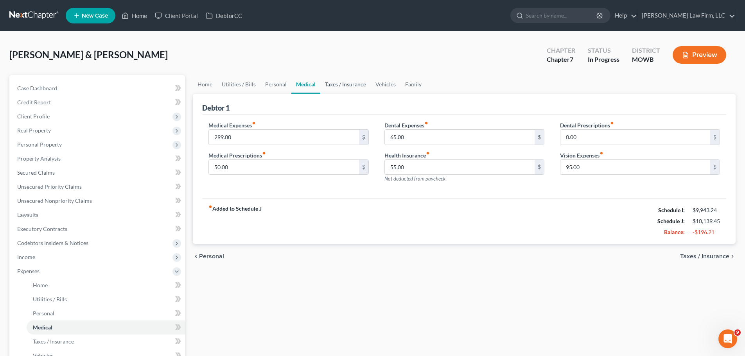
click at [356, 80] on link "Taxes / Insurance" at bounding box center [345, 84] width 50 height 19
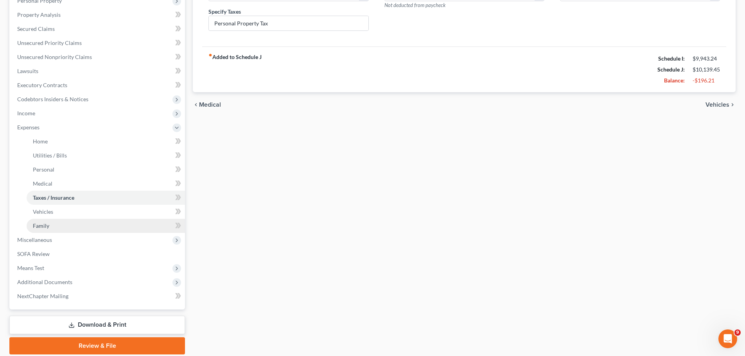
scroll to position [172, 0]
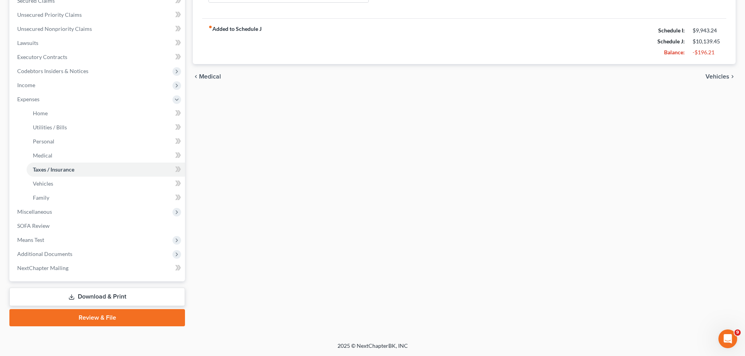
click at [111, 295] on link "Download & Print" at bounding box center [97, 297] width 176 height 18
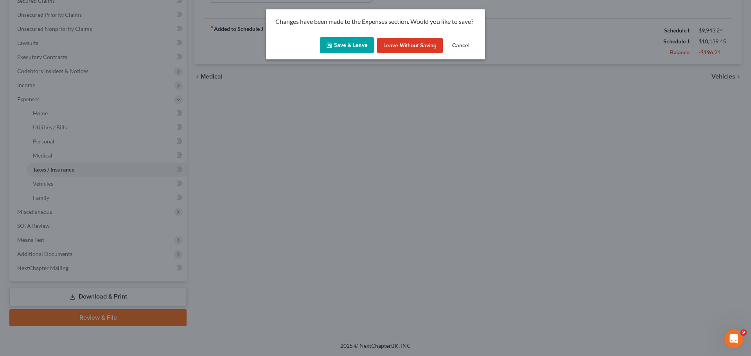
click at [374, 45] on div "Save & Leave Leave without Saving Cancel" at bounding box center [375, 47] width 219 height 26
click at [374, 45] on button "Save & Leave" at bounding box center [347, 45] width 54 height 16
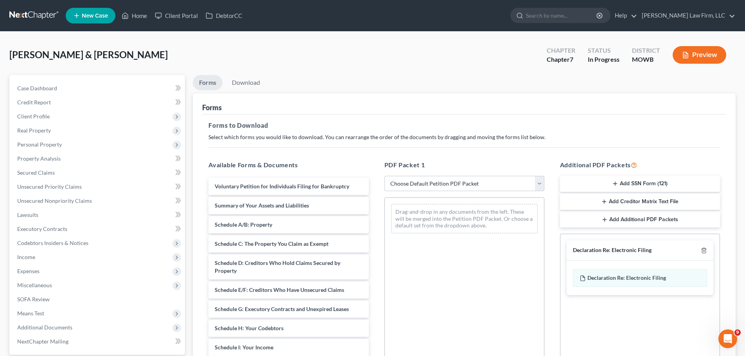
click at [696, 61] on button "Preview" at bounding box center [699, 55] width 54 height 18
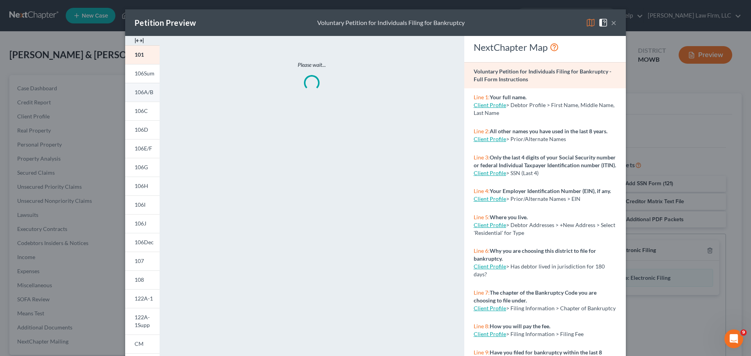
click at [148, 97] on link "106A/B" at bounding box center [142, 92] width 34 height 19
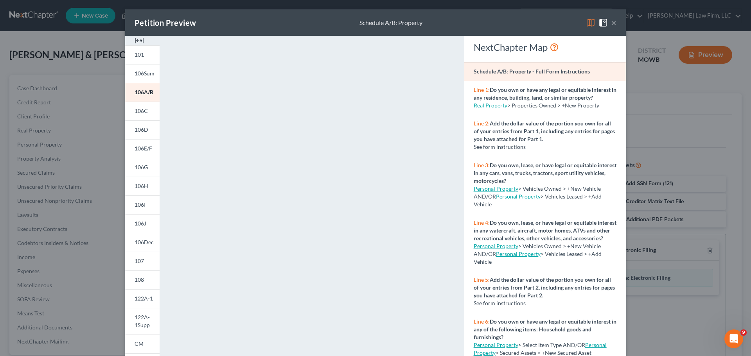
click at [611, 22] on button "×" at bounding box center [613, 22] width 5 height 9
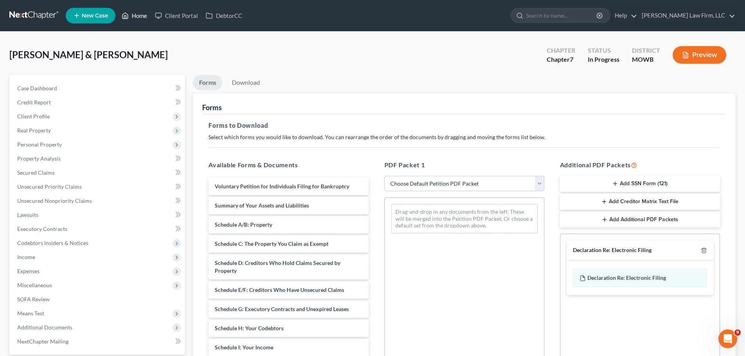
click at [145, 12] on link "Home" at bounding box center [134, 16] width 33 height 14
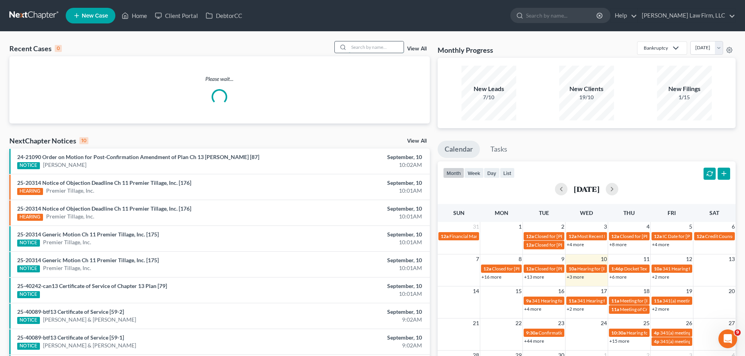
click at [374, 44] on input "search" at bounding box center [376, 46] width 55 height 11
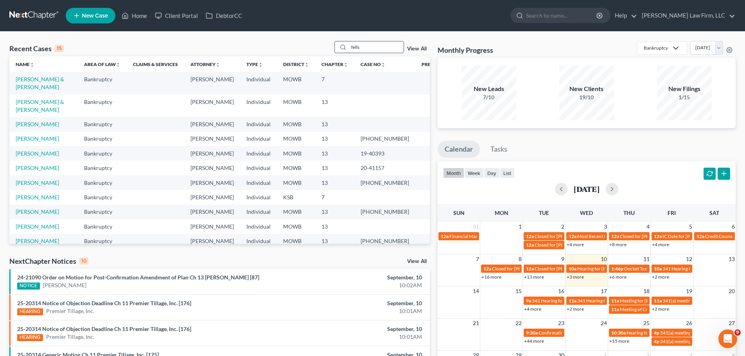
type input "fells"
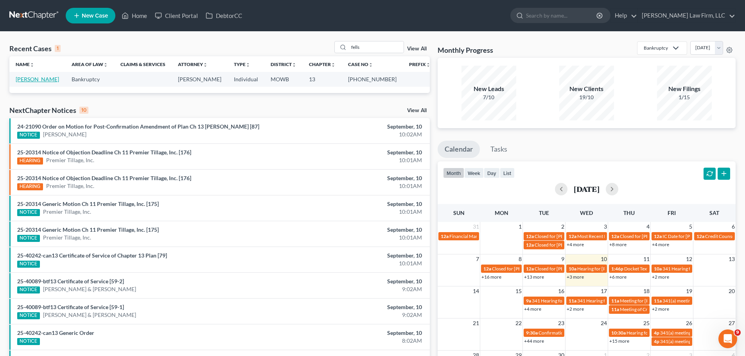
click at [38, 80] on link "Fells, Alvester" at bounding box center [37, 79] width 43 height 7
select select "6"
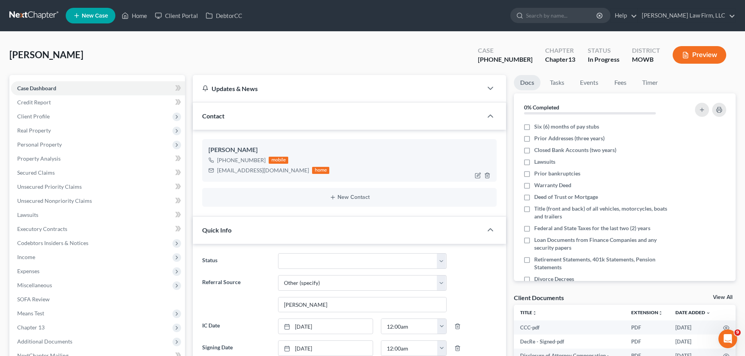
scroll to position [250, 0]
drag, startPoint x: 266, startPoint y: 161, endPoint x: 224, endPoint y: 164, distance: 42.7
click at [224, 164] on div "+1 (816) 602-8374 mobile" at bounding box center [268, 160] width 121 height 10
copy div "(816) 602-8374"
